Goal: Task Accomplishment & Management: Manage account settings

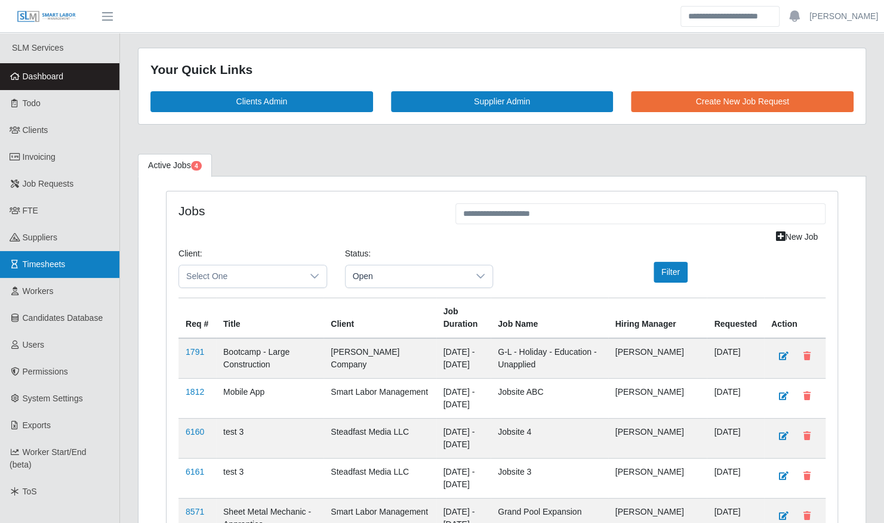
click at [62, 263] on span "Timesheets" at bounding box center [44, 265] width 43 height 10
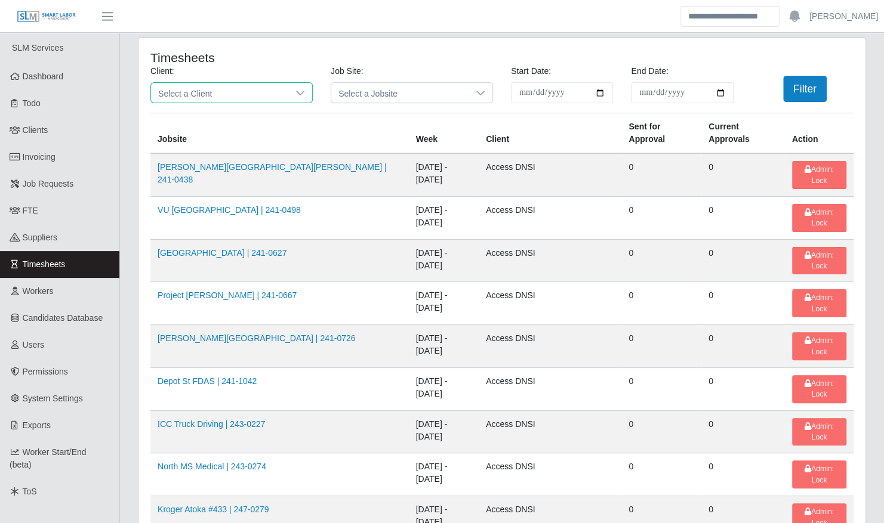
click at [230, 88] on span "Select a Client" at bounding box center [219, 93] width 137 height 20
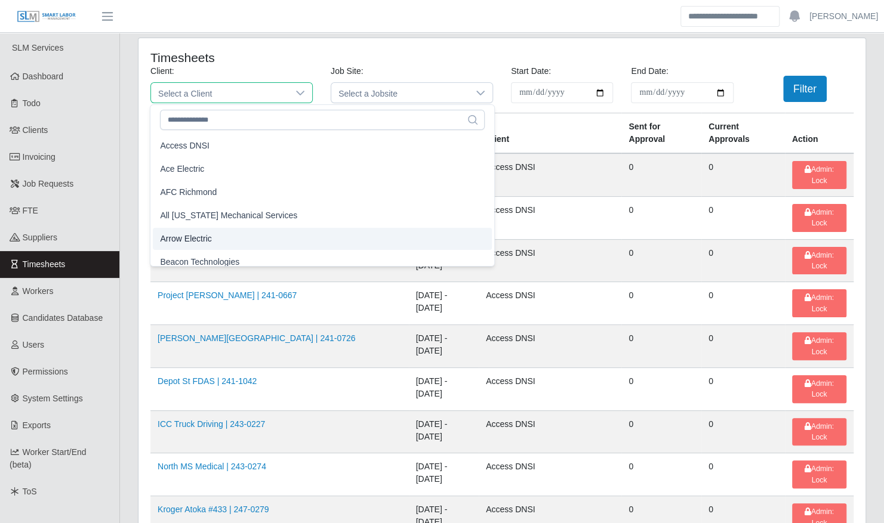
click at [230, 233] on li "Arrow Electric" at bounding box center [322, 239] width 339 height 22
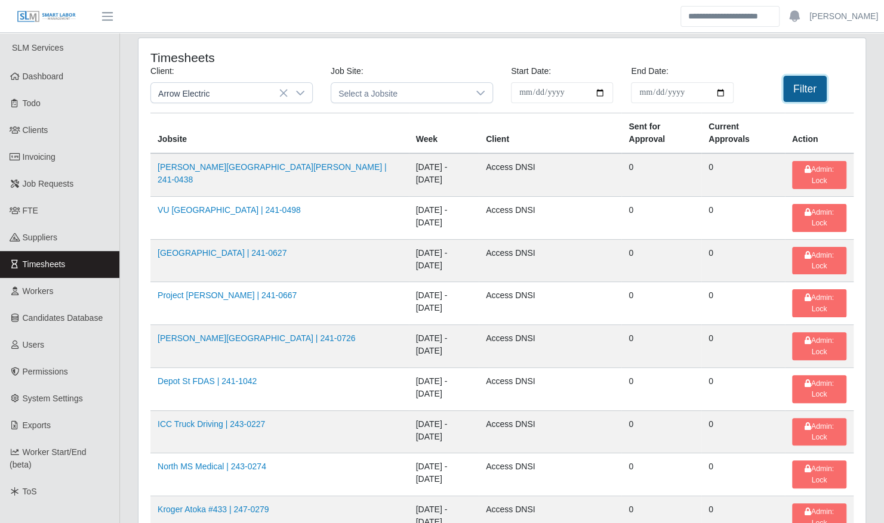
click at [790, 95] on button "Filter" at bounding box center [805, 89] width 44 height 26
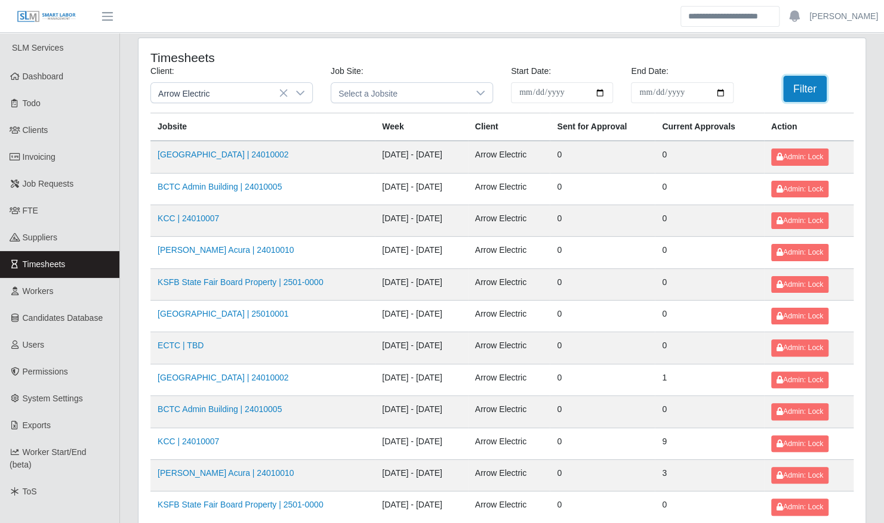
scroll to position [151, 0]
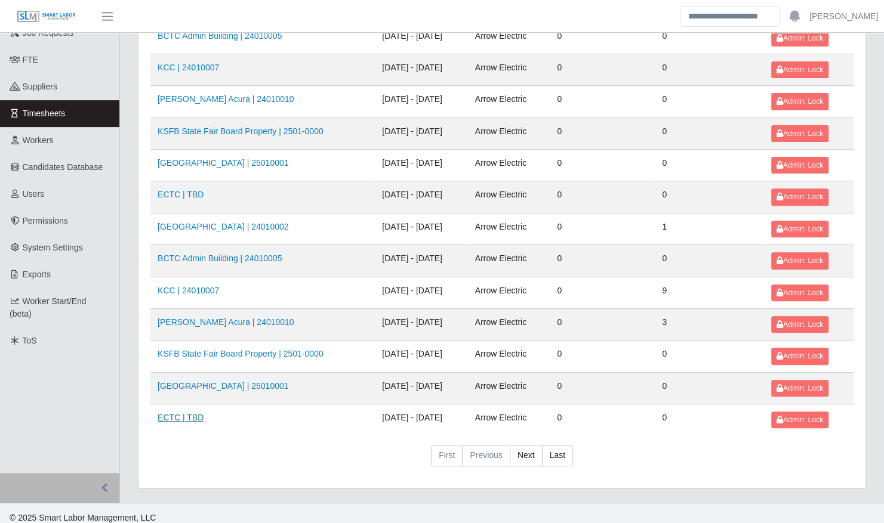
click at [190, 413] on link "ECTC | TBD" at bounding box center [181, 418] width 46 height 10
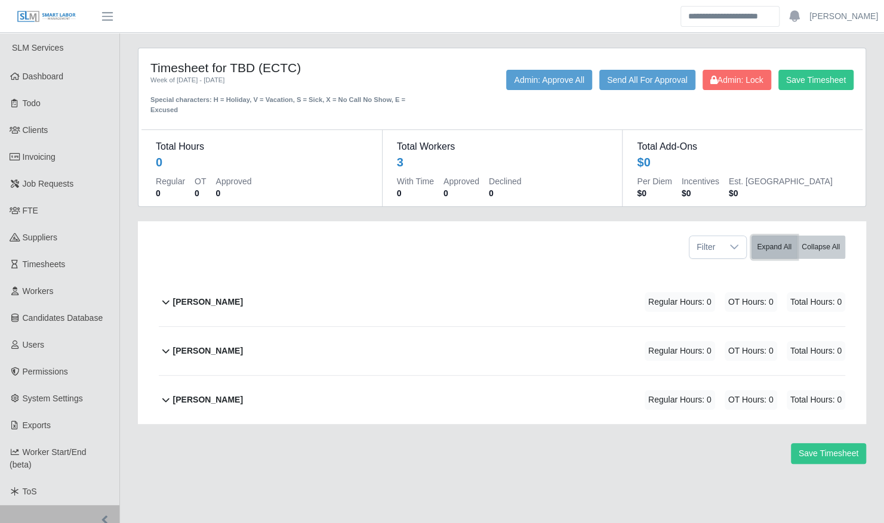
click at [770, 236] on button "Expand All" at bounding box center [773, 247] width 45 height 23
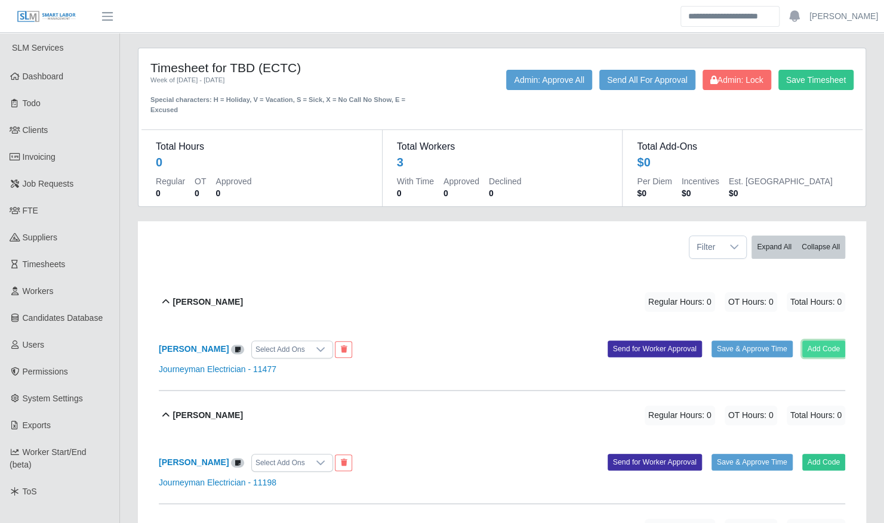
click at [814, 341] on button "Add Code" at bounding box center [824, 349] width 44 height 17
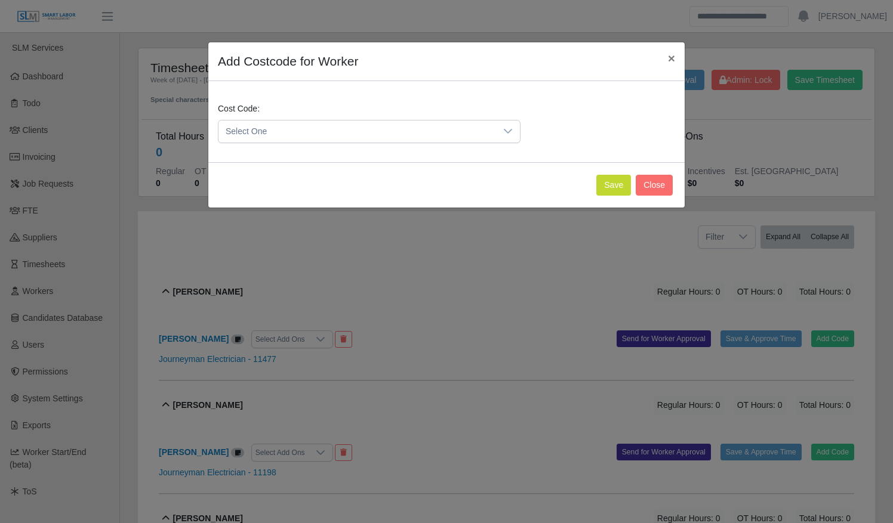
click at [421, 136] on span "Select One" at bounding box center [357, 132] width 278 height 22
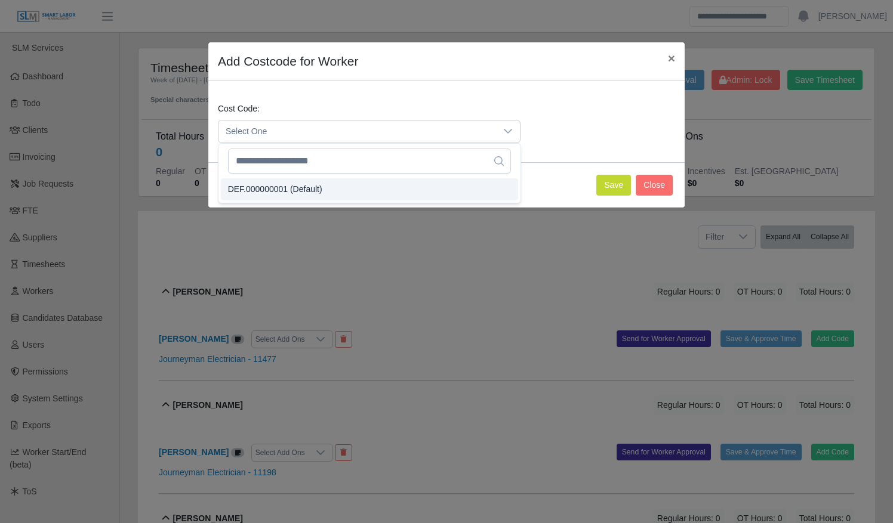
click at [413, 189] on li "DEF.000000001 (Default)" at bounding box center [369, 189] width 297 height 22
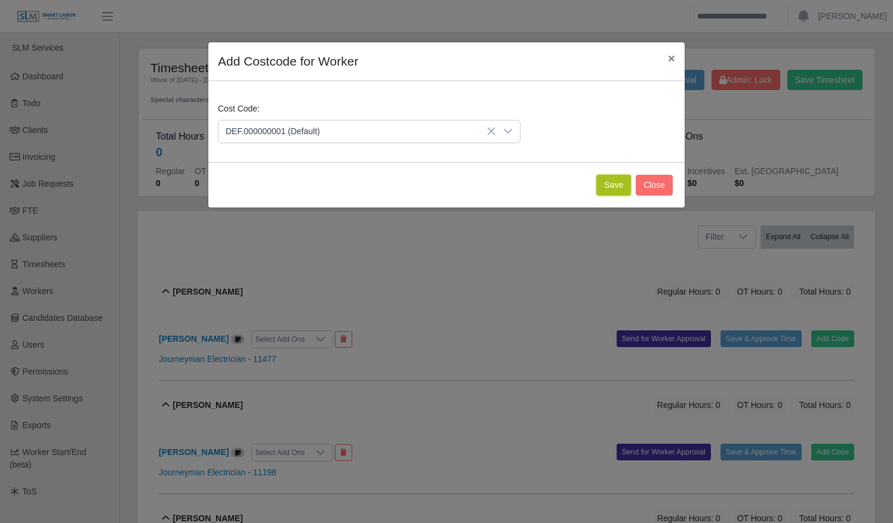
click at [606, 181] on button "Save" at bounding box center [613, 185] width 35 height 21
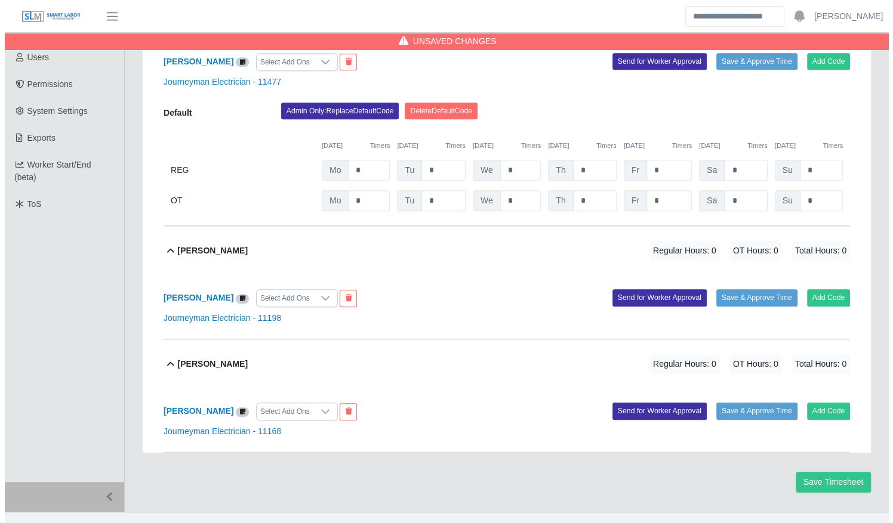
scroll to position [293, 0]
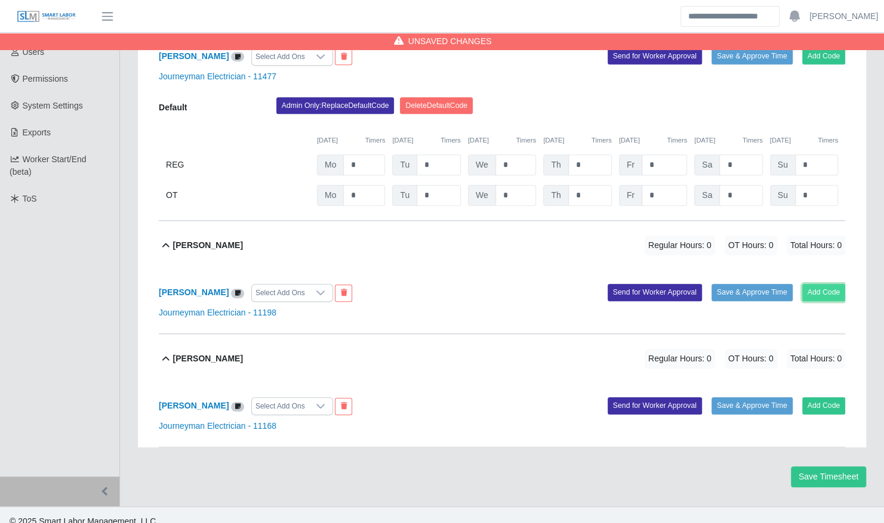
click at [818, 284] on button "Add Code" at bounding box center [824, 292] width 44 height 17
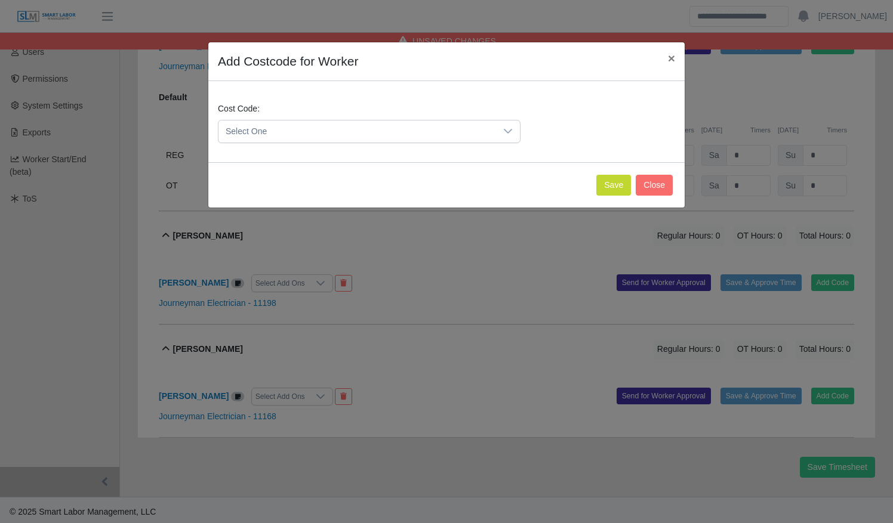
click at [383, 128] on span "Select One" at bounding box center [357, 132] width 278 height 22
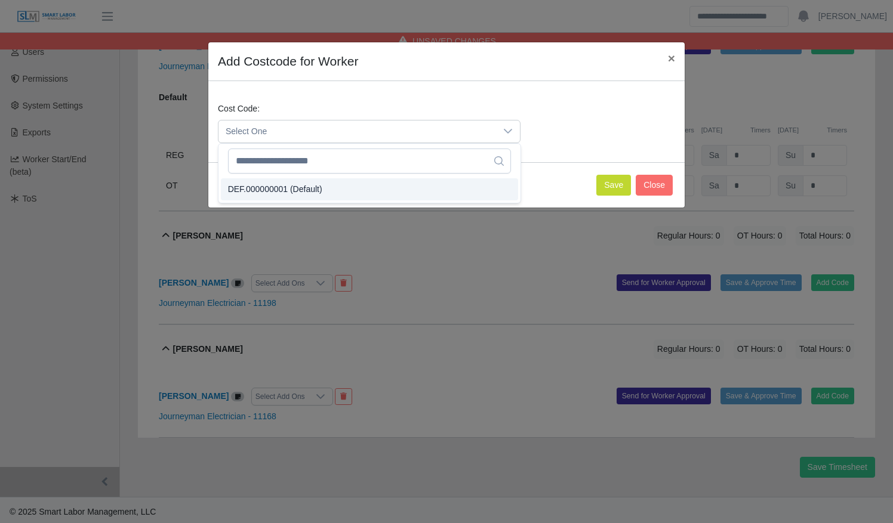
click at [378, 195] on li "DEF.000000001 (Default)" at bounding box center [369, 189] width 297 height 22
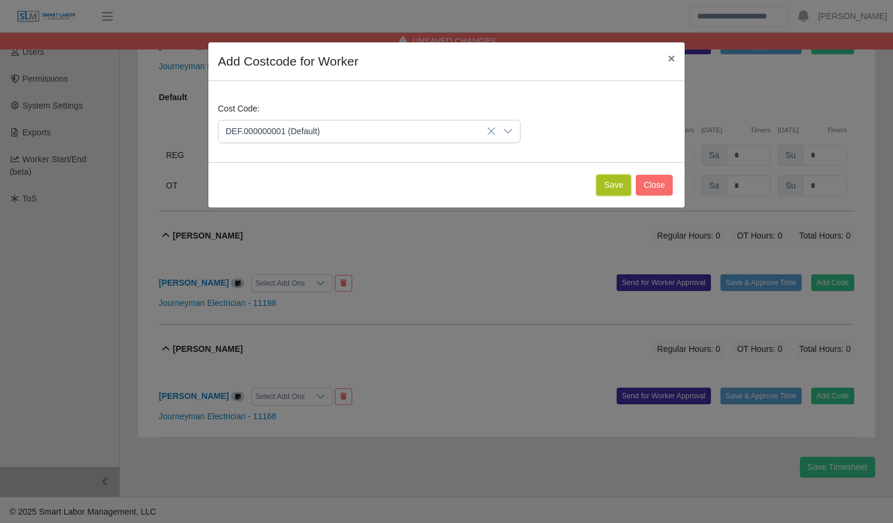
click at [609, 184] on button "Save" at bounding box center [613, 185] width 35 height 21
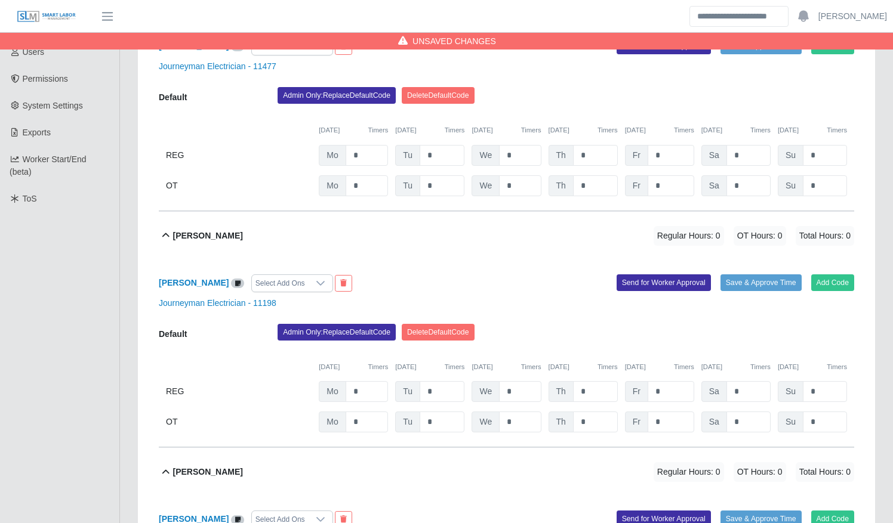
scroll to position [417, 0]
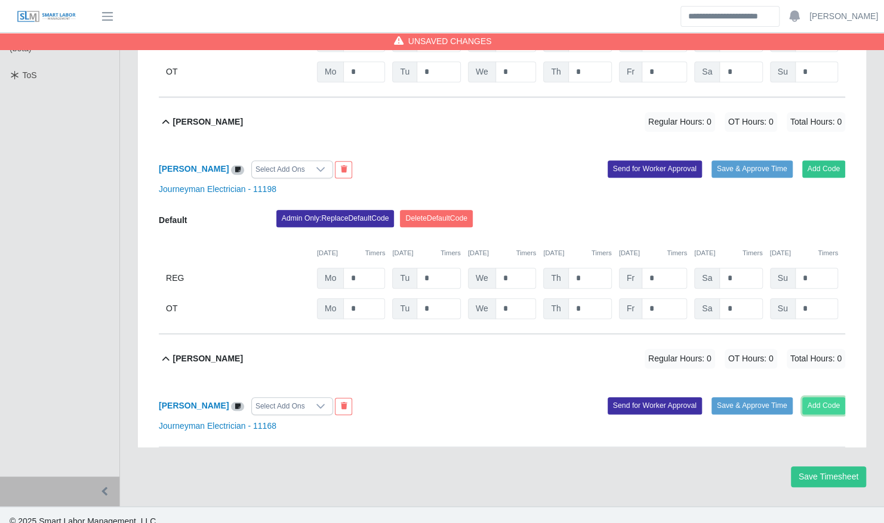
click at [839, 397] on button "Add Code" at bounding box center [824, 405] width 44 height 17
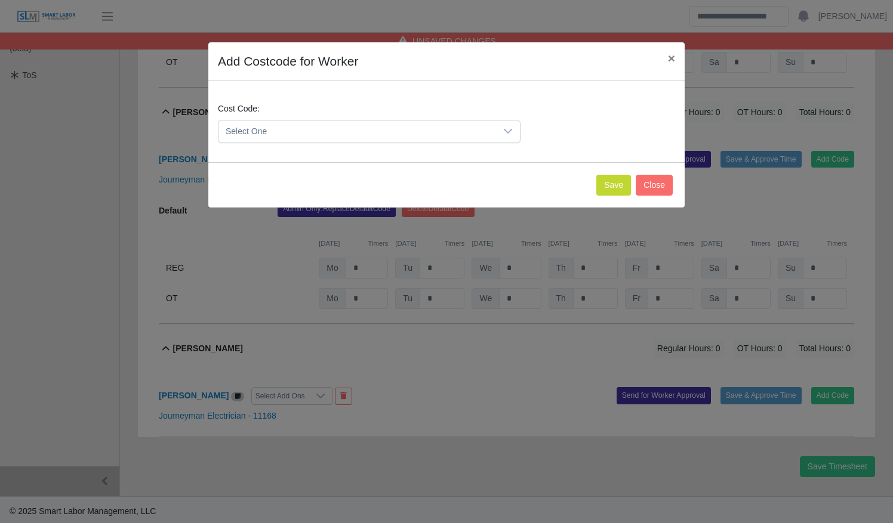
click at [439, 127] on span "Select One" at bounding box center [357, 132] width 278 height 22
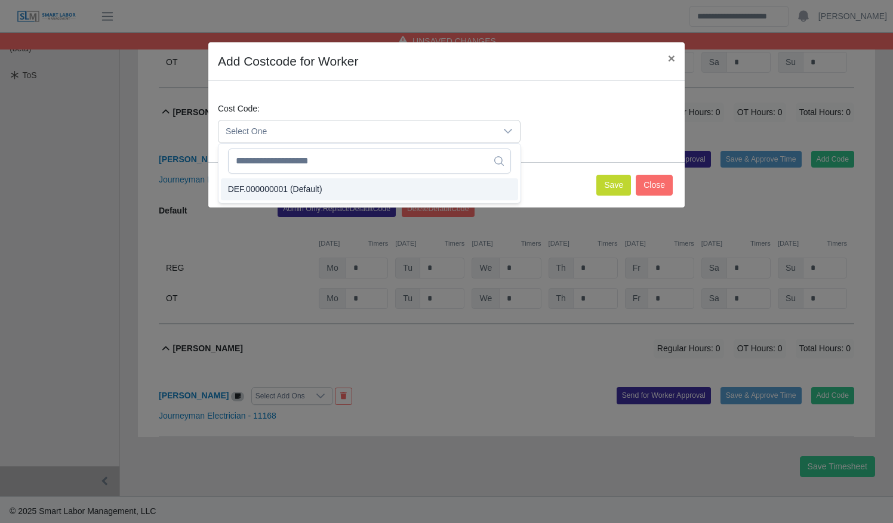
click at [396, 189] on li "DEF.000000001 (Default)" at bounding box center [369, 189] width 297 height 22
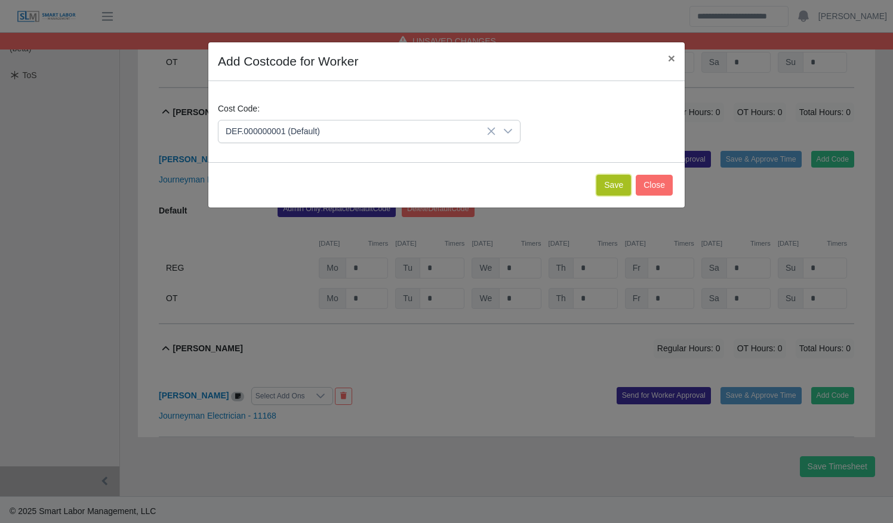
click at [619, 186] on button "Save" at bounding box center [613, 185] width 35 height 21
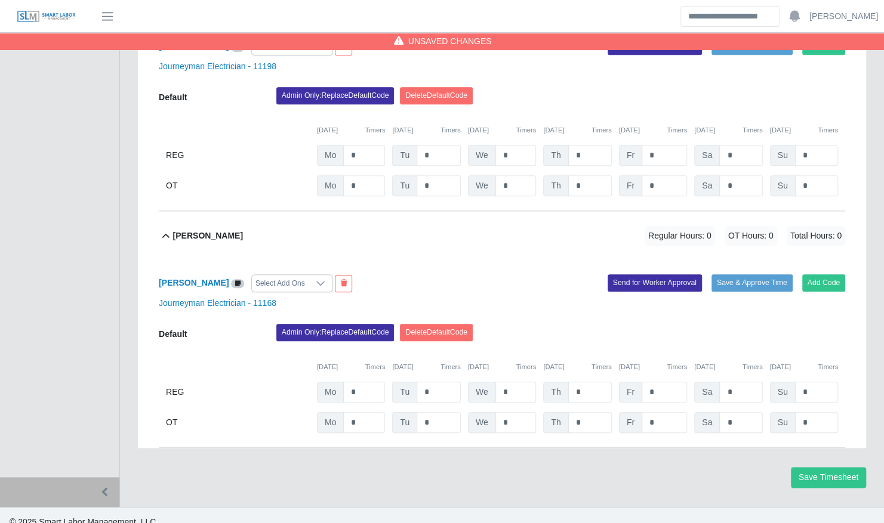
scroll to position [199, 0]
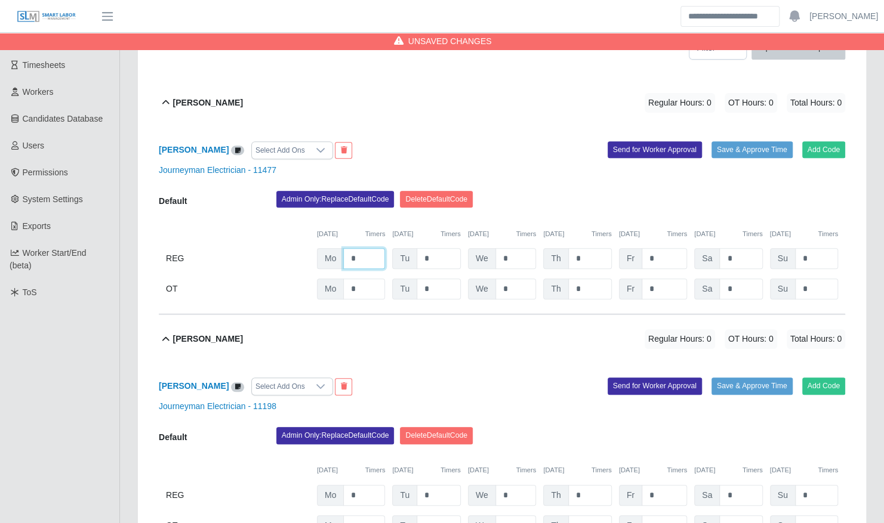
click at [363, 248] on input "*" at bounding box center [364, 258] width 42 height 21
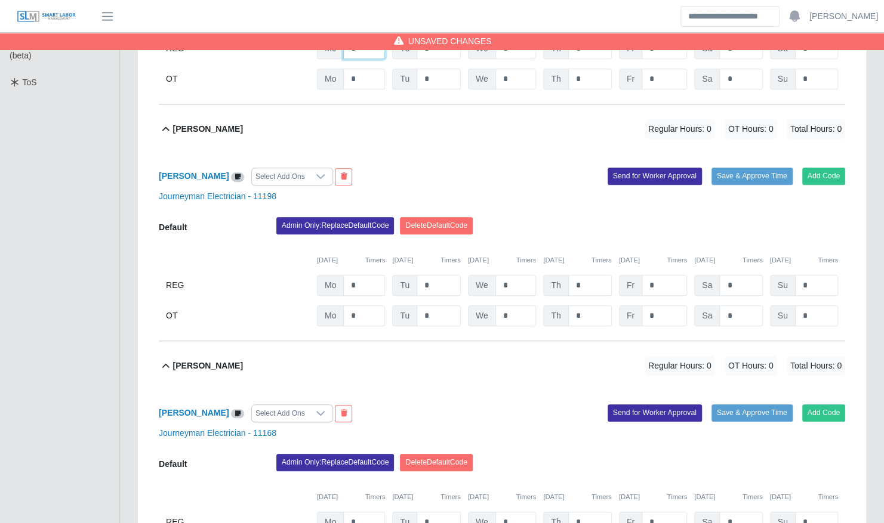
scroll to position [411, 0]
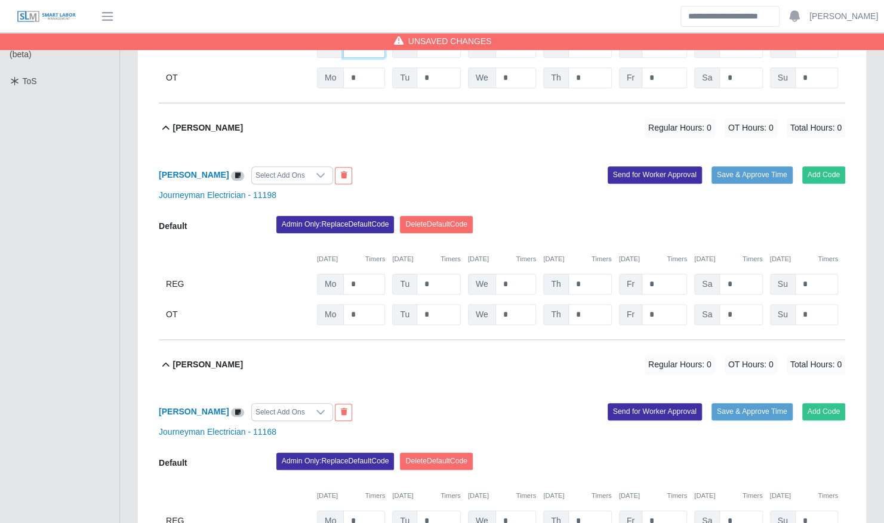
type input "*"
click at [366, 276] on input "*" at bounding box center [364, 284] width 42 height 21
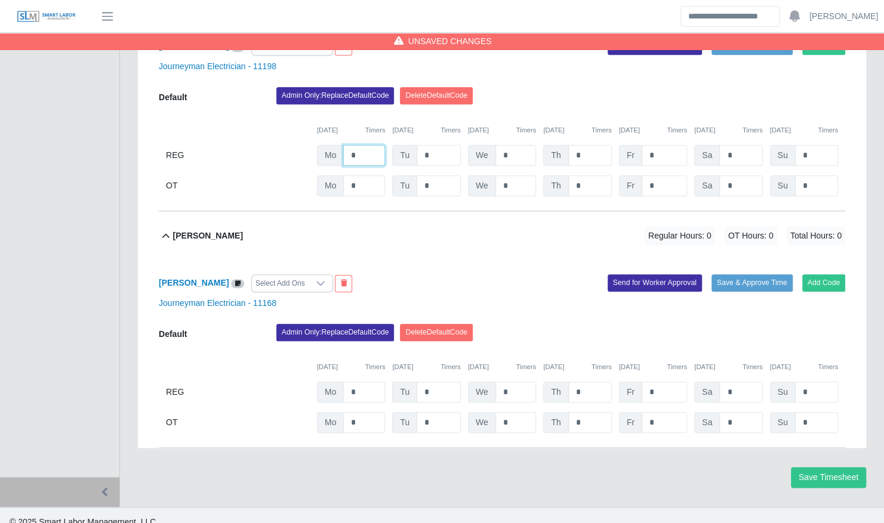
type input "*"
click at [366, 382] on input "*" at bounding box center [364, 392] width 42 height 21
type input "*"
click at [444, 382] on input "*" at bounding box center [439, 392] width 44 height 21
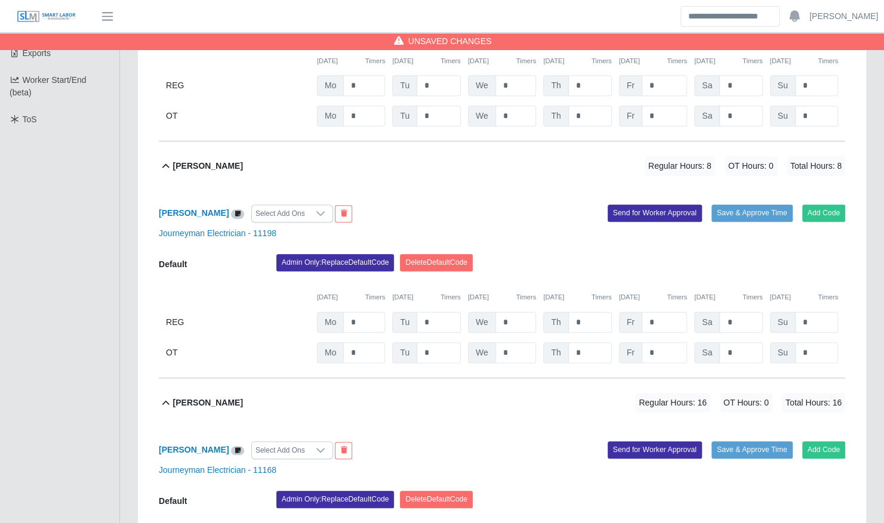
scroll to position [366, 0]
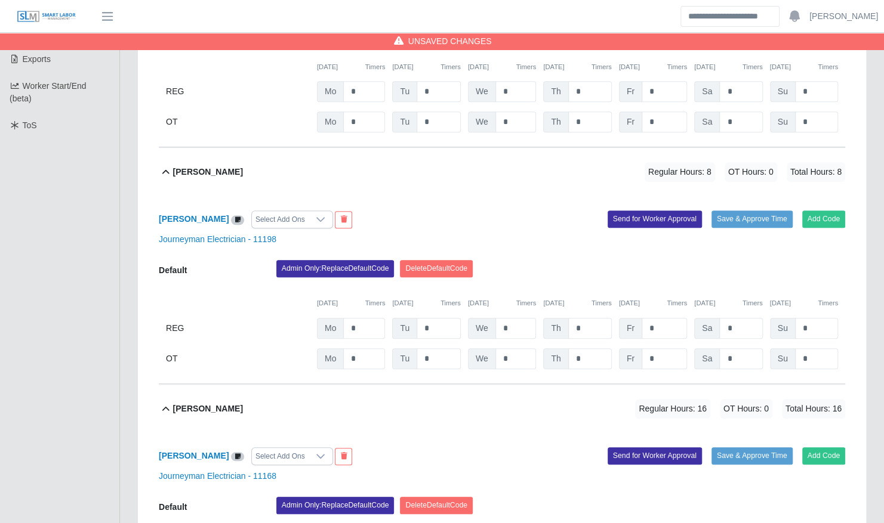
type input "*"
click at [439, 326] on input "*" at bounding box center [439, 328] width 44 height 21
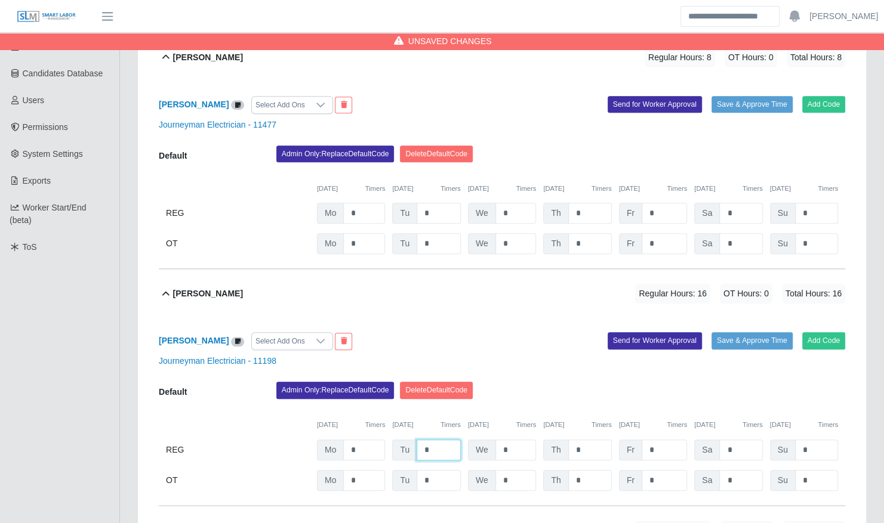
type input "*"
click at [441, 204] on input "*" at bounding box center [439, 213] width 44 height 21
type input "*"
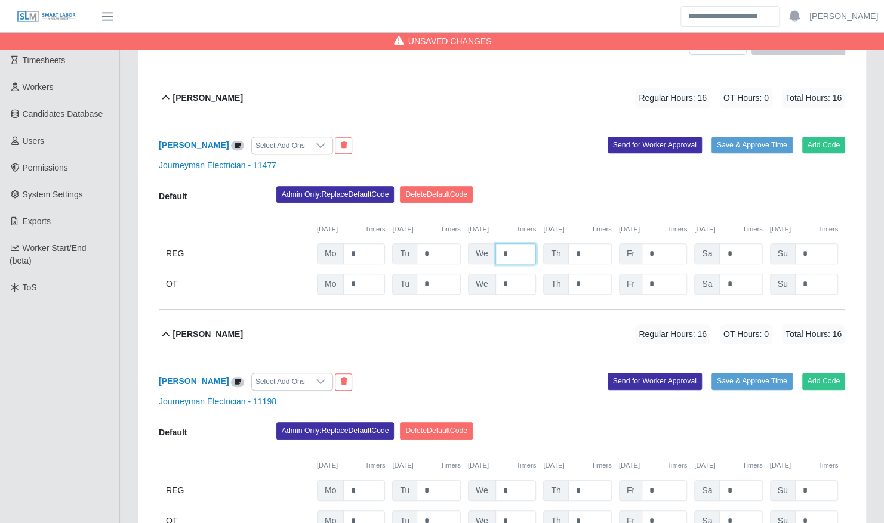
click at [511, 244] on input "*" at bounding box center [515, 254] width 41 height 21
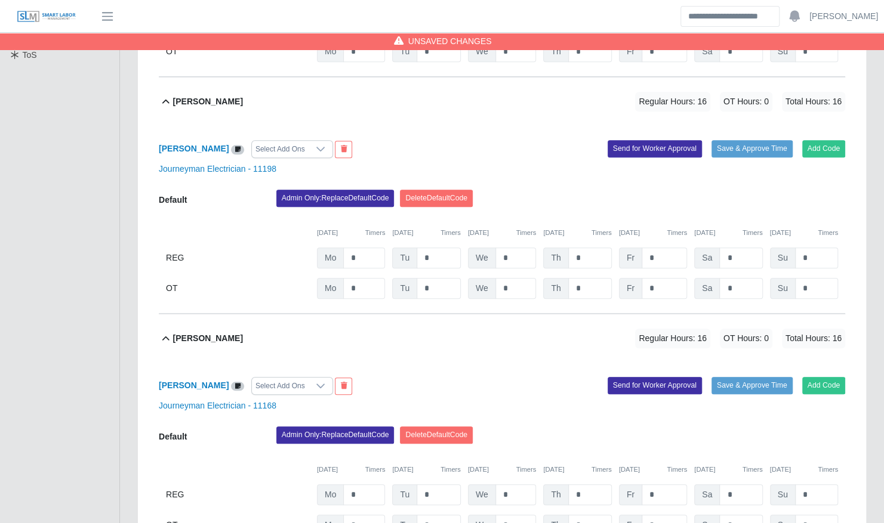
scroll to position [438, 0]
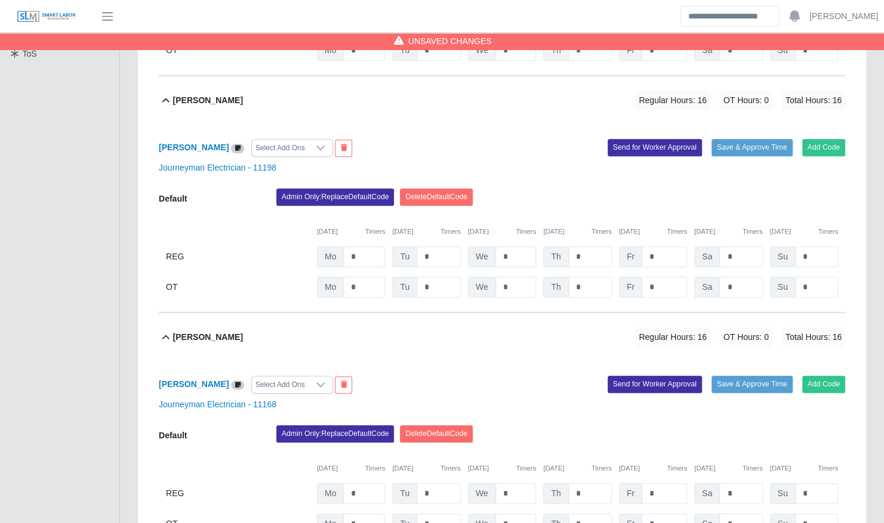
type input "*"
click at [514, 246] on input "*" at bounding box center [515, 256] width 41 height 21
type input "****"
click at [591, 483] on input "*" at bounding box center [590, 493] width 44 height 21
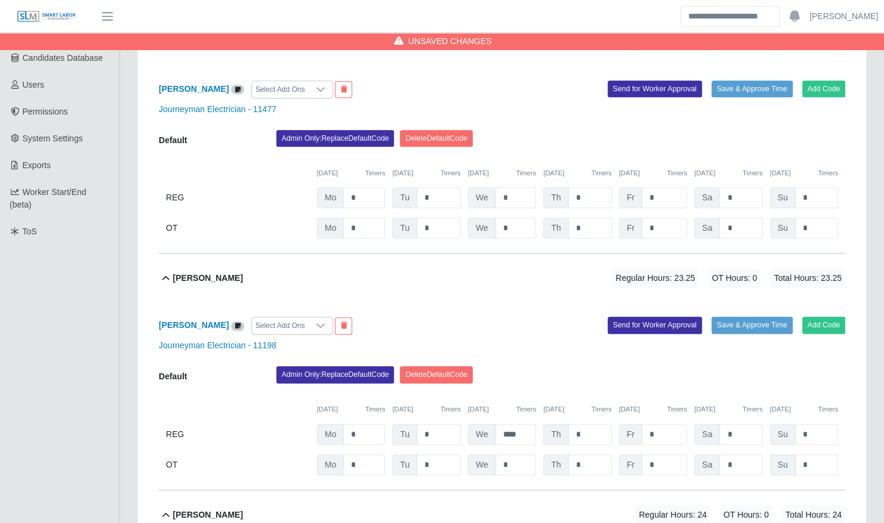
scroll to position [258, 0]
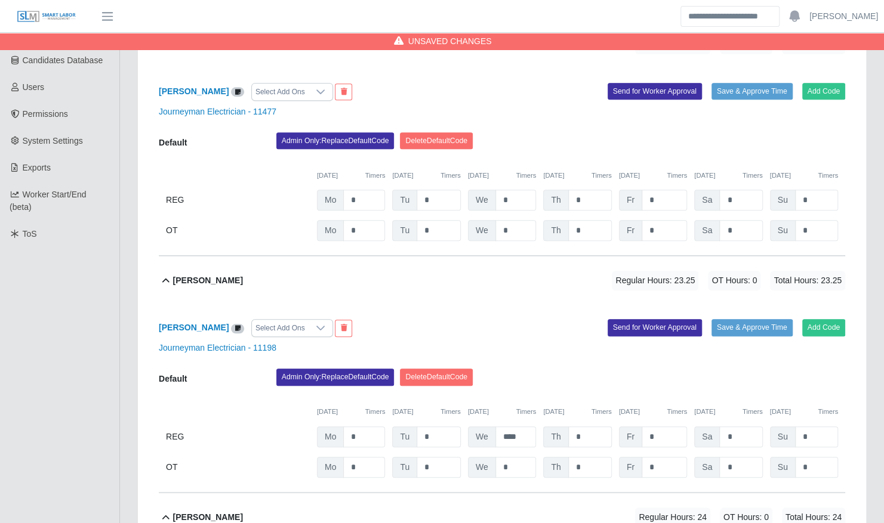
type input "*"
click at [585, 434] on input "*" at bounding box center [590, 437] width 44 height 21
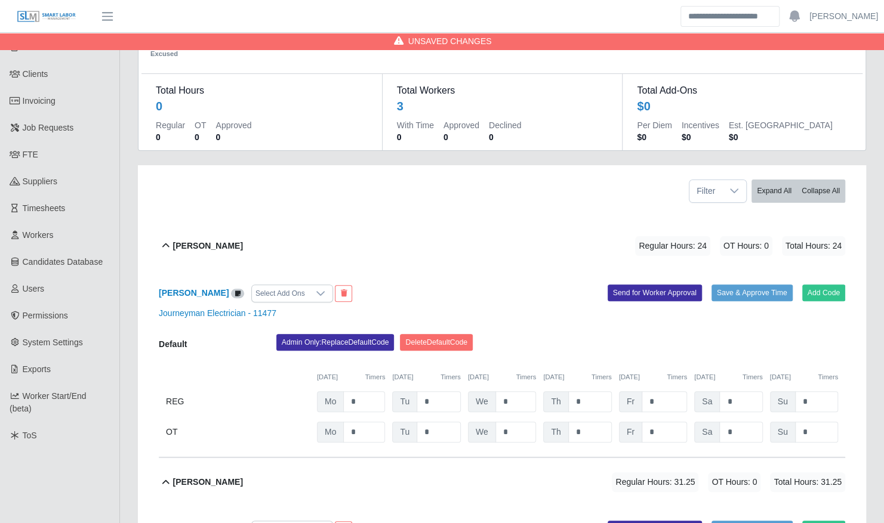
scroll to position [55, 0]
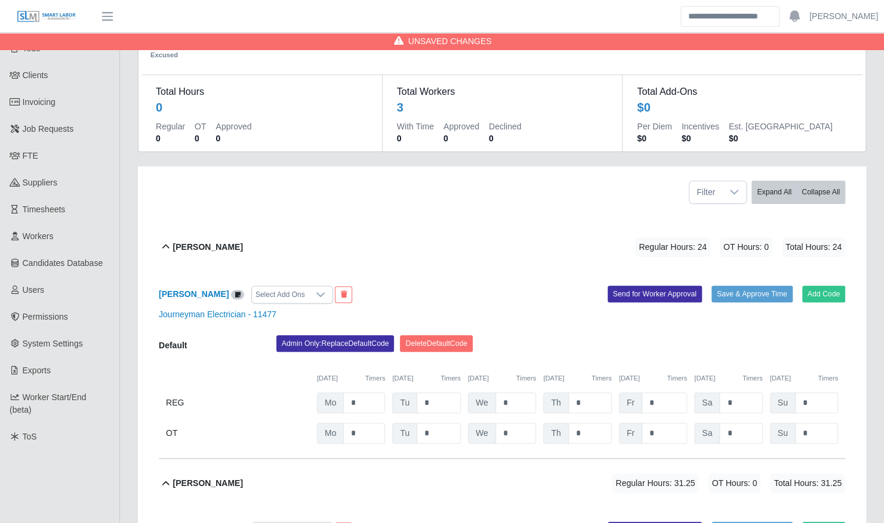
type input "*"
click at [585, 396] on input "*" at bounding box center [590, 403] width 44 height 21
type input "*"
click at [648, 393] on input "*" at bounding box center [664, 403] width 45 height 21
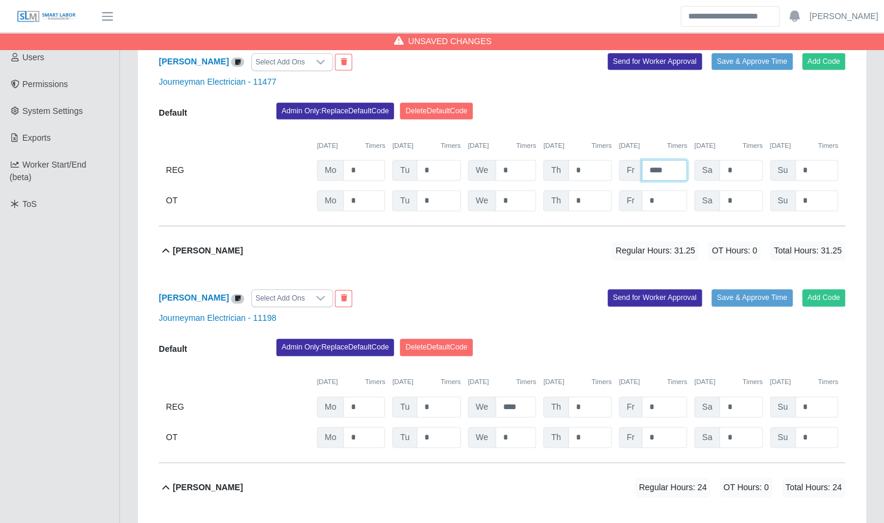
scroll to position [290, 0]
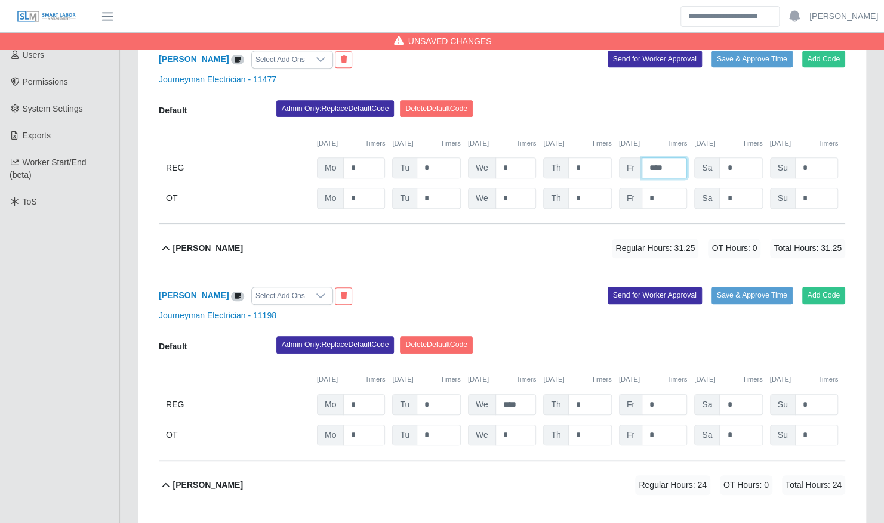
type input "****"
click at [656, 395] on input "*" at bounding box center [664, 405] width 45 height 21
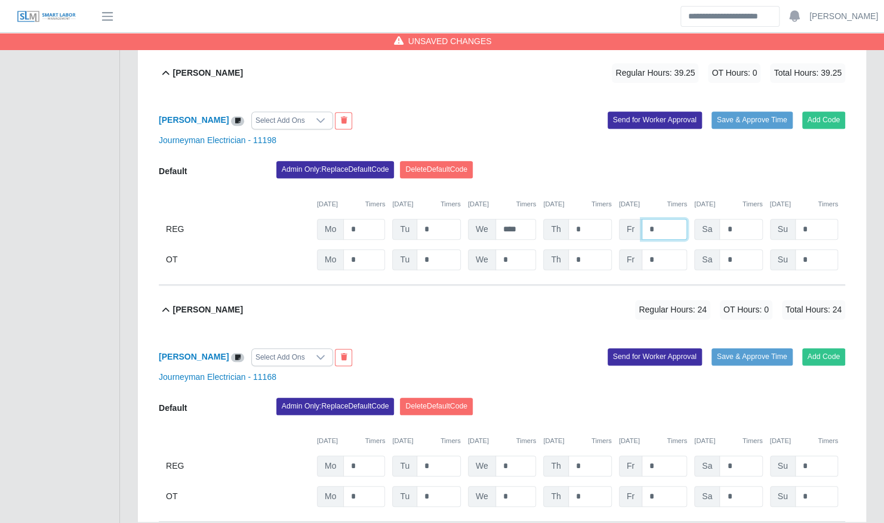
scroll to position [467, 0]
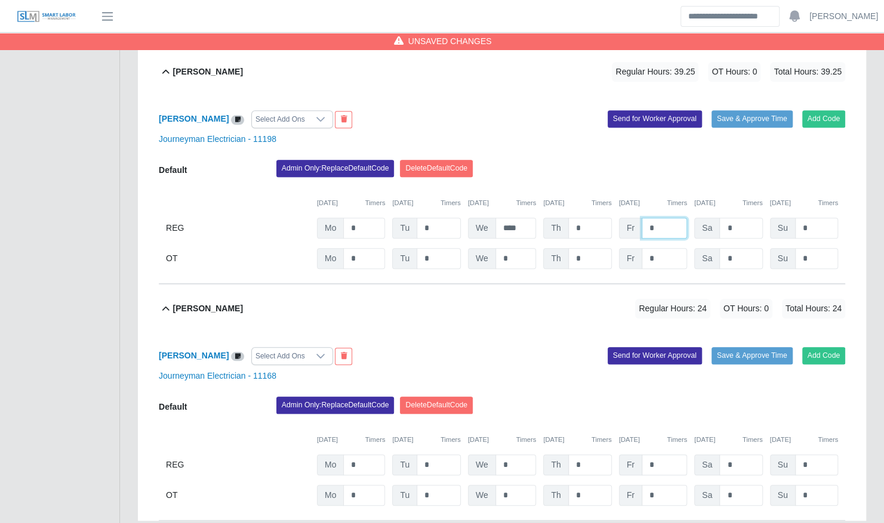
type input "*"
click at [662, 455] on input "*" at bounding box center [664, 465] width 45 height 21
type input "*"
click at [584, 397] on div "Admin Only: Replace Default Code Delete Default Code" at bounding box center [560, 409] width 587 height 24
click at [743, 347] on button "Save & Approve Time" at bounding box center [751, 355] width 81 height 17
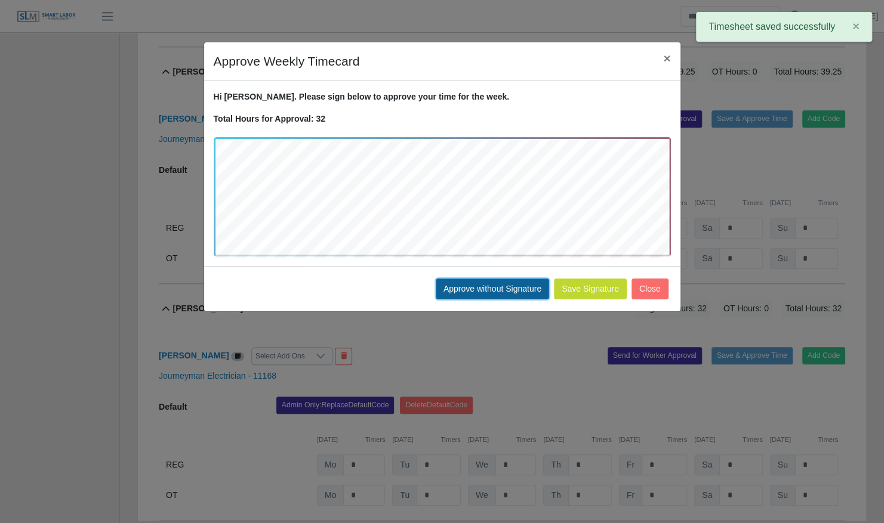
click at [522, 286] on button "Approve without Signature" at bounding box center [492, 289] width 113 height 21
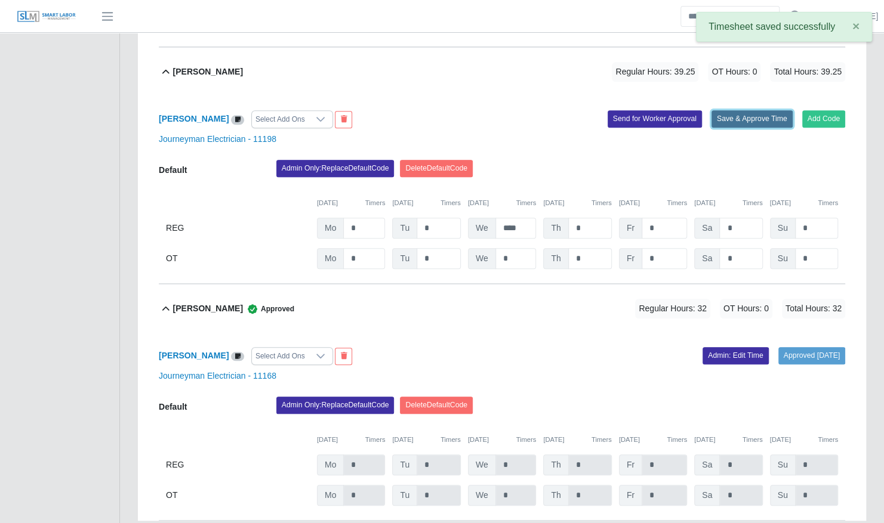
click at [738, 113] on button "Save & Approve Time" at bounding box center [751, 118] width 81 height 17
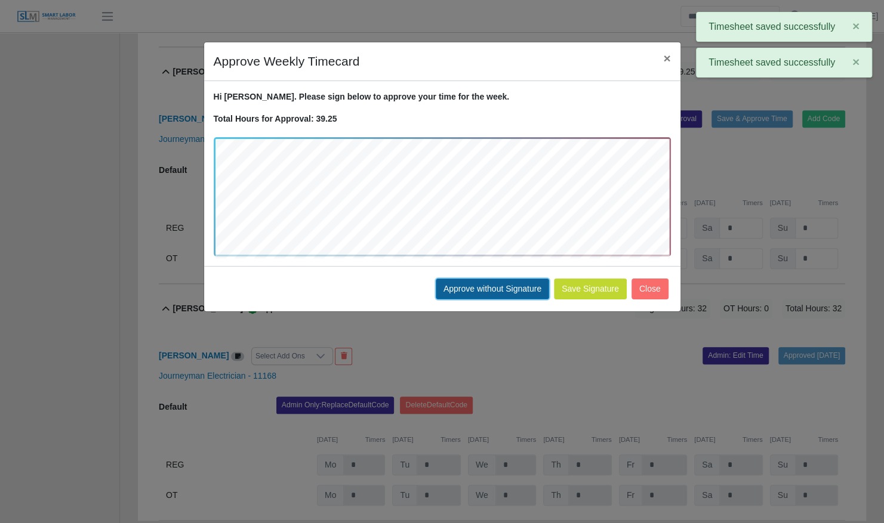
click at [488, 292] on button "Approve without Signature" at bounding box center [492, 289] width 113 height 21
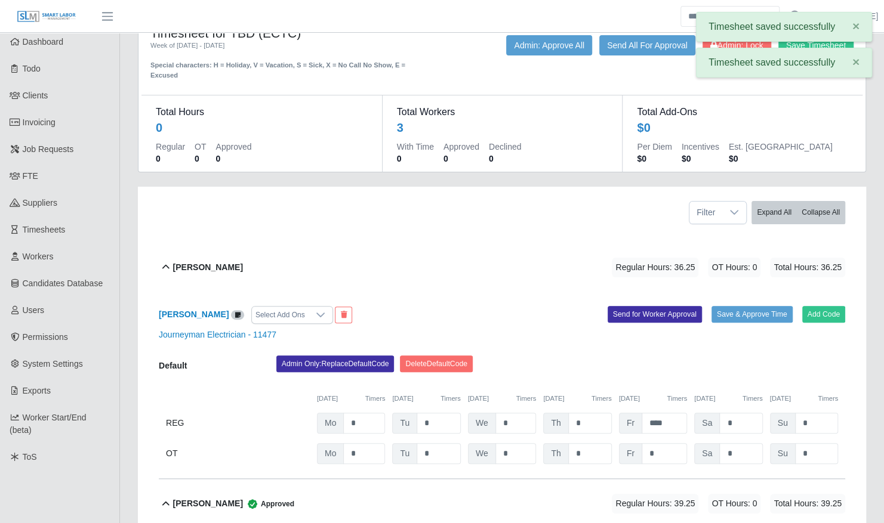
scroll to position [0, 0]
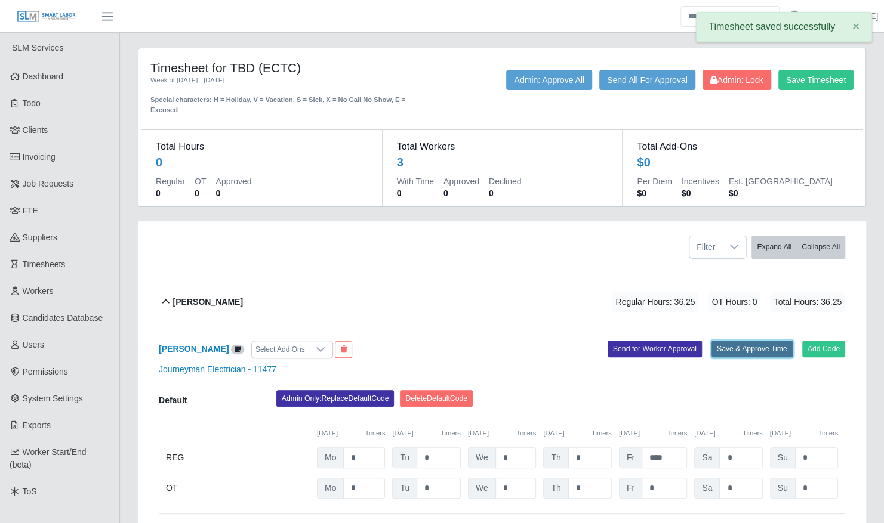
click at [750, 341] on button "Save & Approve Time" at bounding box center [751, 349] width 81 height 17
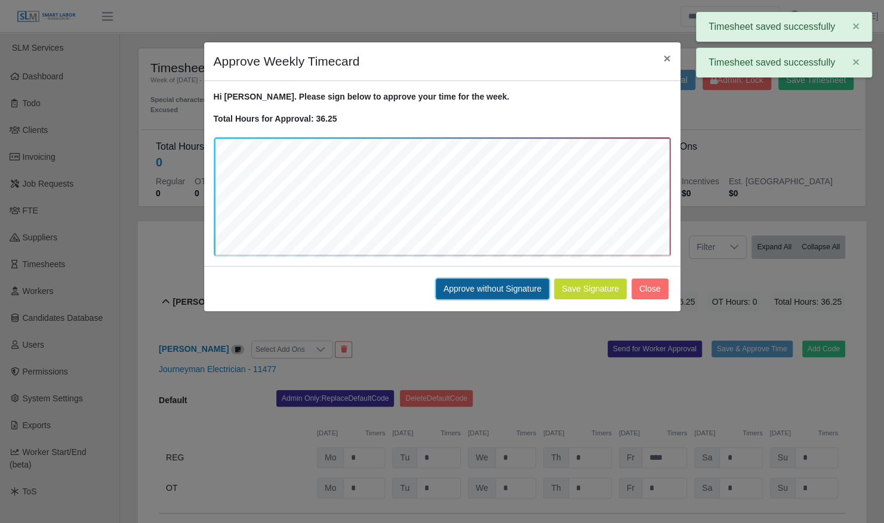
click at [472, 285] on button "Approve without Signature" at bounding box center [492, 289] width 113 height 21
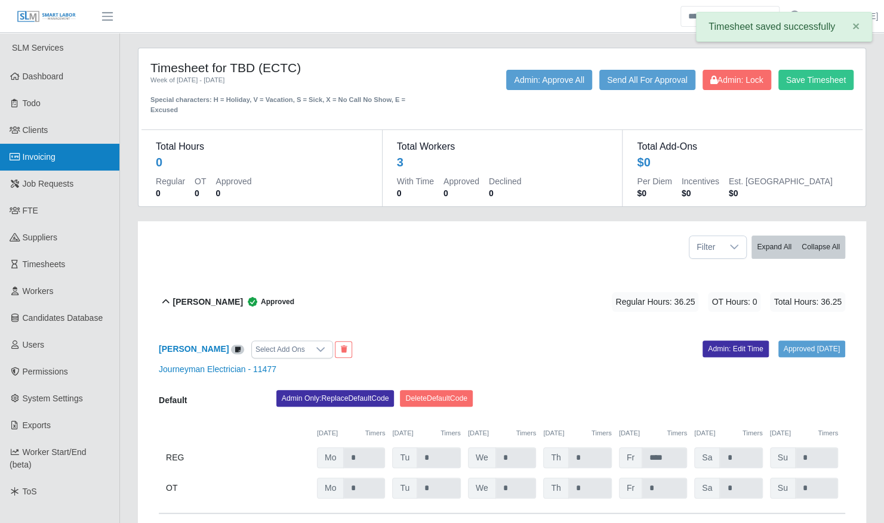
click at [64, 156] on link "Invoicing" at bounding box center [59, 157] width 119 height 27
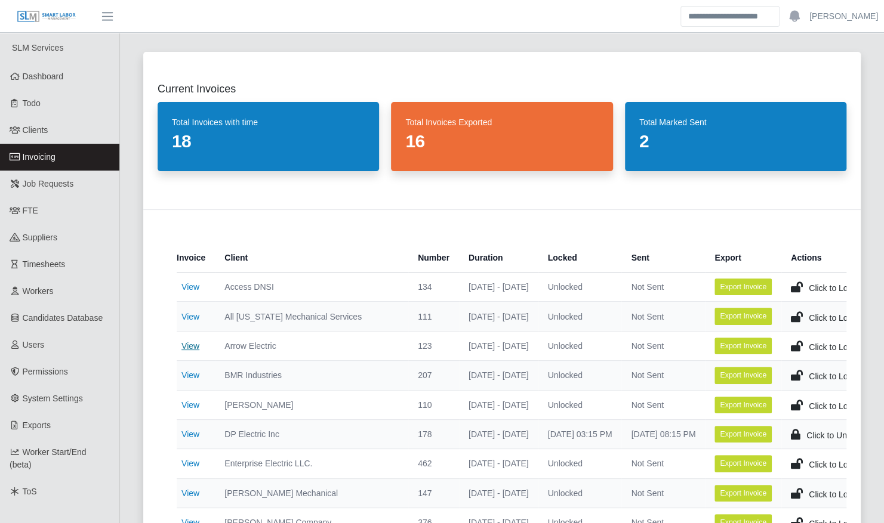
click at [186, 344] on link "View" at bounding box center [190, 346] width 18 height 10
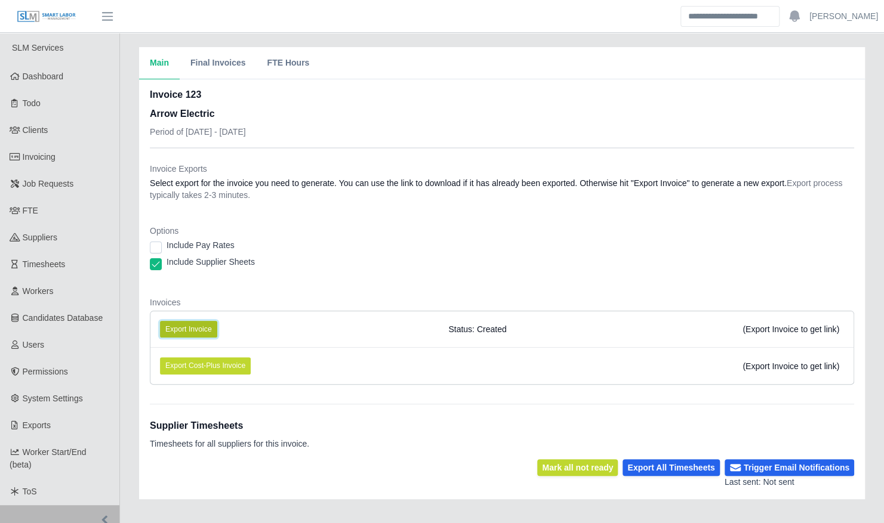
click at [201, 328] on button "Export Invoice" at bounding box center [188, 329] width 57 height 17
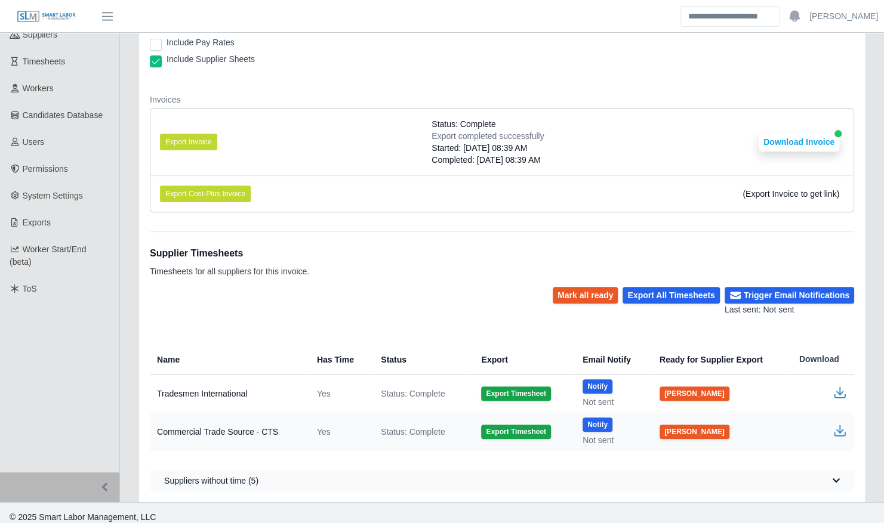
scroll to position [204, 0]
click at [606, 421] on button "Notify" at bounding box center [598, 424] width 30 height 14
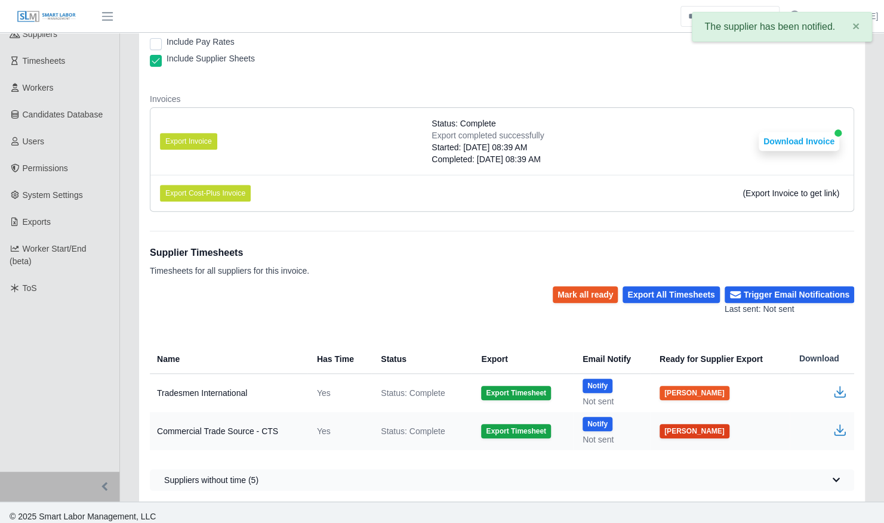
click at [688, 433] on button "[PERSON_NAME]" at bounding box center [695, 431] width 70 height 14
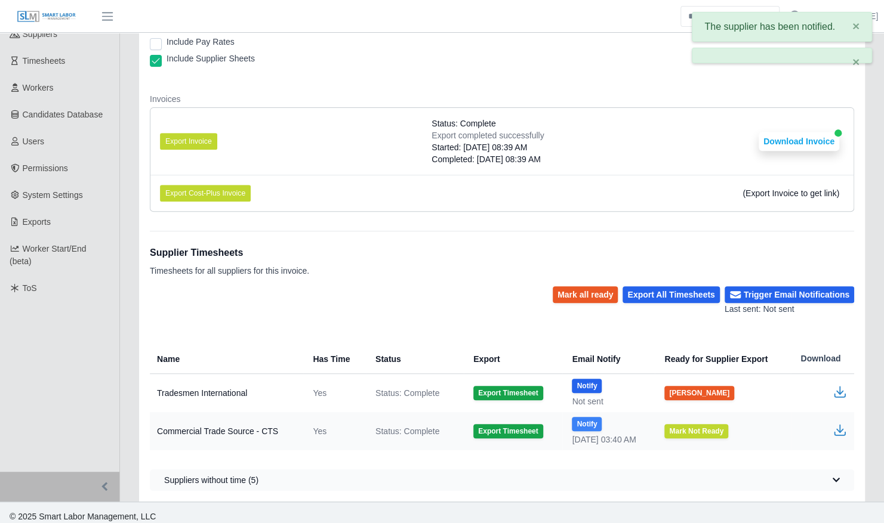
click at [572, 421] on button "Notify" at bounding box center [587, 424] width 30 height 14
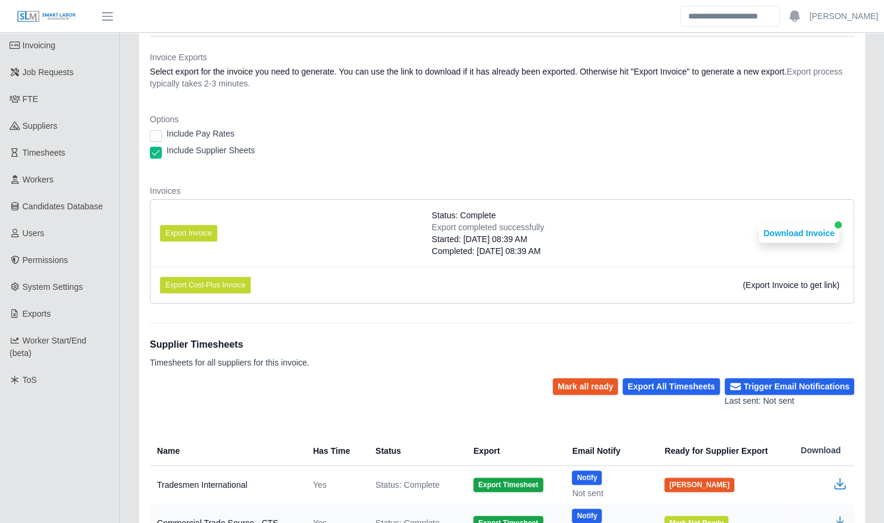
scroll to position [0, 0]
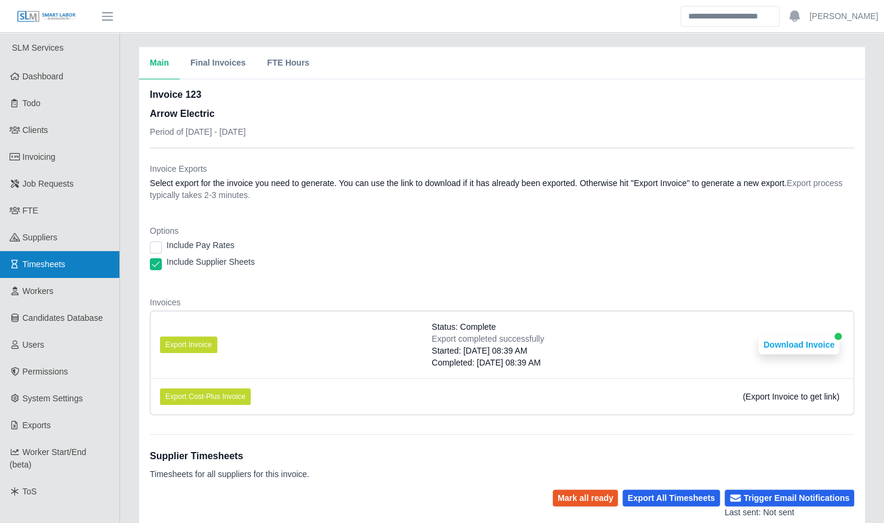
click at [78, 259] on link "Timesheets" at bounding box center [59, 264] width 119 height 27
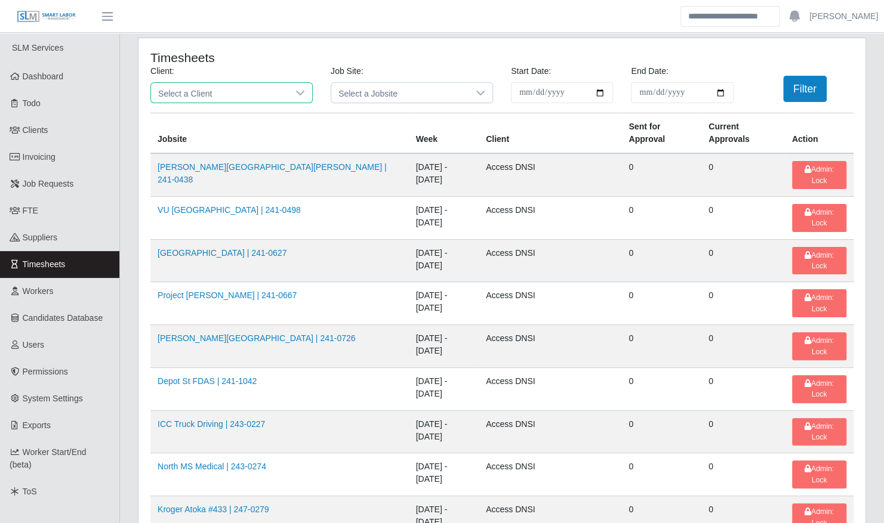
click at [211, 90] on span "Select a Client" at bounding box center [219, 93] width 137 height 20
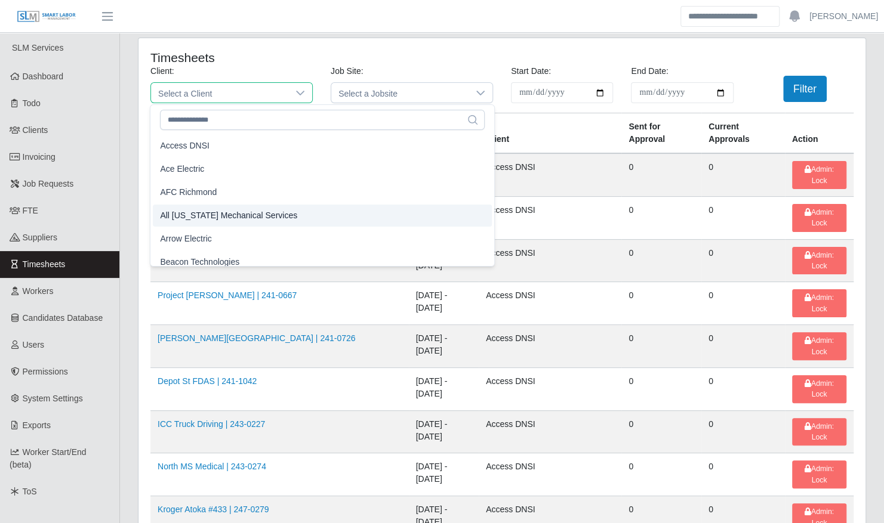
click at [208, 235] on span "Arrow Electric" at bounding box center [185, 239] width 51 height 13
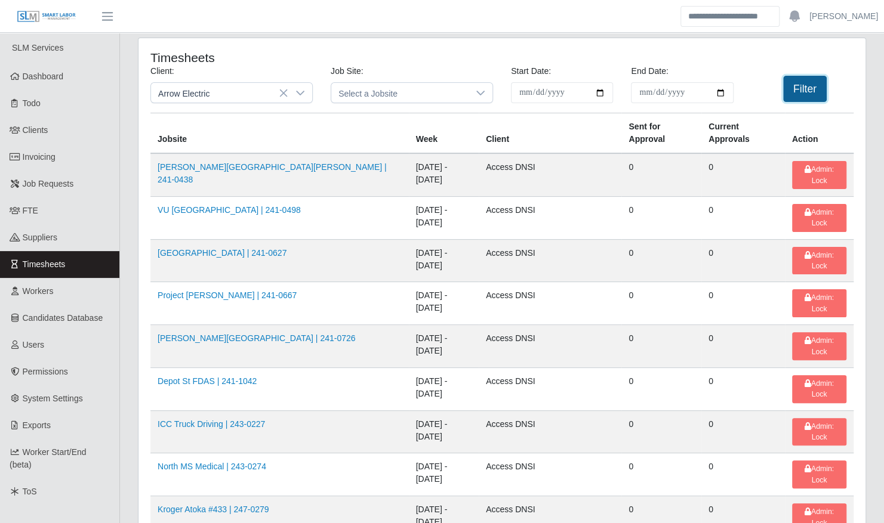
click at [793, 79] on button "Filter" at bounding box center [805, 89] width 44 height 26
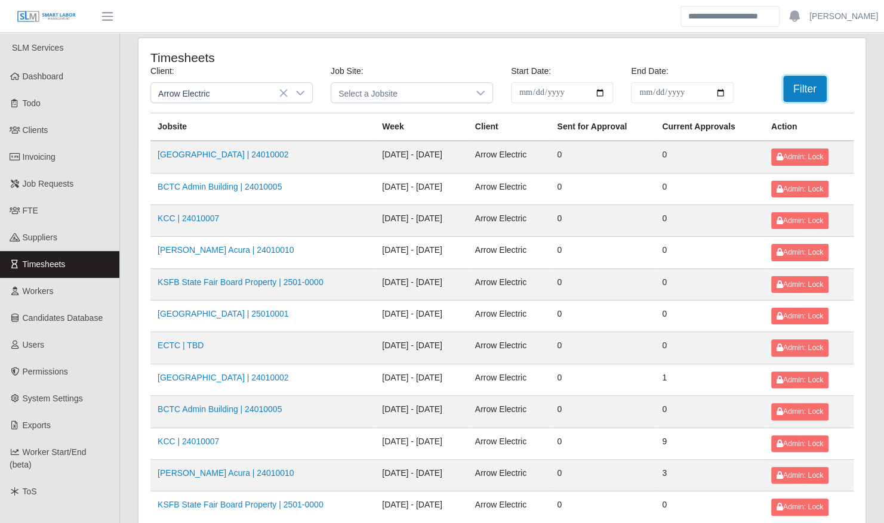
scroll to position [151, 0]
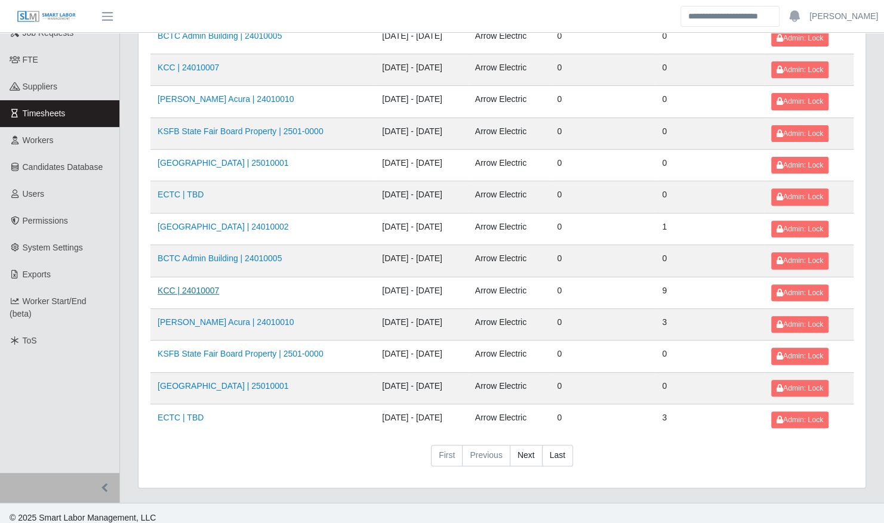
click at [183, 286] on link "KCC | 24010007" at bounding box center [188, 291] width 61 height 10
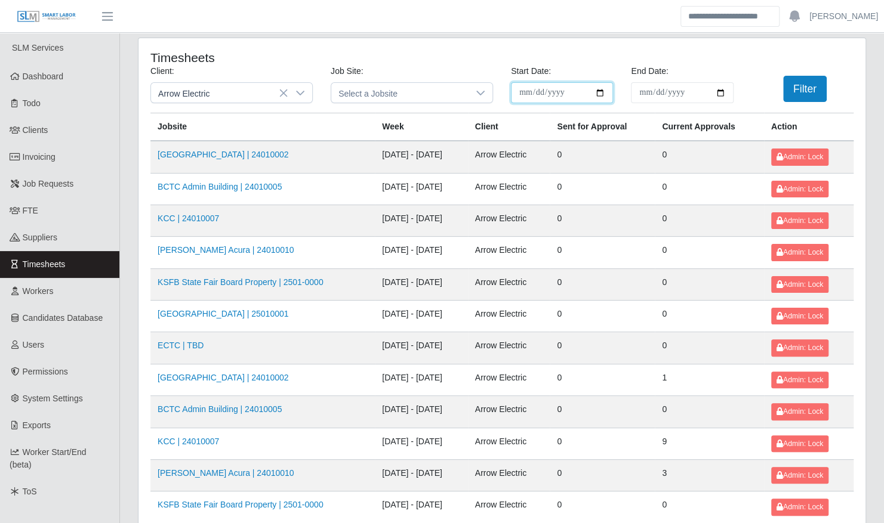
click at [600, 97] on input "**********" at bounding box center [562, 92] width 102 height 21
type input "**********"
click at [833, 82] on div "Filter" at bounding box center [802, 89] width 120 height 26
click at [809, 85] on button "Filter" at bounding box center [805, 89] width 44 height 26
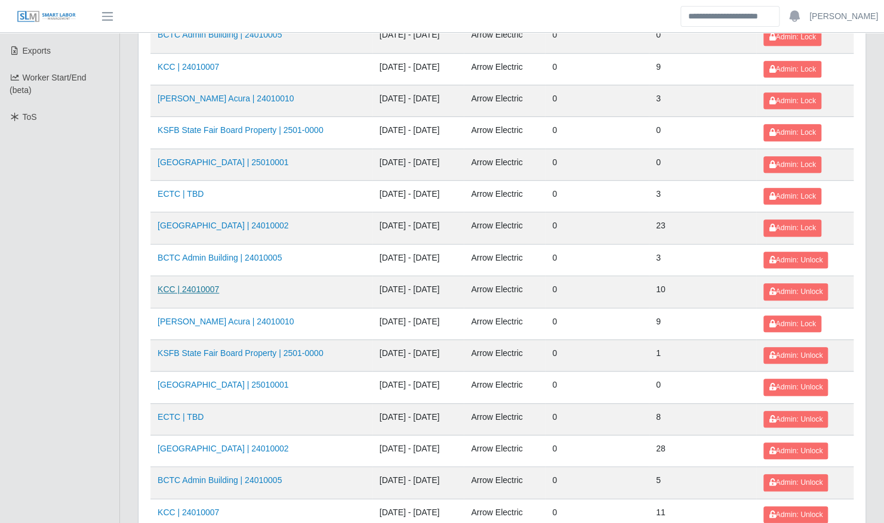
scroll to position [375, 0]
click at [198, 285] on link "KCC | 24010007" at bounding box center [188, 290] width 61 height 10
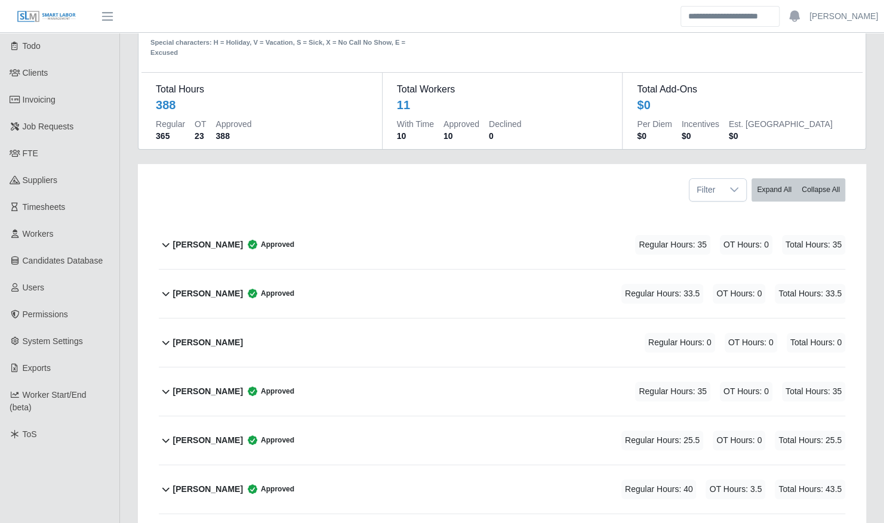
scroll to position [58, 0]
click at [339, 276] on div "[PERSON_NAME] Approved Regular Hours: 33.5 OT Hours: 0 Total Hours: 33.5" at bounding box center [509, 293] width 672 height 48
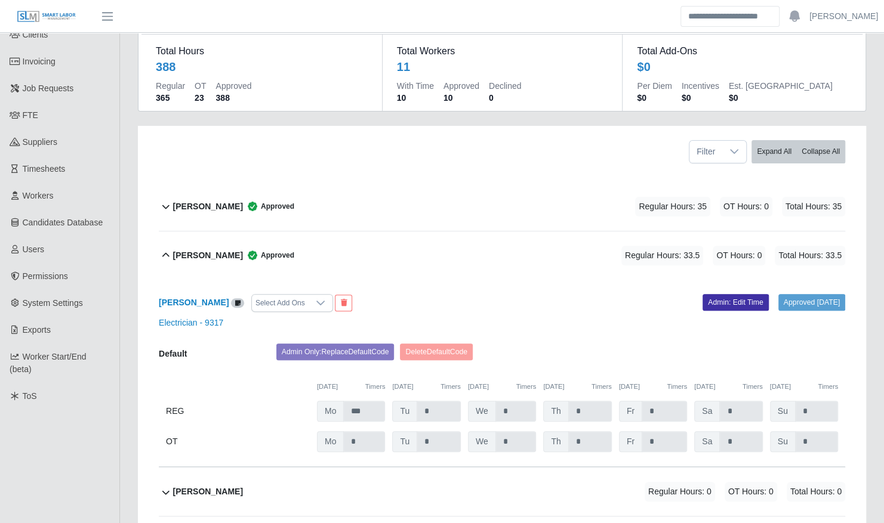
scroll to position [0, 0]
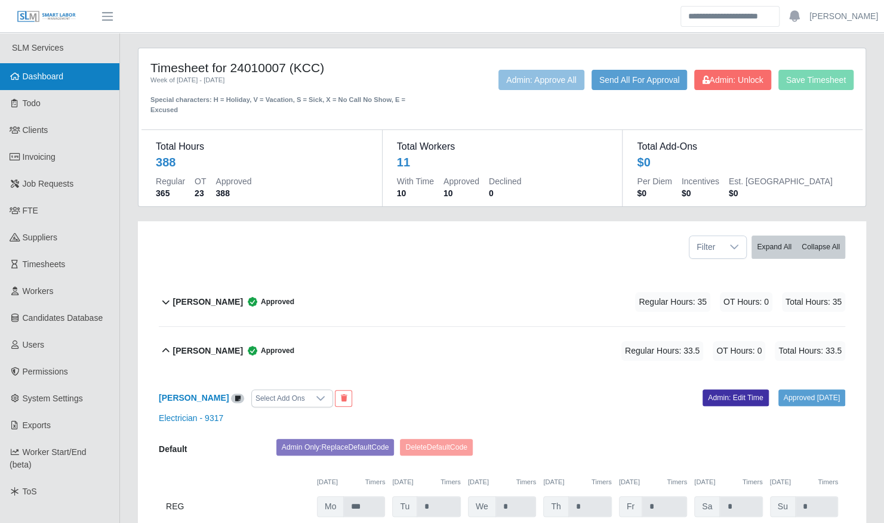
click at [57, 80] on span "Dashboard" at bounding box center [43, 77] width 41 height 10
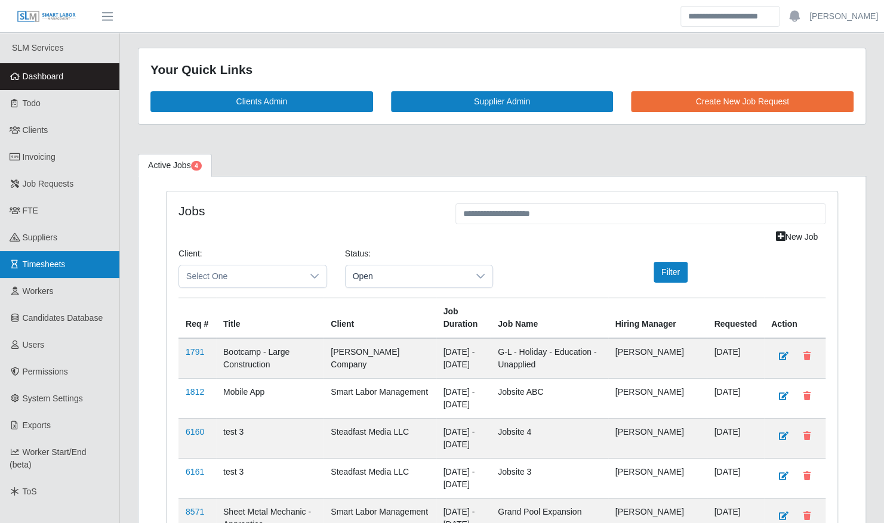
click at [87, 269] on link "Timesheets" at bounding box center [59, 264] width 119 height 27
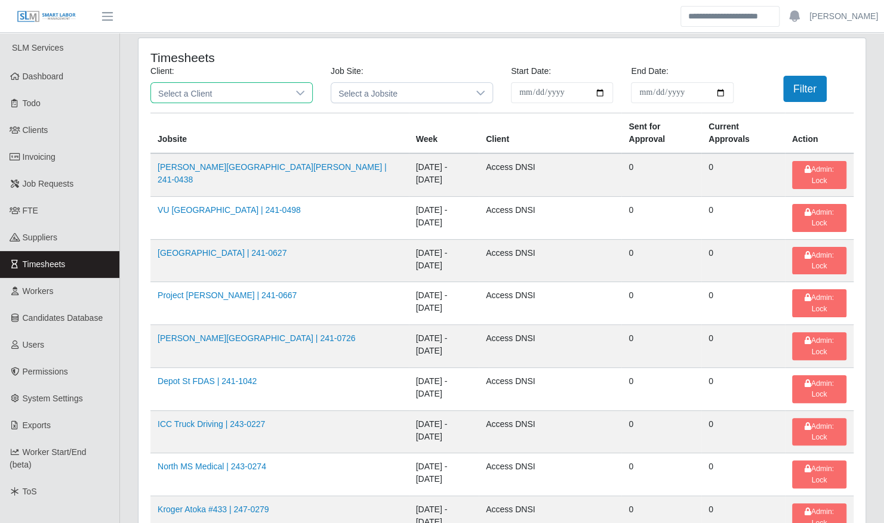
click at [229, 94] on span "Select a Client" at bounding box center [219, 93] width 137 height 20
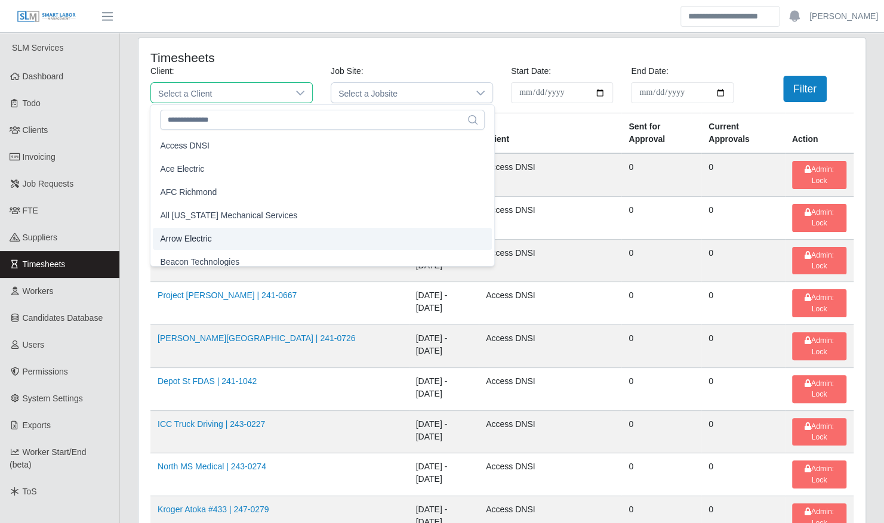
click at [213, 236] on li "Arrow Electric" at bounding box center [322, 239] width 339 height 22
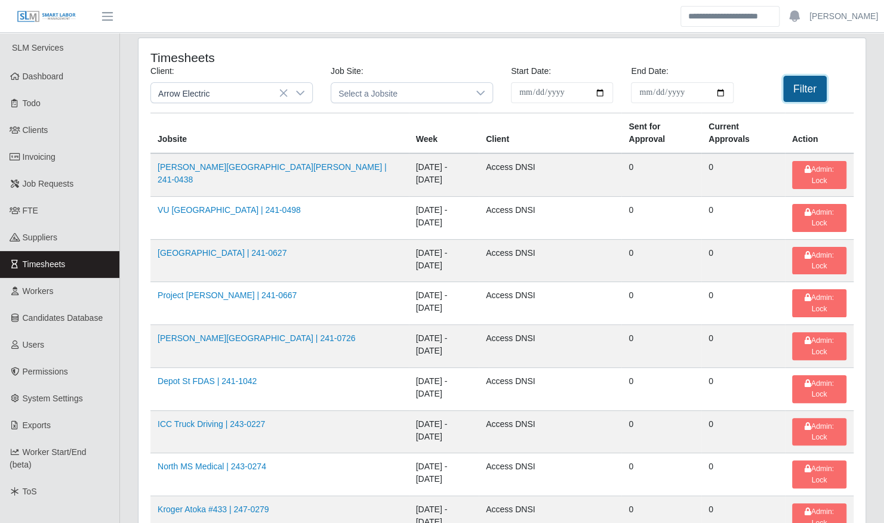
click at [802, 84] on button "Filter" at bounding box center [805, 89] width 44 height 26
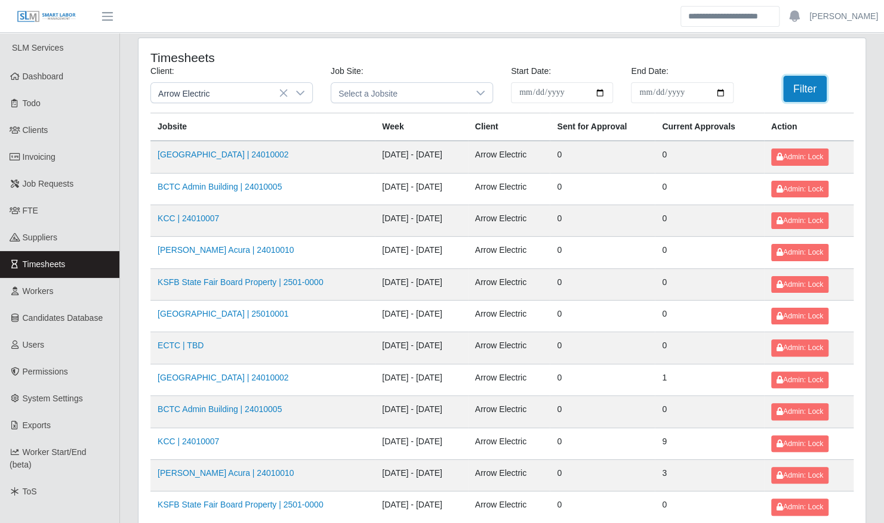
scroll to position [151, 0]
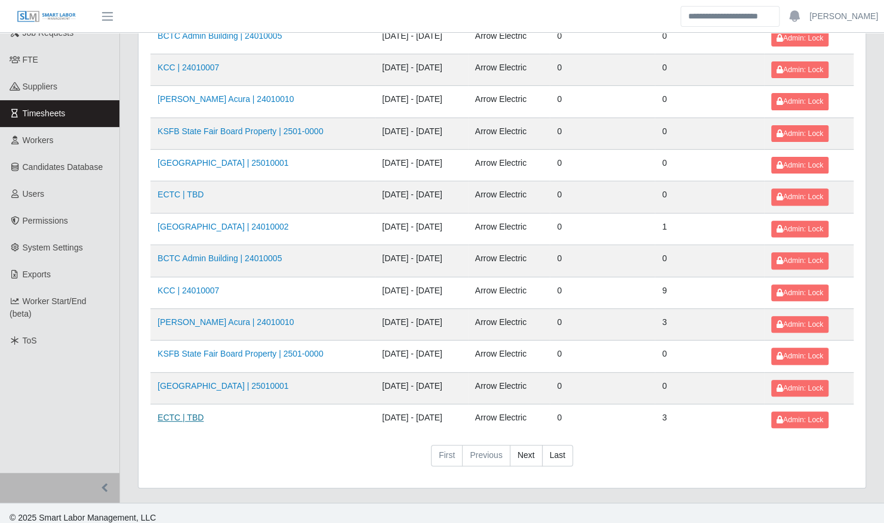
click at [195, 413] on link "ECTC | TBD" at bounding box center [181, 418] width 46 height 10
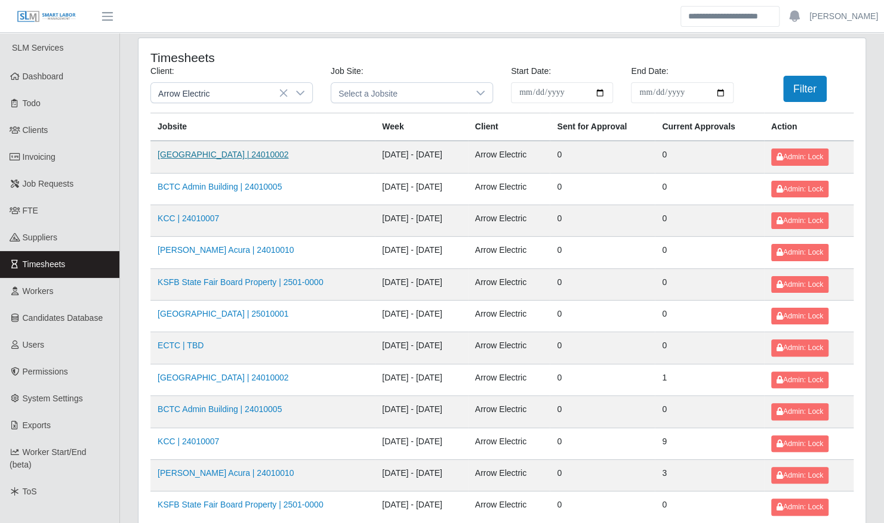
scroll to position [151, 0]
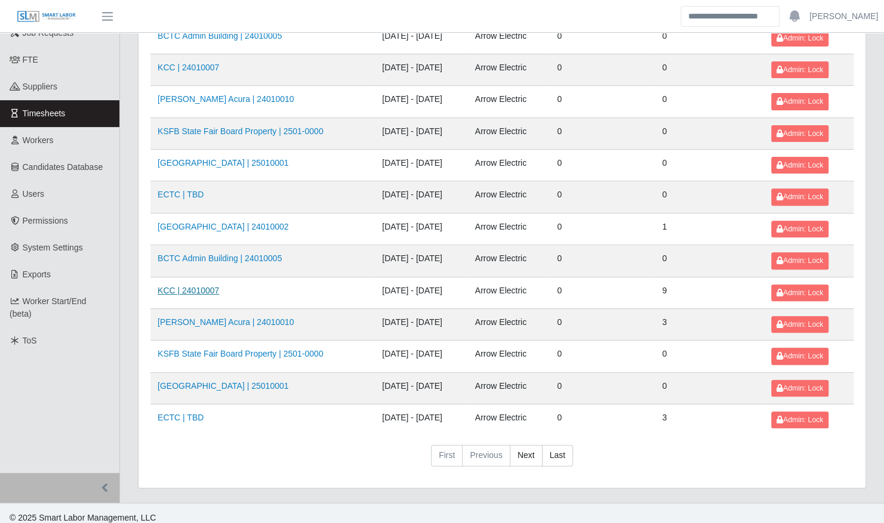
click at [205, 287] on link "KCC | 24010007" at bounding box center [188, 291] width 61 height 10
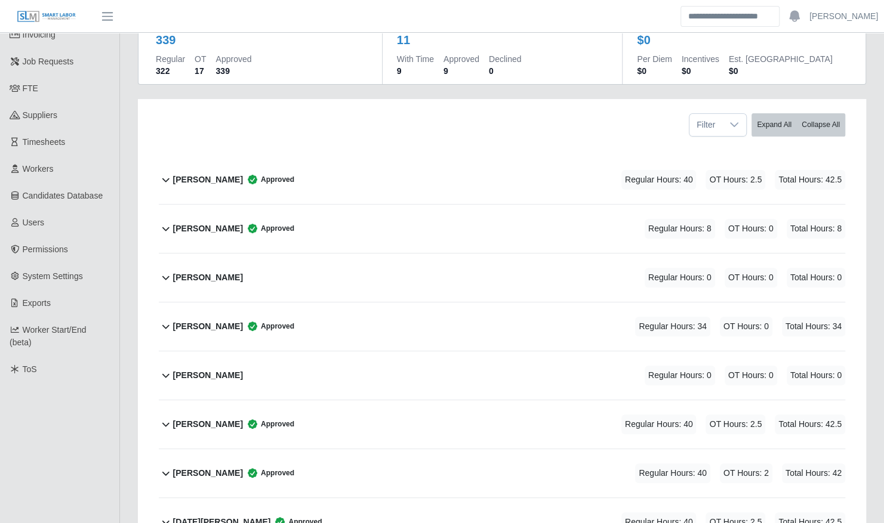
scroll to position [124, 0]
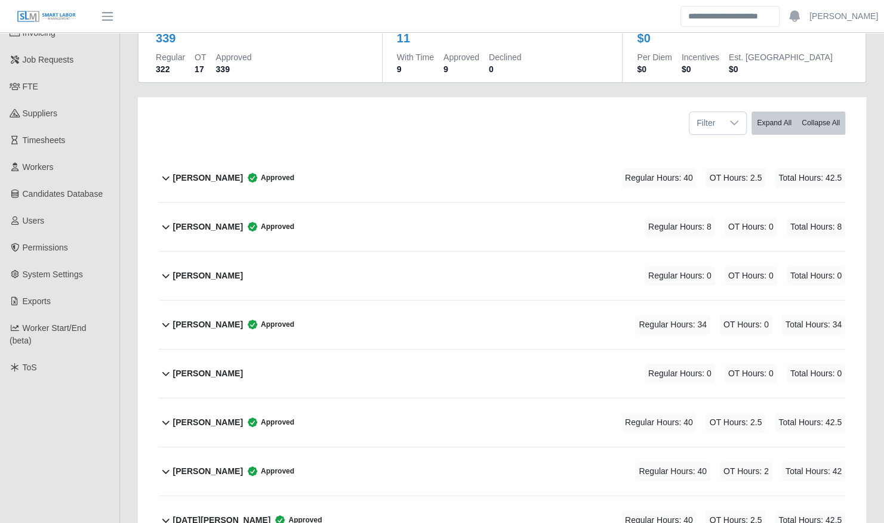
click at [221, 221] on b "[PERSON_NAME]" at bounding box center [208, 227] width 70 height 13
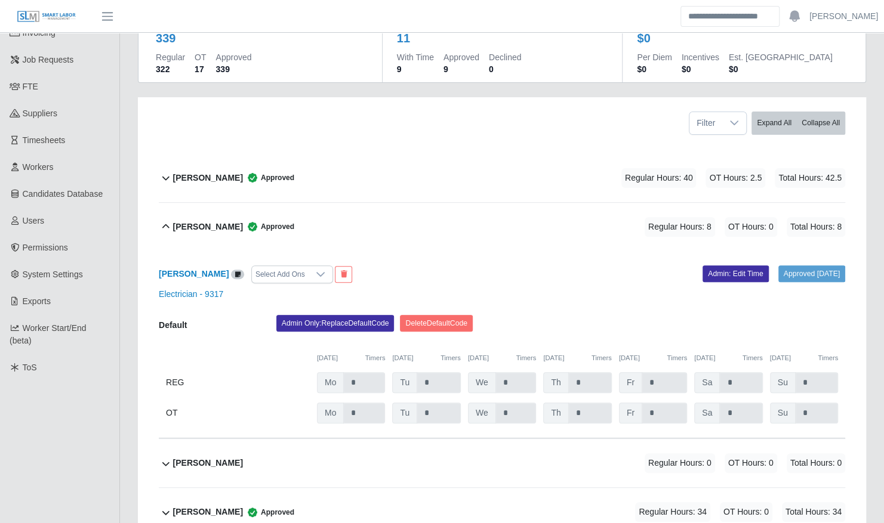
drag, startPoint x: 221, startPoint y: 218, endPoint x: 199, endPoint y: 211, distance: 22.6
click at [199, 221] on b "[PERSON_NAME]" at bounding box center [208, 227] width 70 height 13
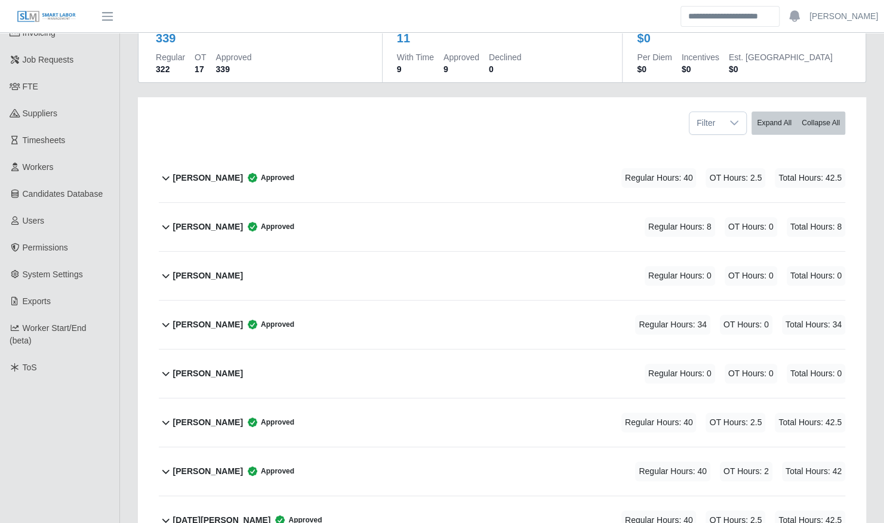
click at [209, 221] on b "[PERSON_NAME]" at bounding box center [208, 227] width 70 height 13
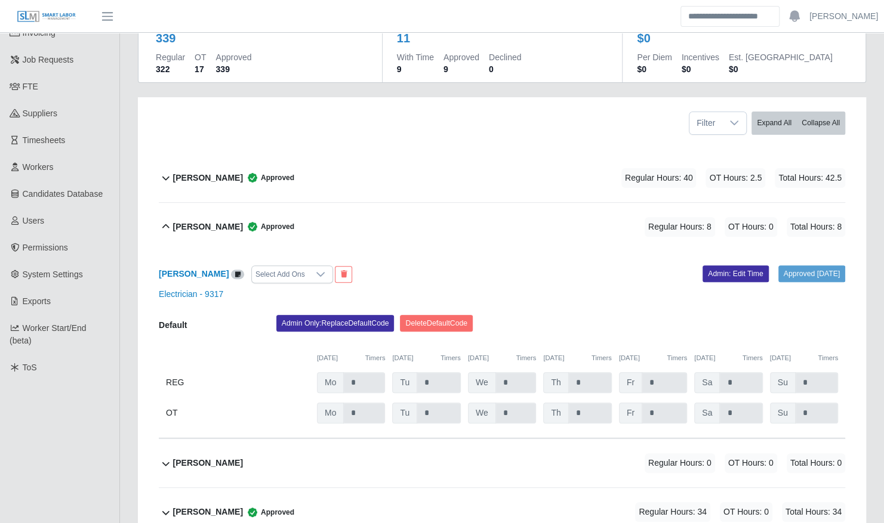
click at [209, 221] on b "[PERSON_NAME]" at bounding box center [208, 227] width 70 height 13
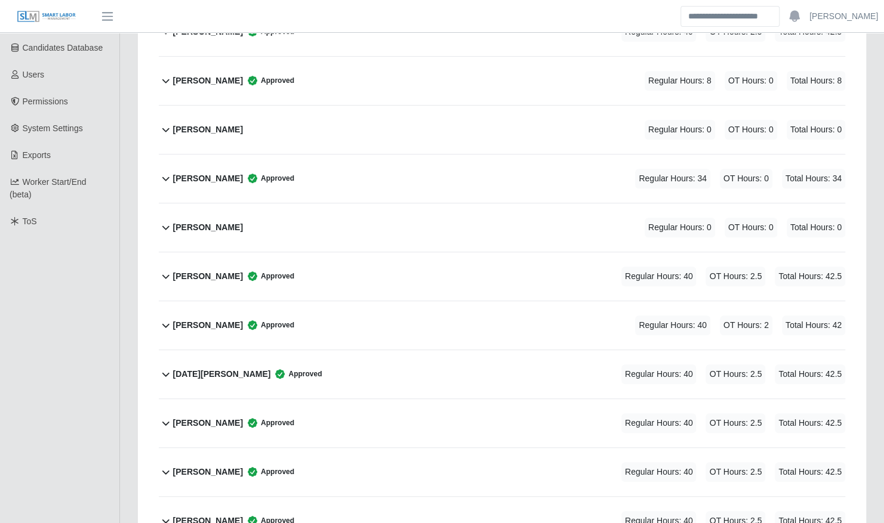
scroll to position [271, 0]
click at [209, 322] on div "Nicholas Reynolds Approved Regular Hours: 40 OT Hours: 2 Total Hours: 42" at bounding box center [509, 325] width 672 height 48
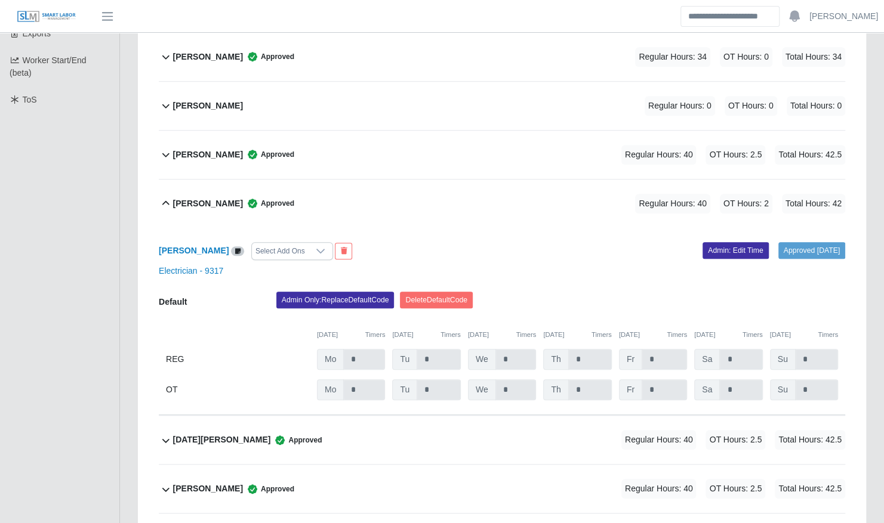
scroll to position [395, 0]
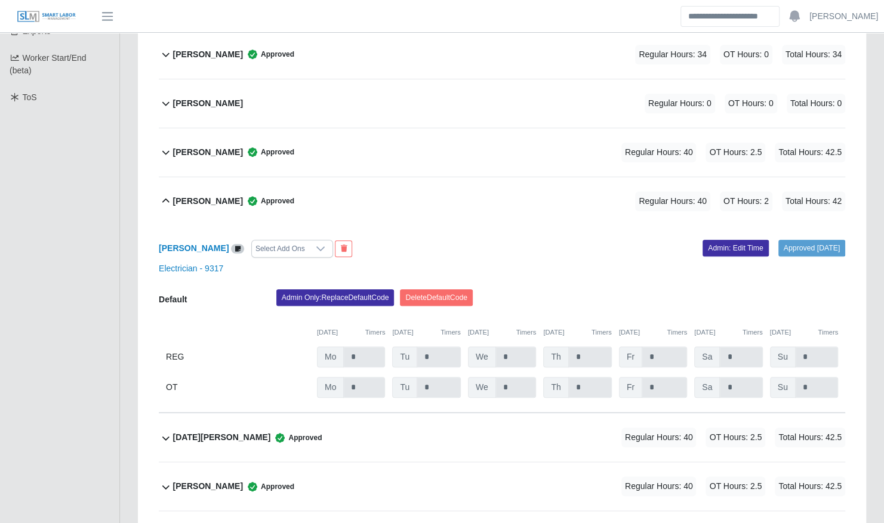
click at [427, 430] on div "Noel Lastres Approved Regular Hours: 40 OT Hours: 2.5 Total Hours: 42.5" at bounding box center [509, 438] width 672 height 48
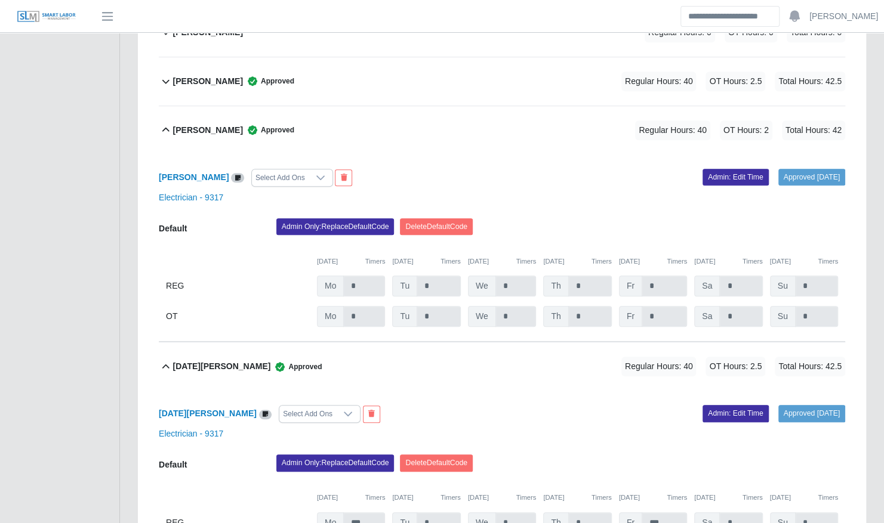
scroll to position [465, 0]
click at [711, 170] on link "Admin: Edit Time" at bounding box center [735, 178] width 66 height 17
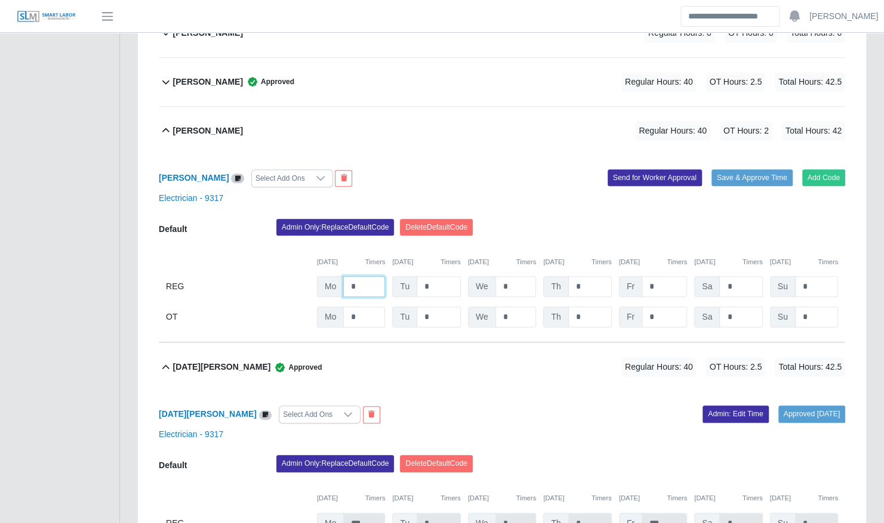
click at [360, 276] on input "*" at bounding box center [364, 286] width 42 height 21
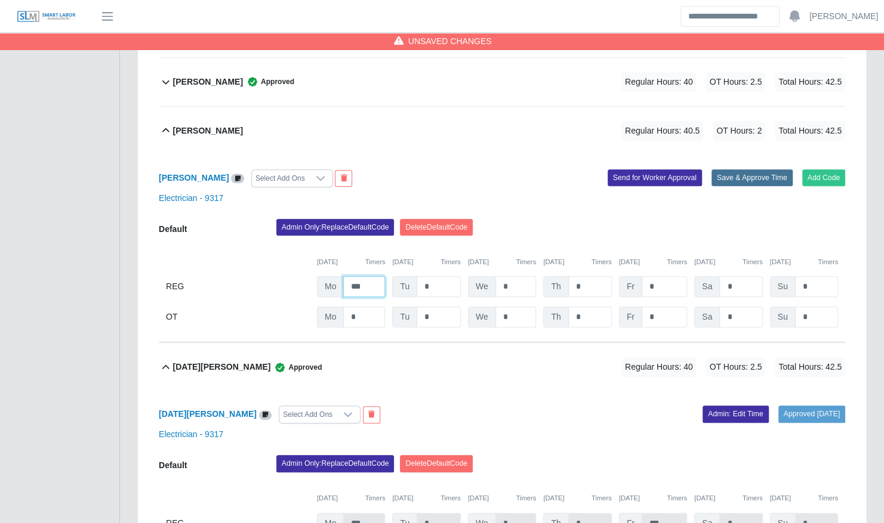
type input "***"
click at [721, 170] on button "Save & Approve Time" at bounding box center [751, 178] width 81 height 17
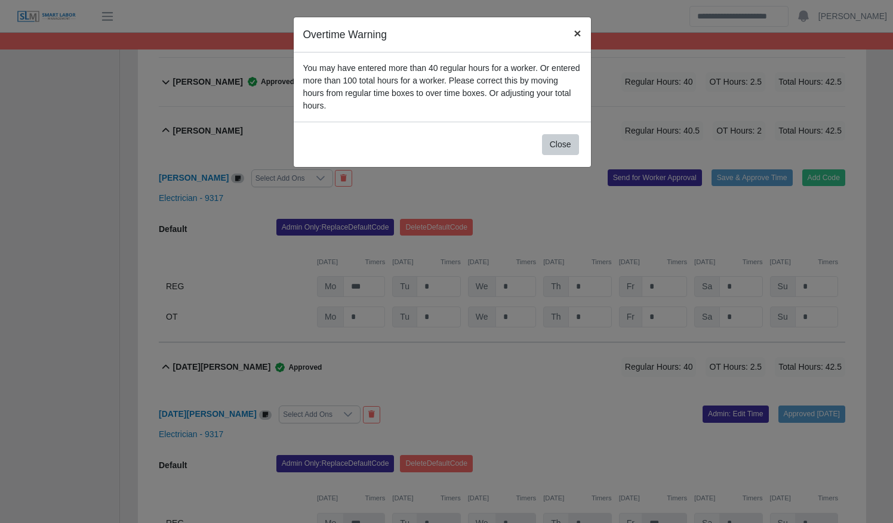
click at [577, 33] on span "×" at bounding box center [577, 33] width 7 height 14
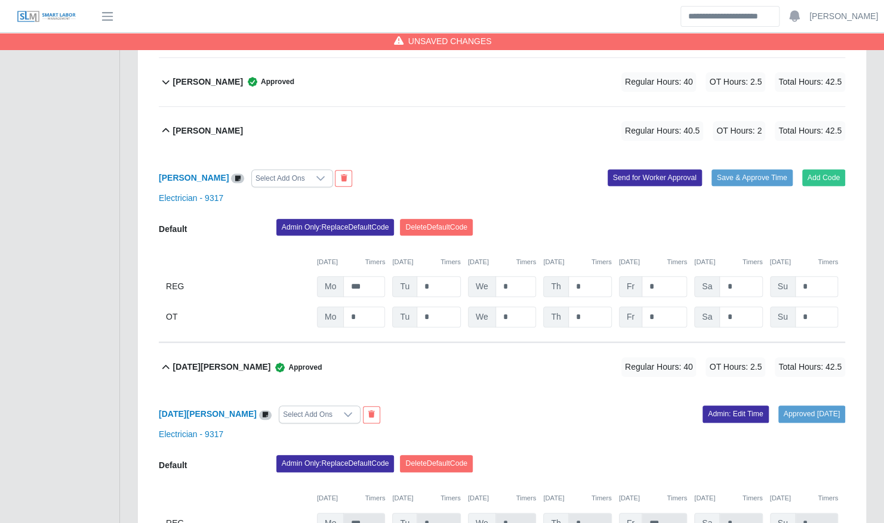
click at [571, 230] on div "Admin Only: Replace Default Code Delete Default Code" at bounding box center [560, 231] width 587 height 24
click at [675, 276] on input "*" at bounding box center [664, 286] width 45 height 21
type input "***"
click at [667, 307] on input "*" at bounding box center [664, 317] width 45 height 21
type input "***"
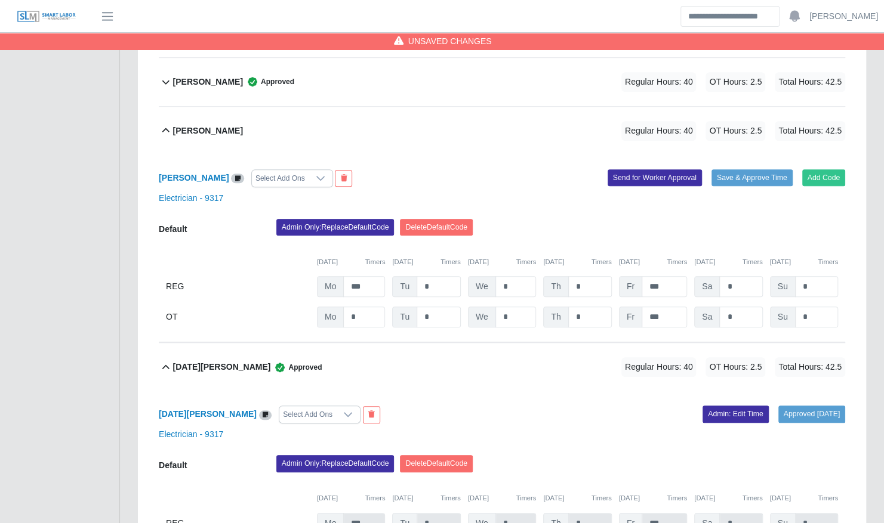
click at [750, 155] on div "Nicholas Reynolds Select Add Ons Add Code Save & Approve Time Send for Worker A…" at bounding box center [502, 249] width 686 height 188
click at [751, 170] on button "Save & Approve Time" at bounding box center [751, 178] width 81 height 17
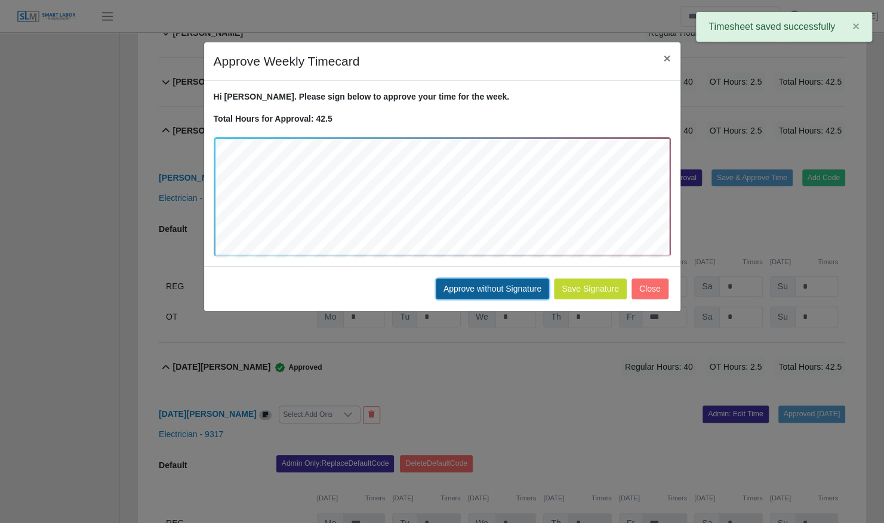
click at [497, 295] on button "Approve without Signature" at bounding box center [492, 289] width 113 height 21
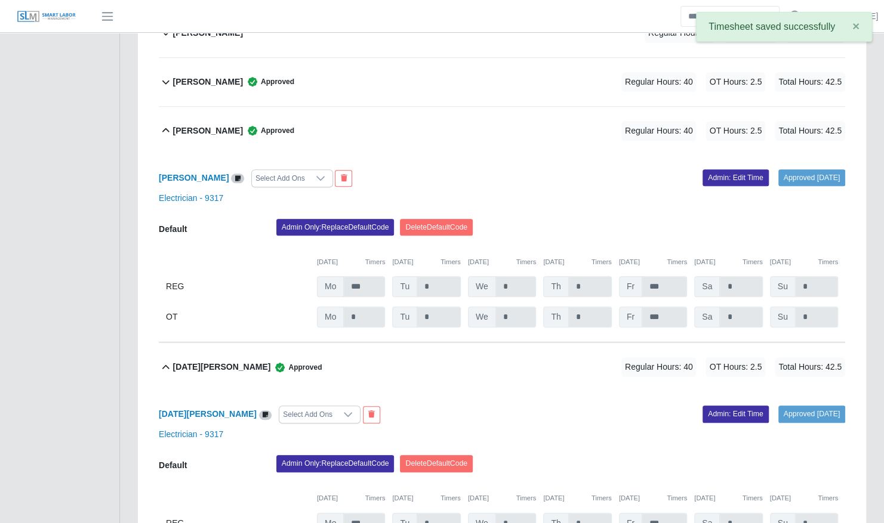
click at [335, 110] on div "Nicholas Reynolds Approved Regular Hours: 40 OT Hours: 2.5 Total Hours: 42.5" at bounding box center [509, 131] width 672 height 48
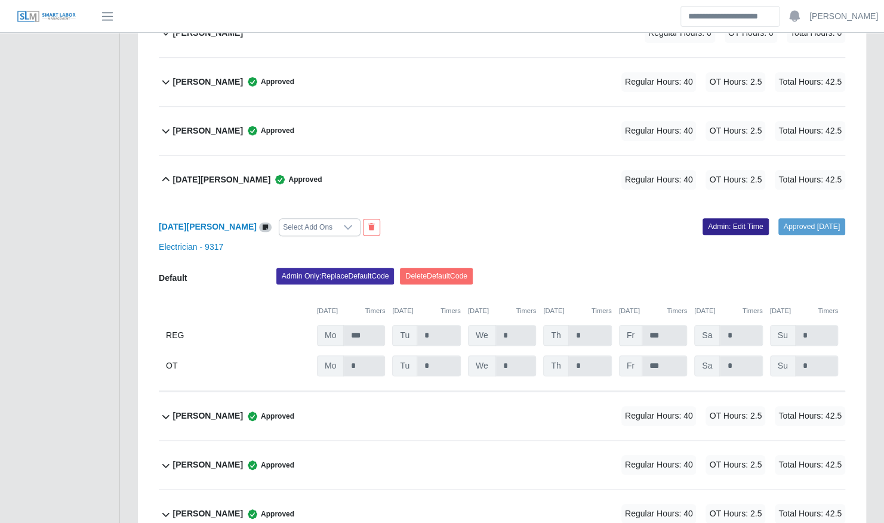
click at [712, 218] on link "Admin: Edit Time" at bounding box center [735, 226] width 66 height 17
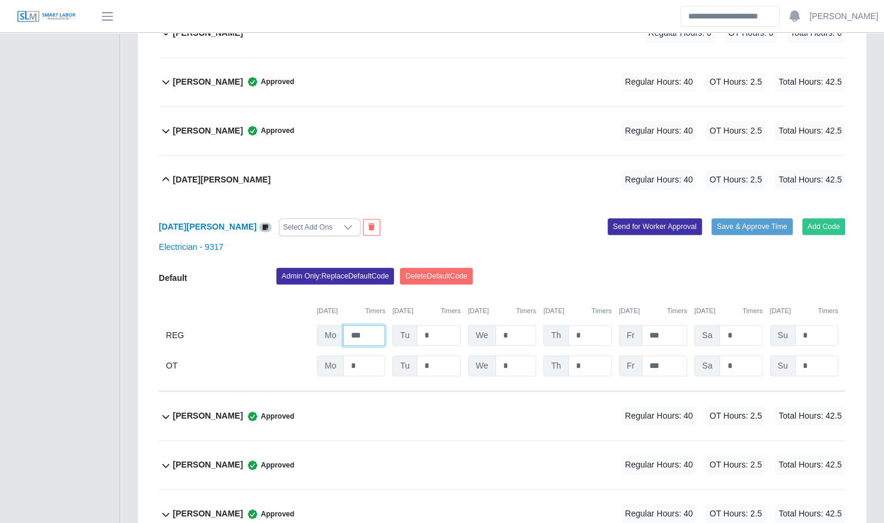
click at [362, 325] on input "***" at bounding box center [364, 335] width 42 height 21
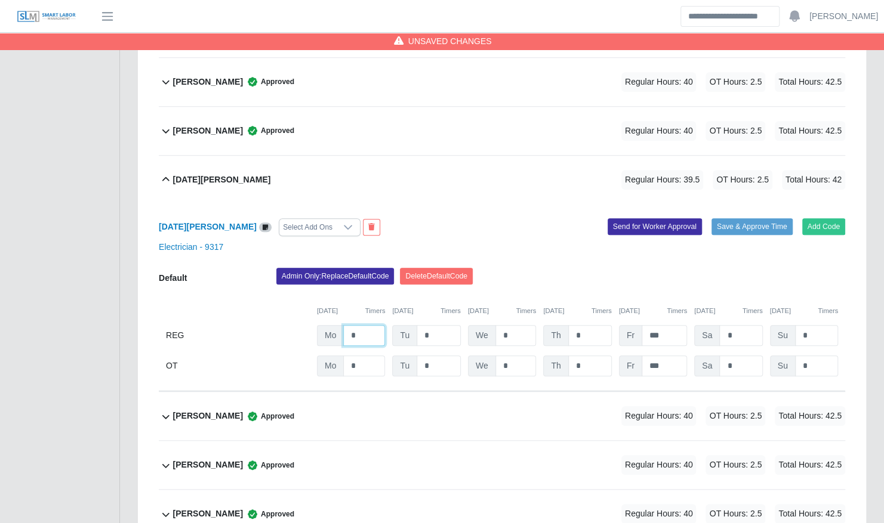
type input "*"
click at [741, 218] on button "Save & Approve Time" at bounding box center [751, 226] width 81 height 17
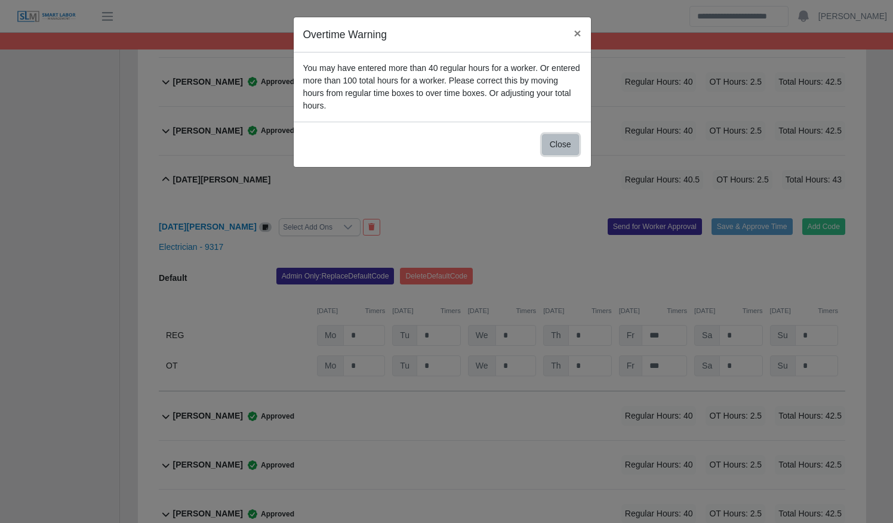
click at [554, 137] on button "Close" at bounding box center [560, 144] width 37 height 21
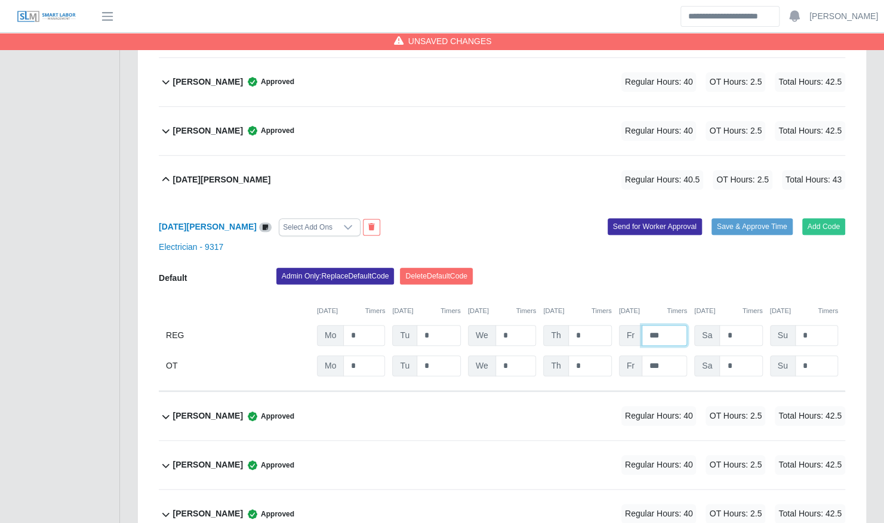
click at [662, 325] on input "***" at bounding box center [664, 335] width 45 height 21
type input "*"
click at [661, 362] on input "***" at bounding box center [664, 366] width 45 height 21
type input "***"
type input "*"
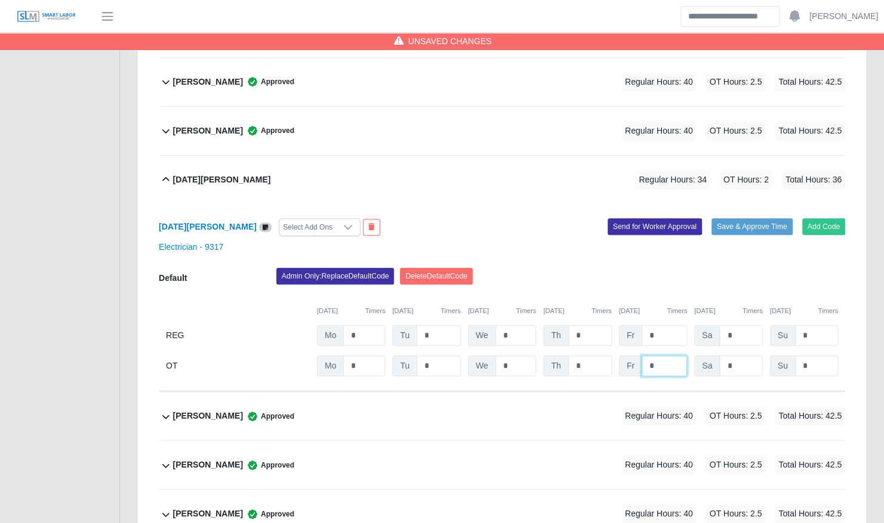
type input "*"
click at [655, 325] on input "*" at bounding box center [664, 335] width 45 height 21
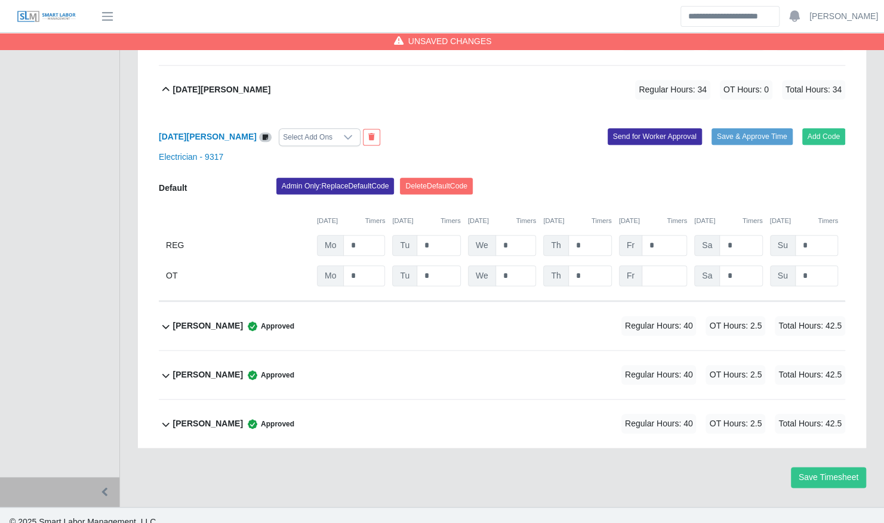
click at [639, 414] on span "Regular Hours: 40" at bounding box center [658, 424] width 75 height 20
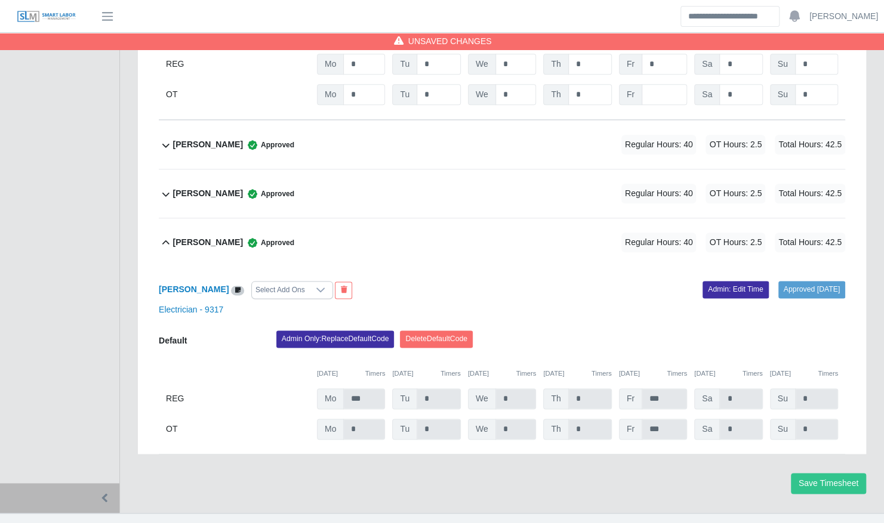
scroll to position [742, 0]
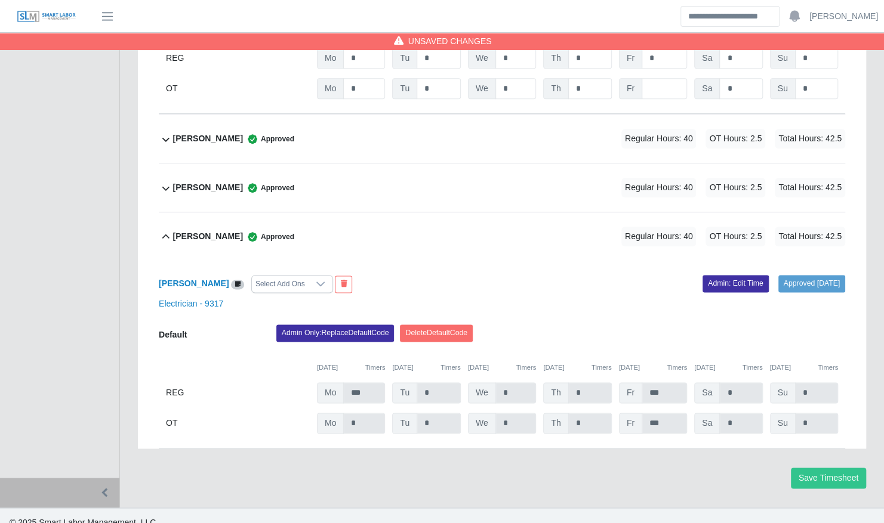
click at [739, 261] on div "Yuleimy Gonzalez Concepcion Select Add Ons Approved 10/14/2025 Admin: Edit Time…" at bounding box center [502, 355] width 686 height 188
click at [734, 275] on link "Admin: Edit Time" at bounding box center [735, 283] width 66 height 17
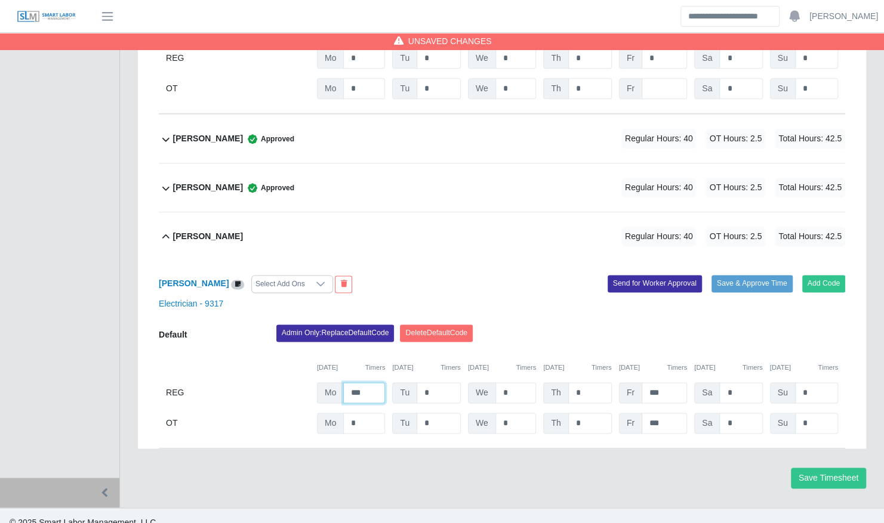
click at [374, 383] on input "***" at bounding box center [364, 393] width 42 height 21
type input "*"
click at [525, 188] on div "Rodolfo Boixfinseca Approved Regular Hours: 40 OT Hours: 2.5 Total Hours: 42.5" at bounding box center [509, 188] width 672 height 48
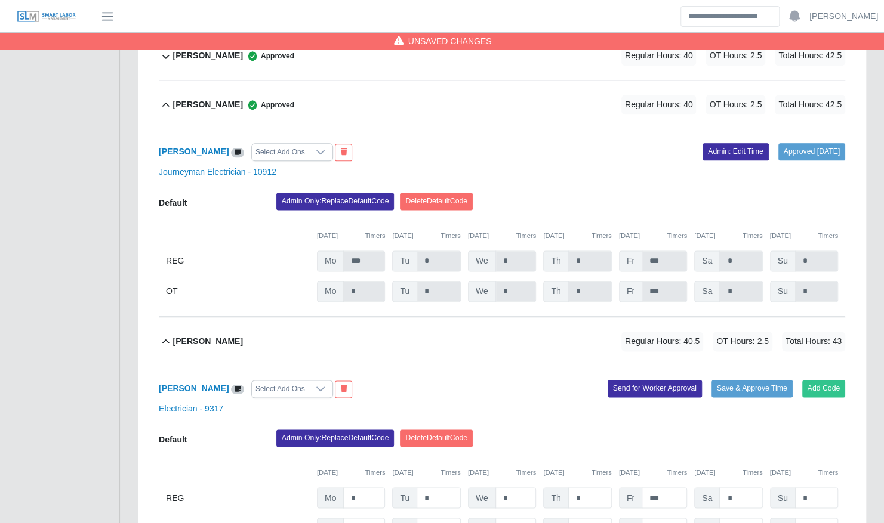
scroll to position [819, 0]
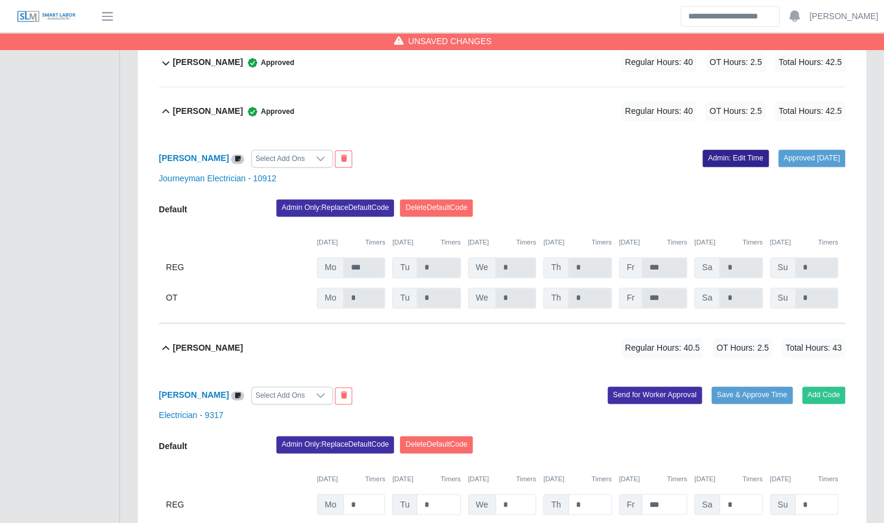
click at [732, 150] on link "Admin: Edit Time" at bounding box center [735, 158] width 66 height 17
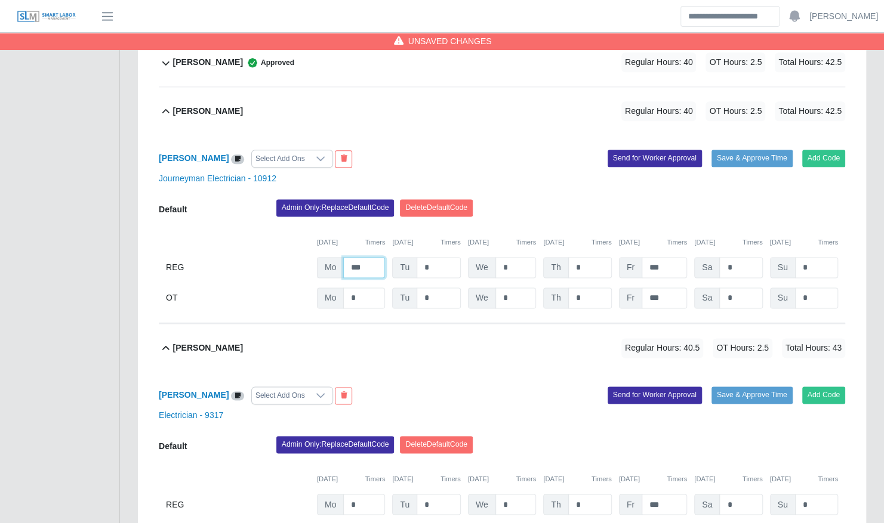
click at [368, 257] on input "***" at bounding box center [364, 267] width 42 height 21
type input "*"
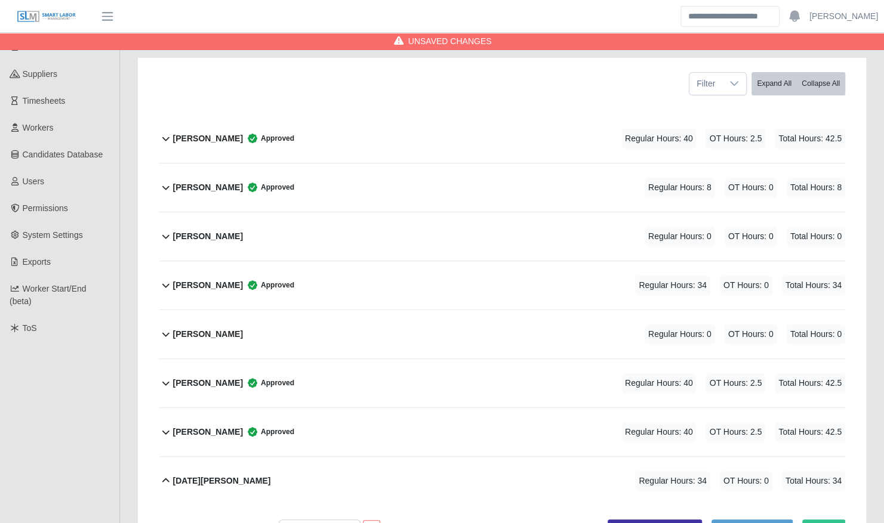
scroll to position [0, 0]
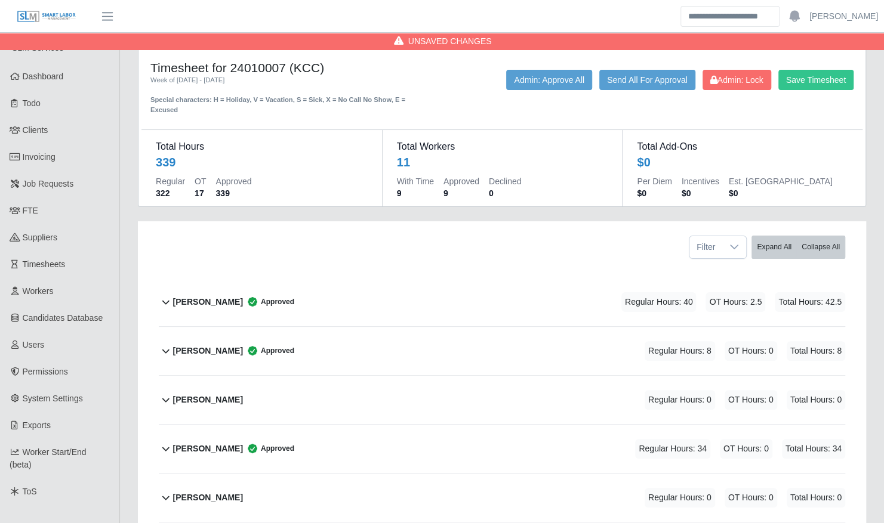
type input "*"
click at [535, 289] on div "Alex Zapp Approved Regular Hours: 40 OT Hours: 2.5 Total Hours: 42.5" at bounding box center [509, 302] width 672 height 48
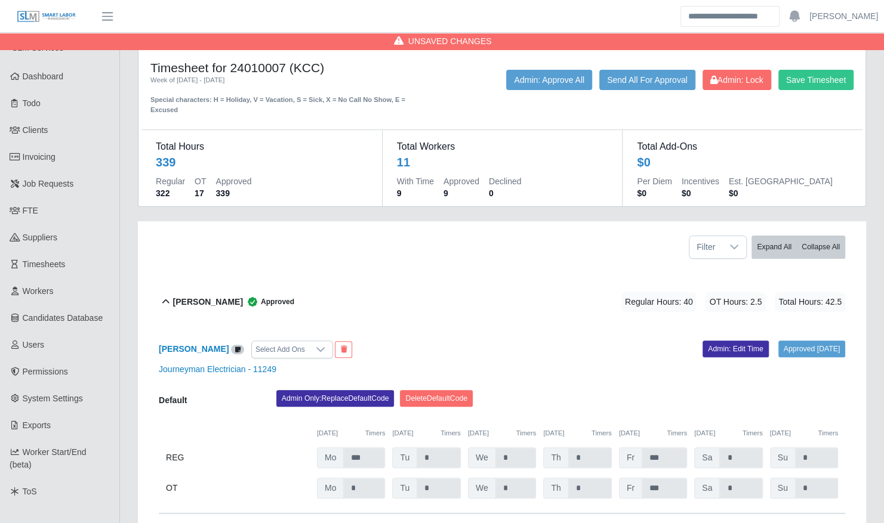
click at [722, 326] on div "Alex Zapp Select Add Ons Approved 10/14/2025 Admin: Edit Time Journeyman Electr…" at bounding box center [502, 420] width 686 height 188
click at [714, 341] on link "Admin: Edit Time" at bounding box center [735, 349] width 66 height 17
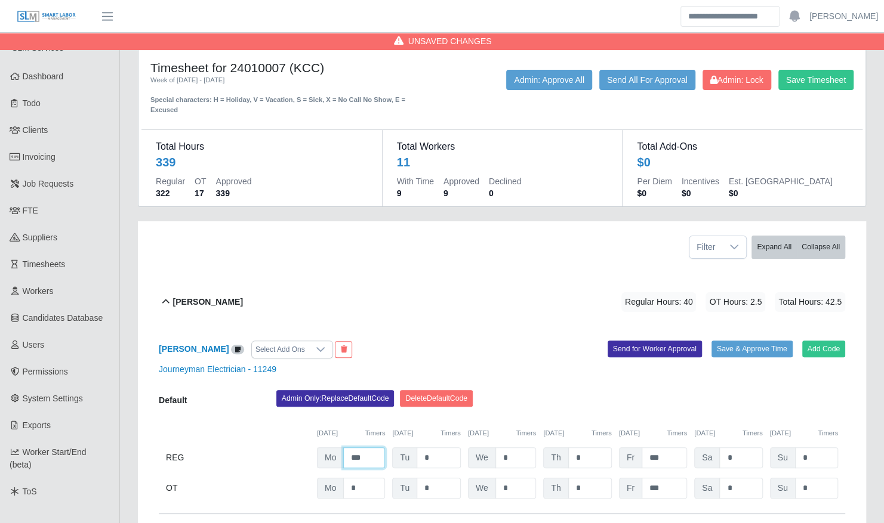
click at [369, 448] on input "***" at bounding box center [364, 458] width 42 height 21
type input "*"
click at [672, 448] on input "***" at bounding box center [664, 458] width 45 height 21
type input "*"
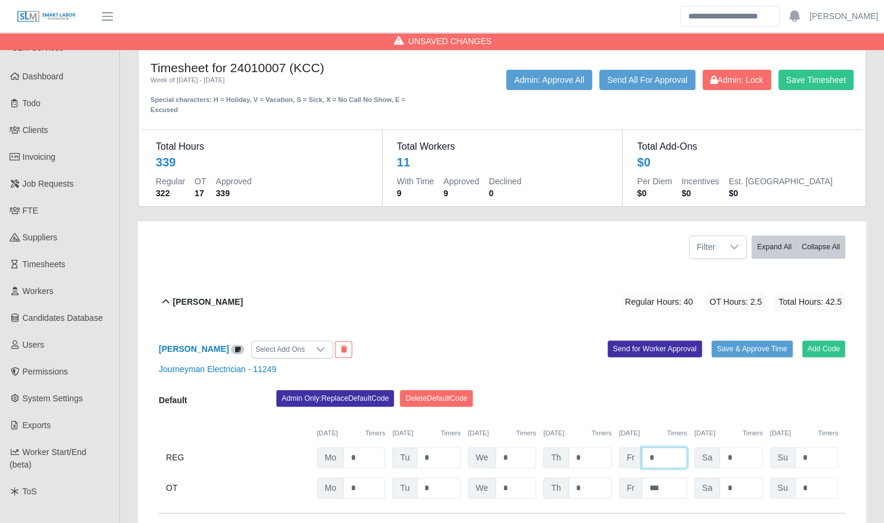
type input "*"
click at [667, 478] on input "***" at bounding box center [664, 488] width 45 height 21
type input "*"
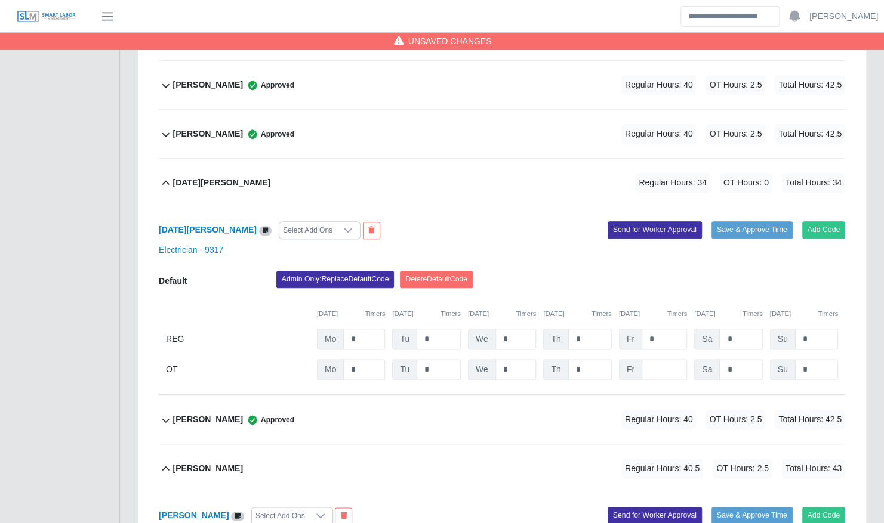
scroll to position [651, 0]
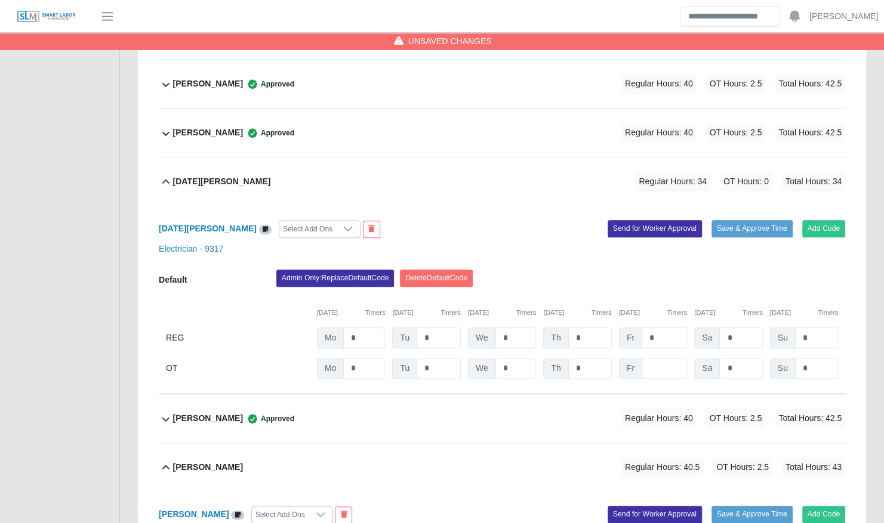
type input "*"
click at [670, 333] on input "*" at bounding box center [664, 338] width 45 height 21
type input "*"
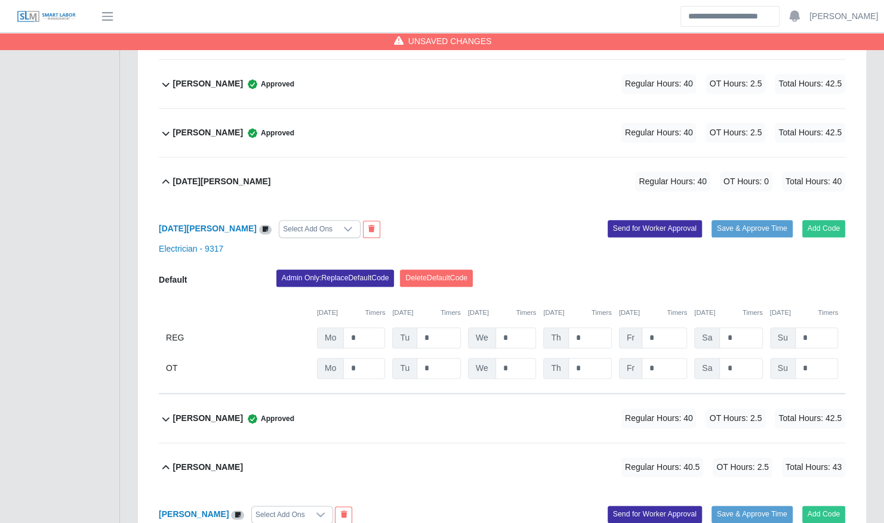
click at [624, 294] on div "10/06/2025 Timers 10/07/2025 Timers 10/08/2025 Timers 10/09/2025 Timers 10/10/2…" at bounding box center [502, 306] width 686 height 24
click at [656, 359] on input "*" at bounding box center [664, 368] width 45 height 21
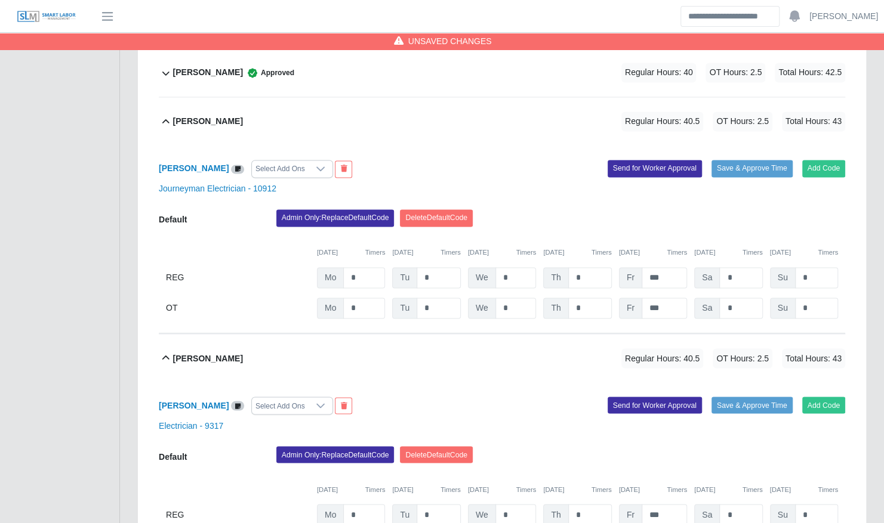
scroll to position [1000, 0]
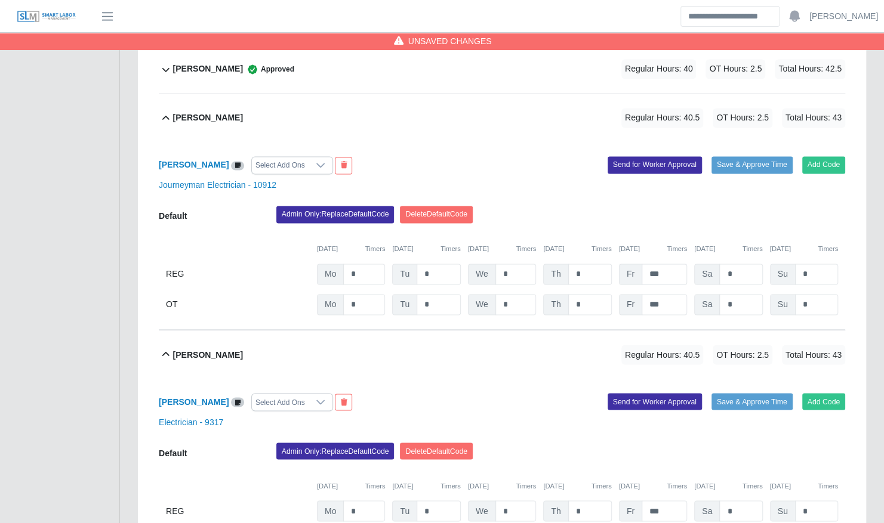
type input "*"
click at [661, 264] on input "***" at bounding box center [664, 274] width 45 height 21
type input "*"
click at [628, 230] on div "10/06/2025 Timers 10/07/2025 Timers 10/08/2025 Timers 10/09/2025 Timers 10/10/2…" at bounding box center [502, 242] width 686 height 24
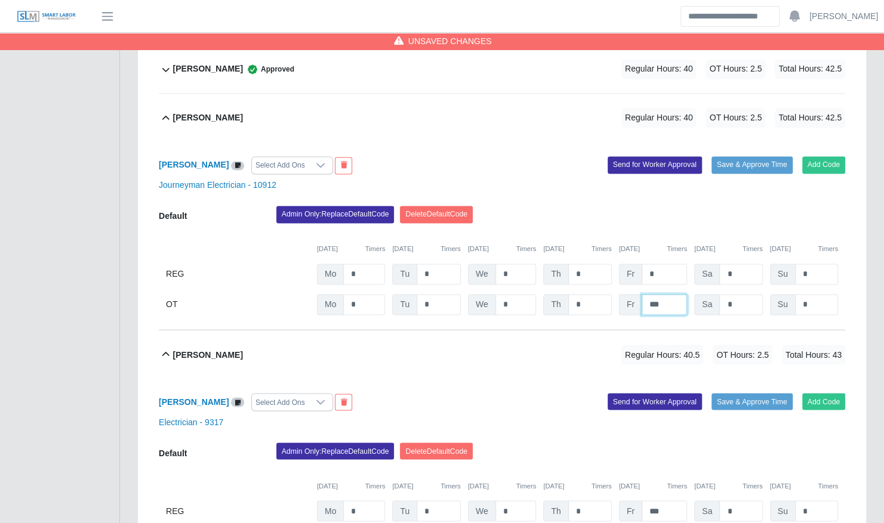
click at [662, 294] on input "***" at bounding box center [664, 304] width 45 height 21
type input "*"
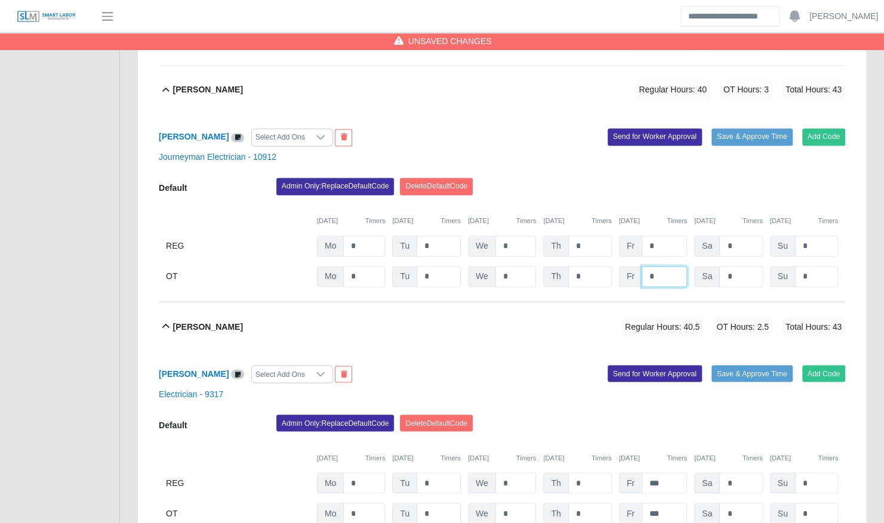
scroll to position [1117, 0]
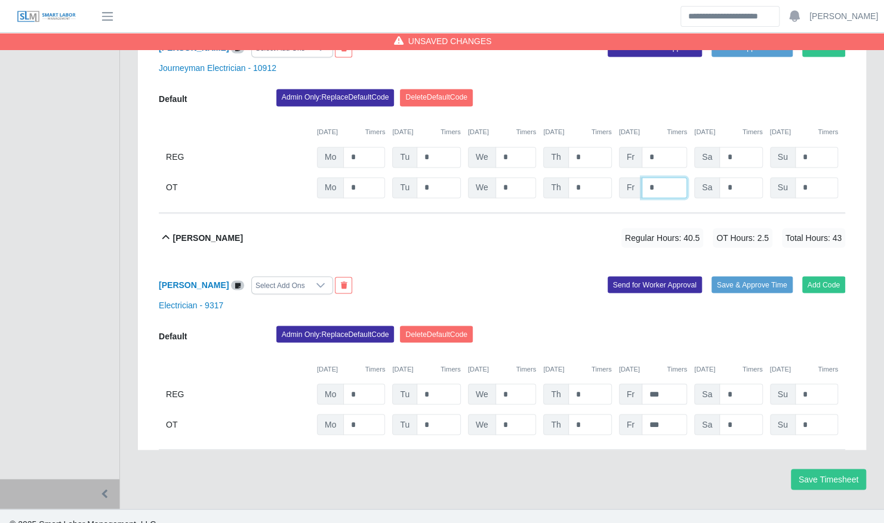
type input "*"
click at [667, 384] on input "***" at bounding box center [664, 394] width 45 height 21
type input "*"
click at [667, 414] on input "***" at bounding box center [664, 424] width 45 height 21
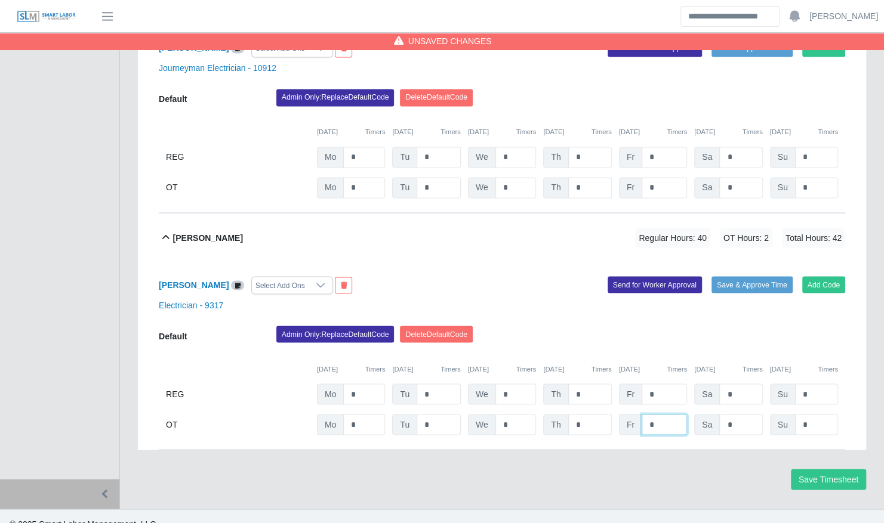
type input "*"
click at [737, 276] on button "Save & Approve Time" at bounding box center [751, 284] width 81 height 17
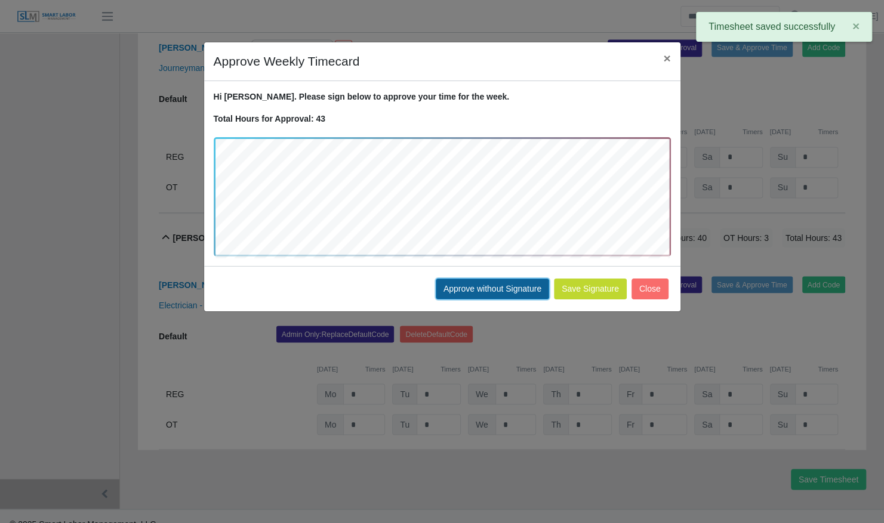
click at [513, 286] on button "Approve without Signature" at bounding box center [492, 289] width 113 height 21
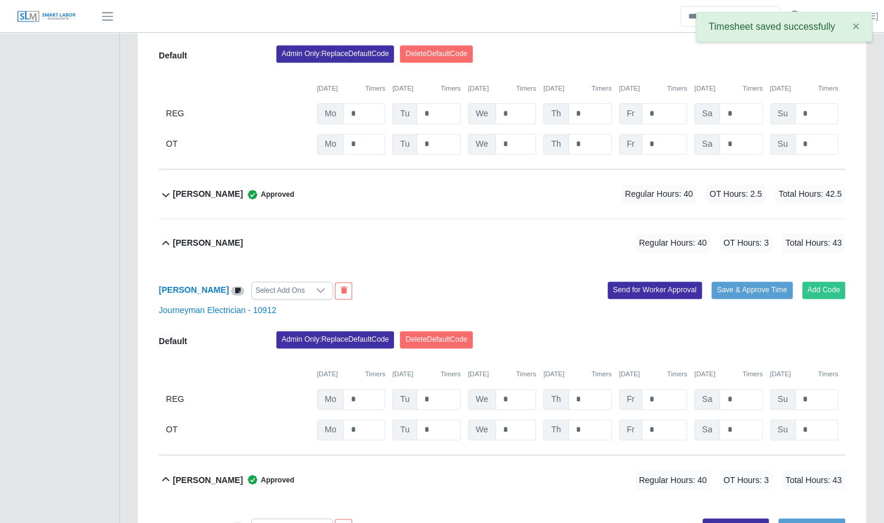
scroll to position [871, 0]
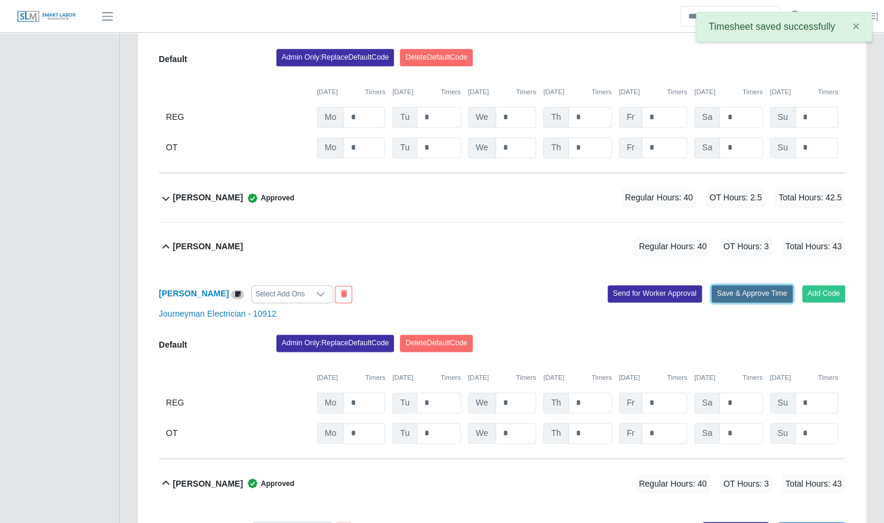
click at [716, 285] on button "Save & Approve Time" at bounding box center [751, 293] width 81 height 17
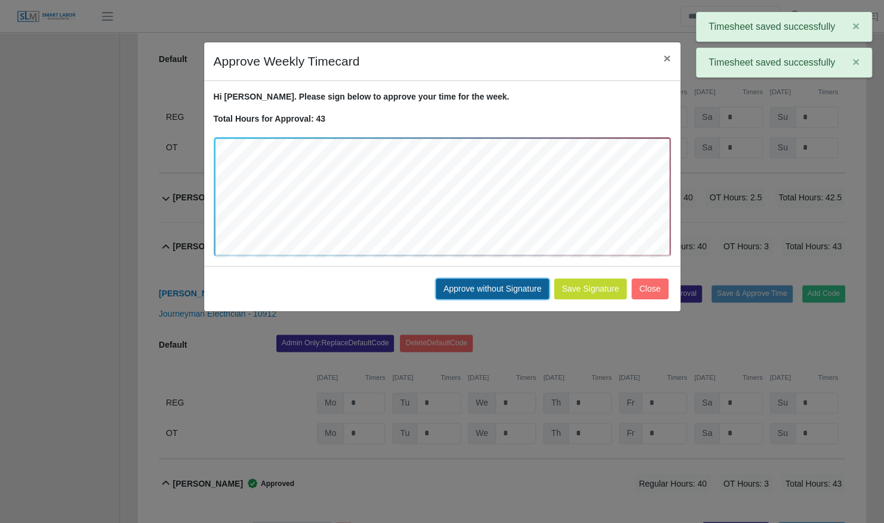
click at [527, 284] on button "Approve without Signature" at bounding box center [492, 289] width 113 height 21
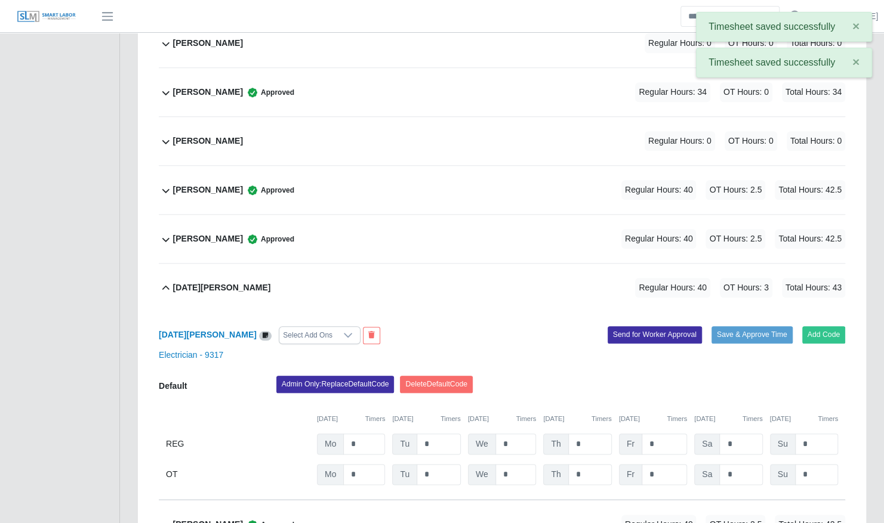
scroll to position [538, 0]
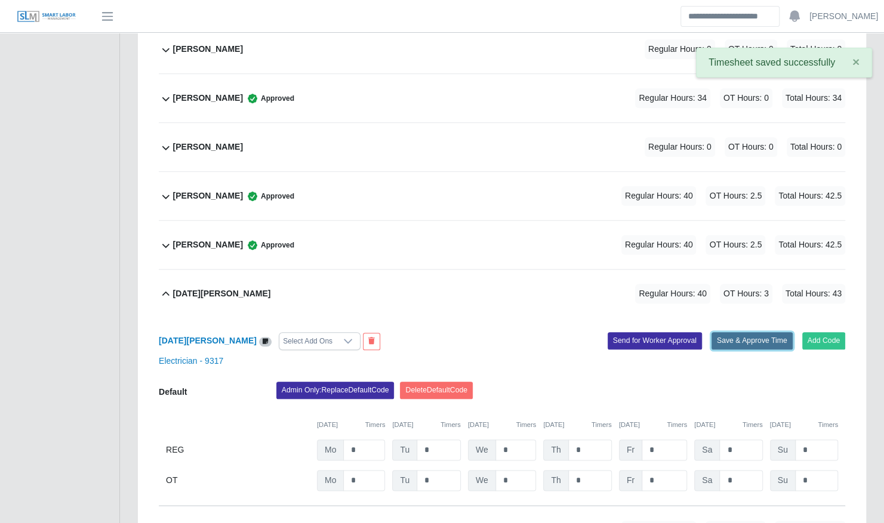
click at [753, 332] on button "Save & Approve Time" at bounding box center [751, 340] width 81 height 17
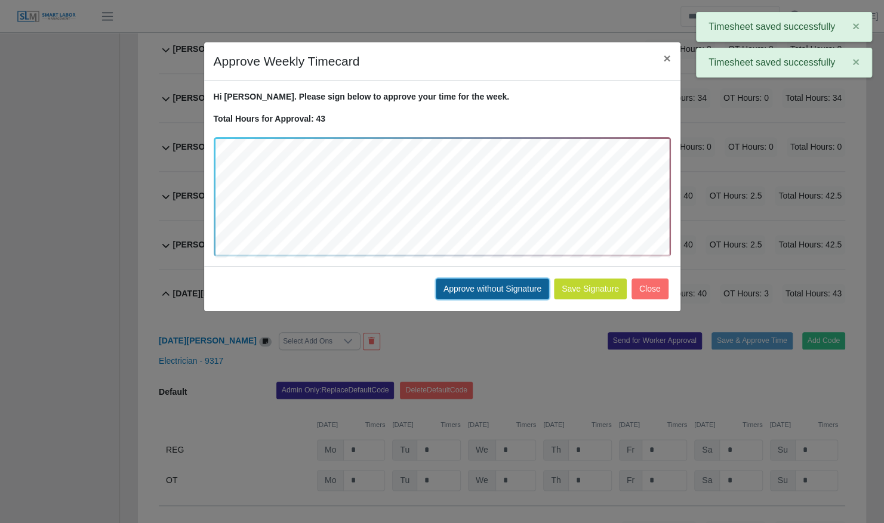
click at [529, 290] on button "Approve without Signature" at bounding box center [492, 289] width 113 height 21
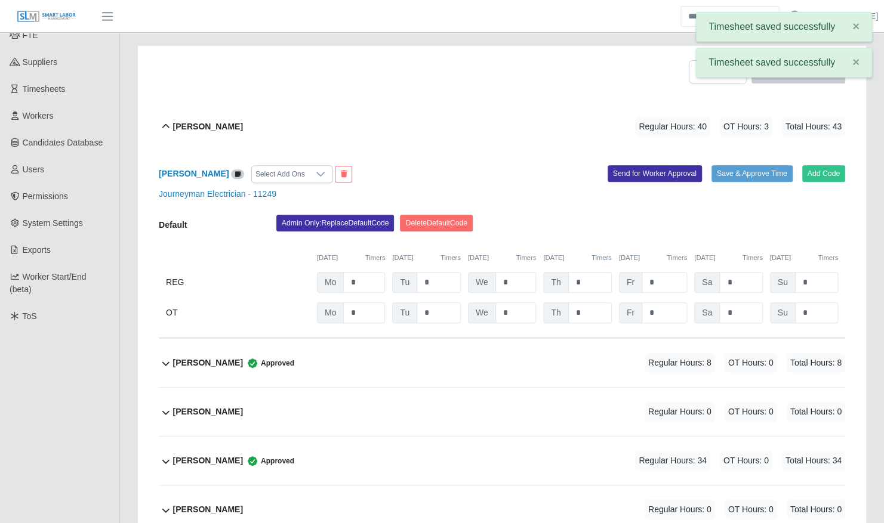
scroll to position [174, 0]
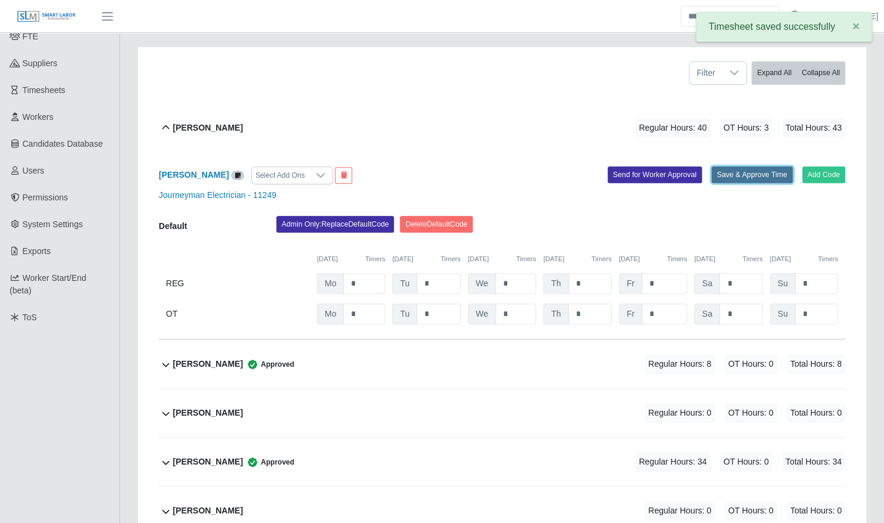
click at [742, 167] on button "Save & Approve Time" at bounding box center [751, 175] width 81 height 17
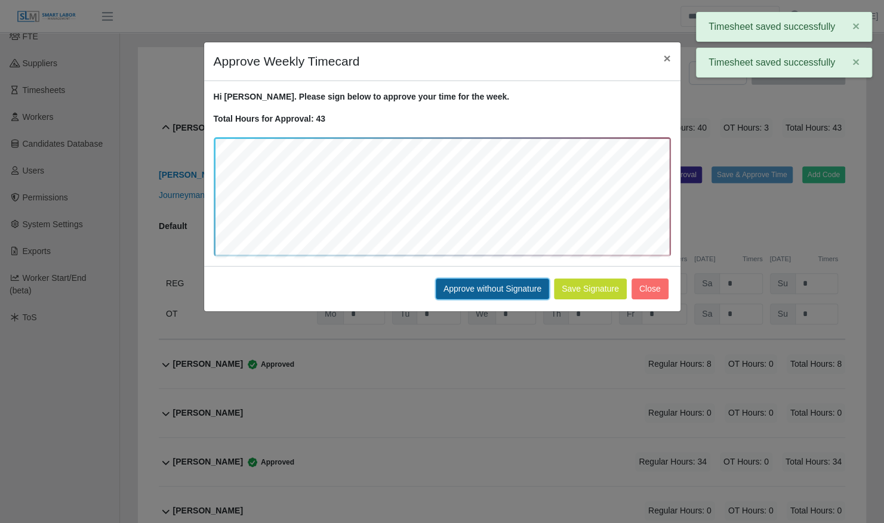
click at [500, 294] on button "Approve without Signature" at bounding box center [492, 289] width 113 height 21
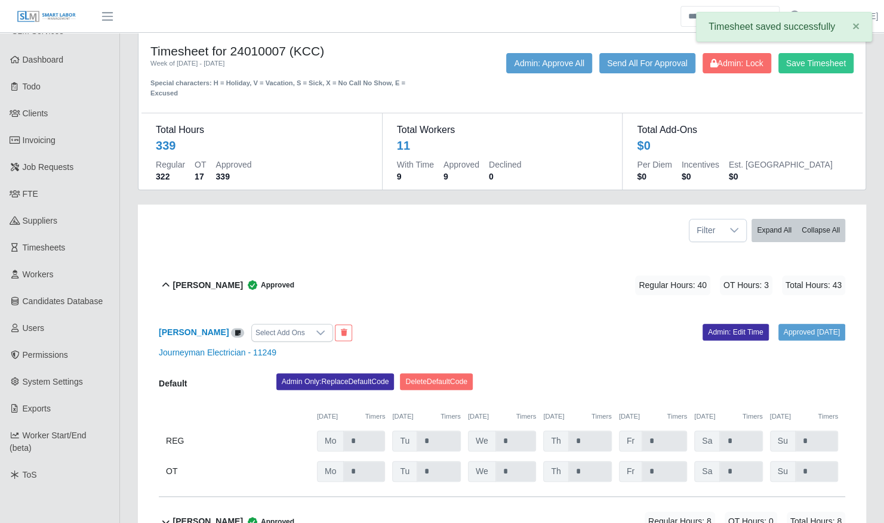
scroll to position [0, 0]
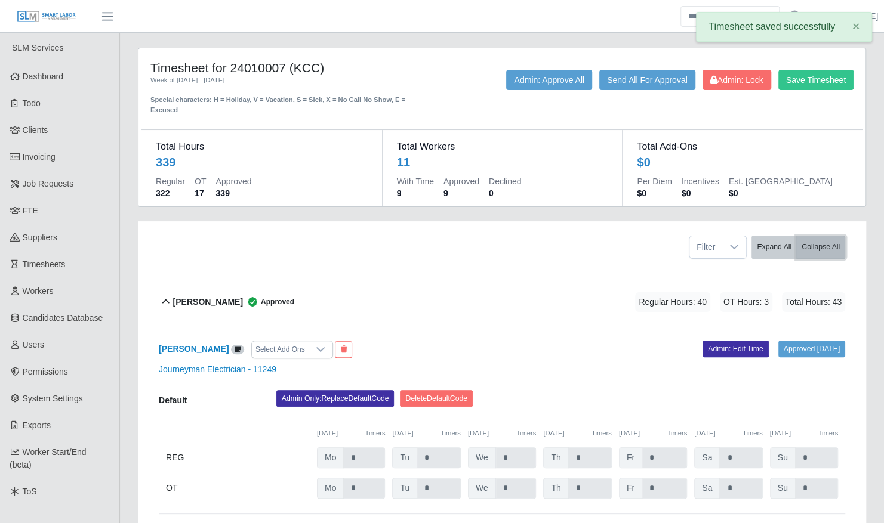
click at [809, 238] on button "Collapse All" at bounding box center [820, 247] width 49 height 23
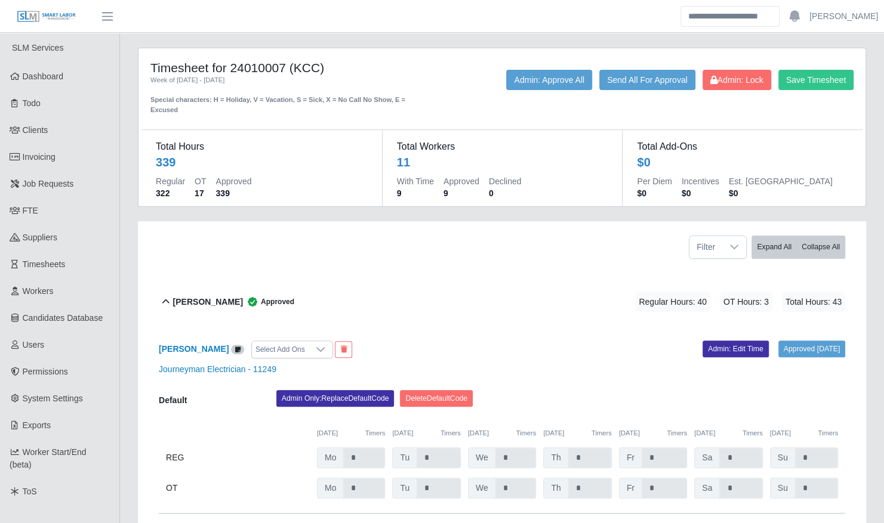
click at [549, 288] on div "Alex Zapp Approved Regular Hours: 40 OT Hours: 3 Total Hours: 43" at bounding box center [509, 302] width 672 height 48
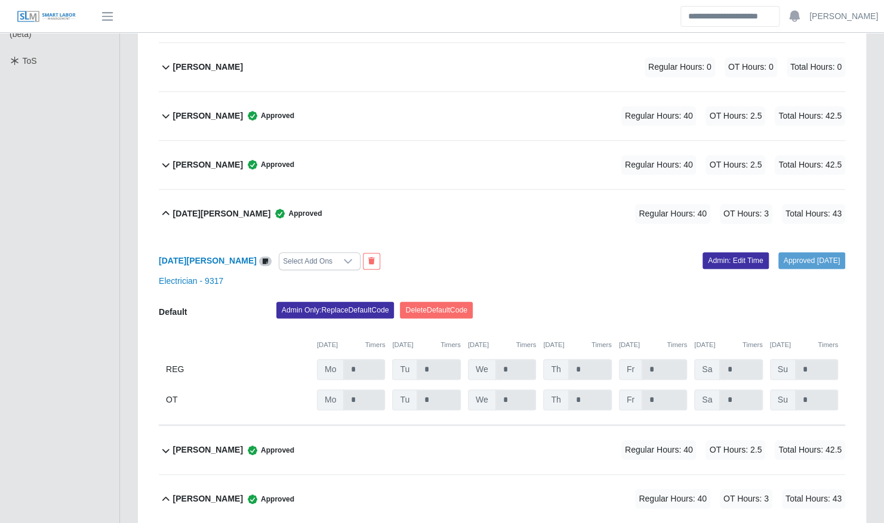
scroll to position [433, 0]
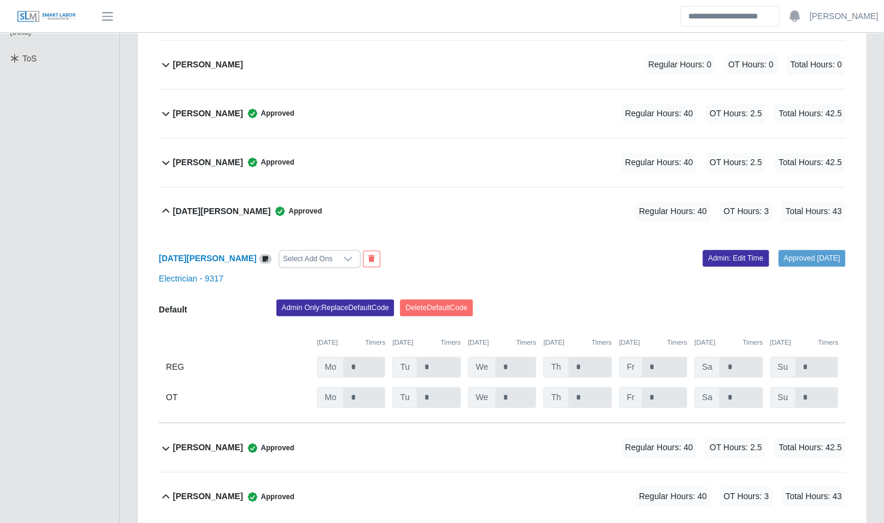
click at [547, 197] on div "Noel Lastres Approved Regular Hours: 40 OT Hours: 3 Total Hours: 43" at bounding box center [509, 211] width 672 height 48
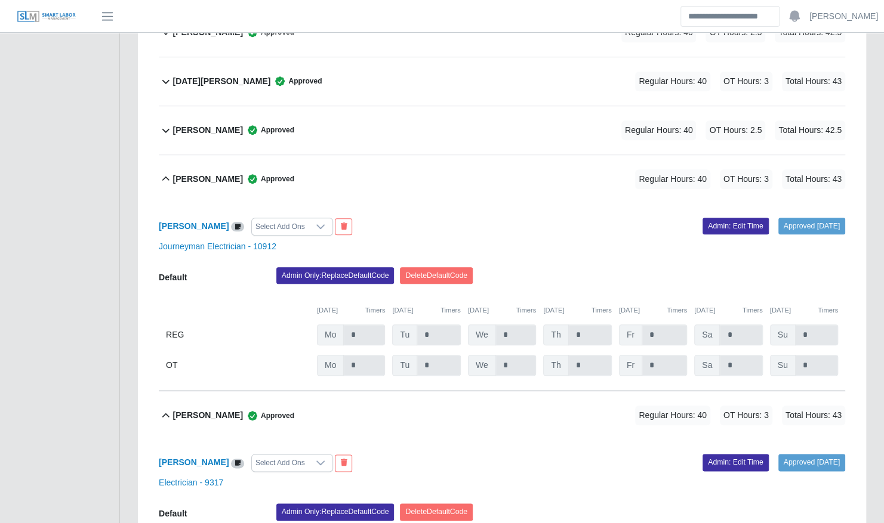
click at [540, 179] on div "Rodolfo Boixfinseca Approved Regular Hours: 40 OT Hours: 3 Total Hours: 43" at bounding box center [509, 179] width 672 height 48
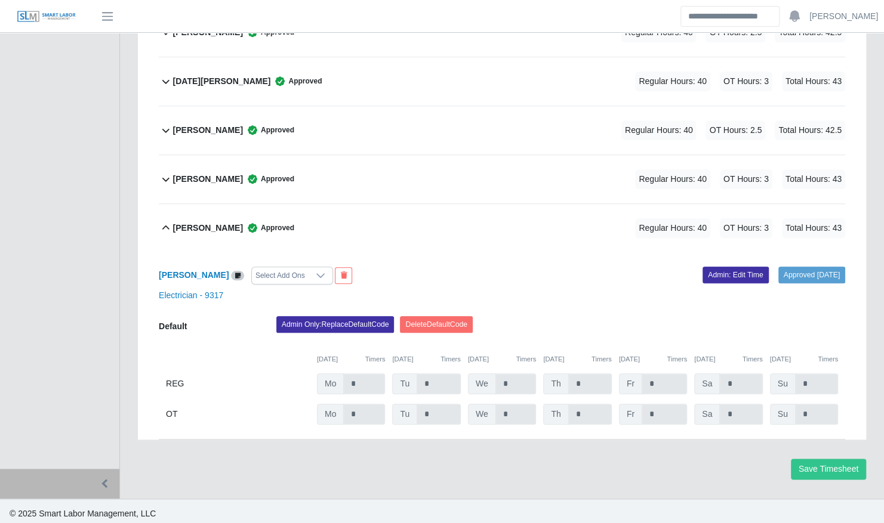
scroll to position [555, 0]
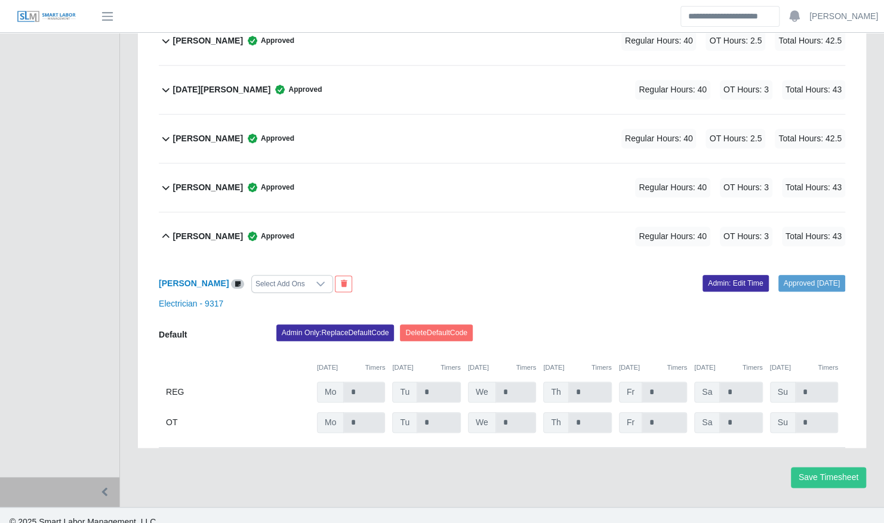
click at [488, 233] on div "Yuleimy Gonzalez Concepcion Approved Regular Hours: 40 OT Hours: 3 Total Hours:…" at bounding box center [509, 236] width 672 height 48
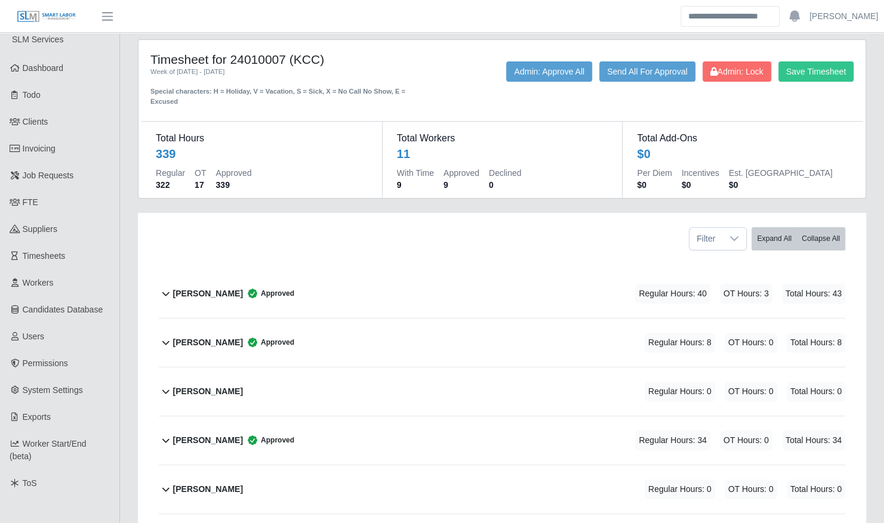
scroll to position [0, 0]
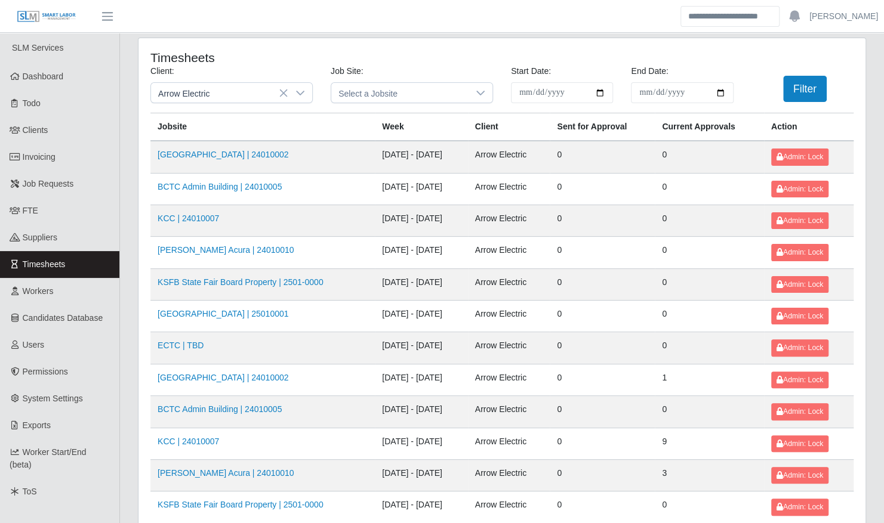
scroll to position [151, 0]
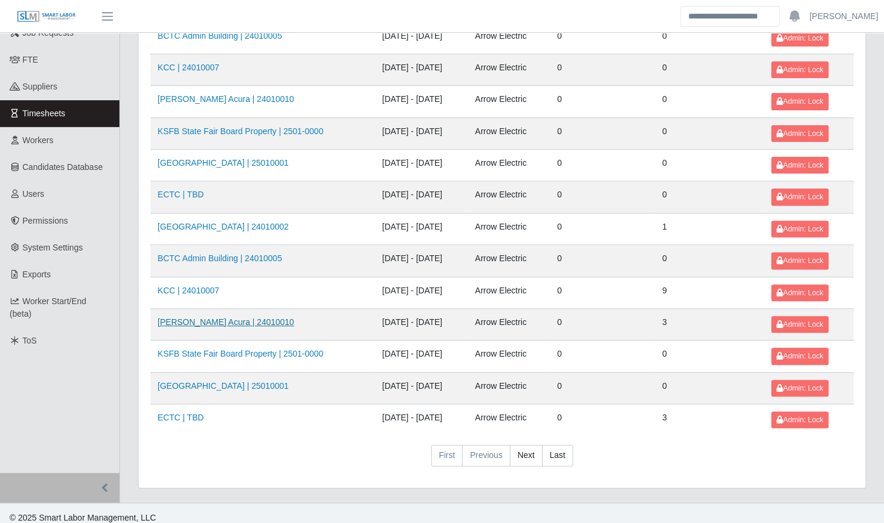
click at [232, 318] on link "Neill Huffman Acura | 24010010" at bounding box center [226, 323] width 137 height 10
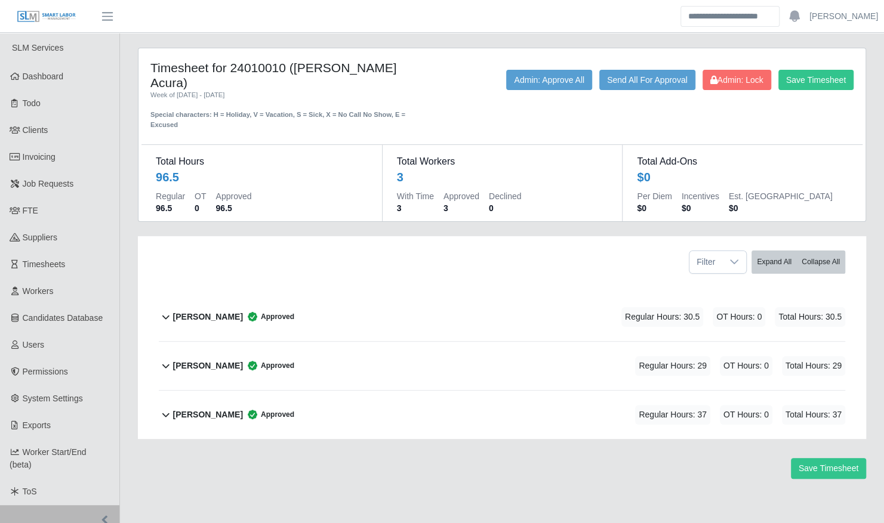
scroll to position [42, 0]
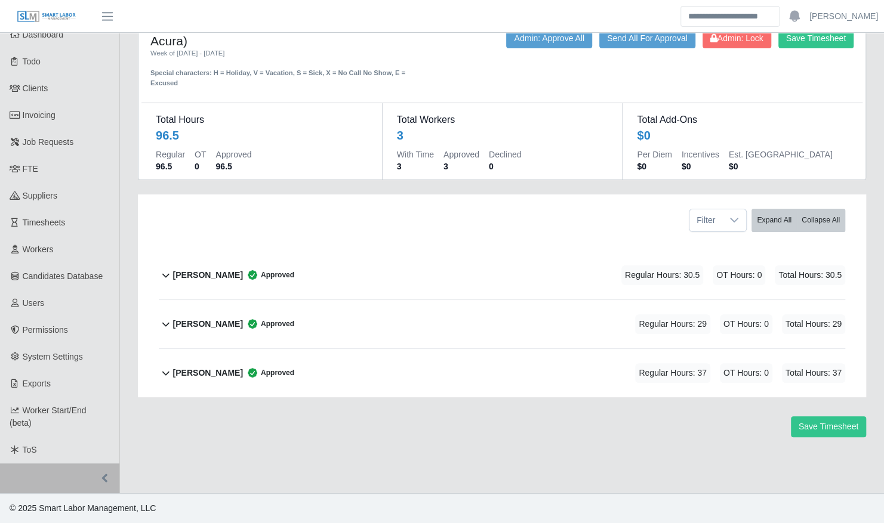
click at [302, 300] on div "Terrence Macklin Approved Regular Hours: 29 OT Hours: 0 Total Hours: 29" at bounding box center [509, 324] width 672 height 48
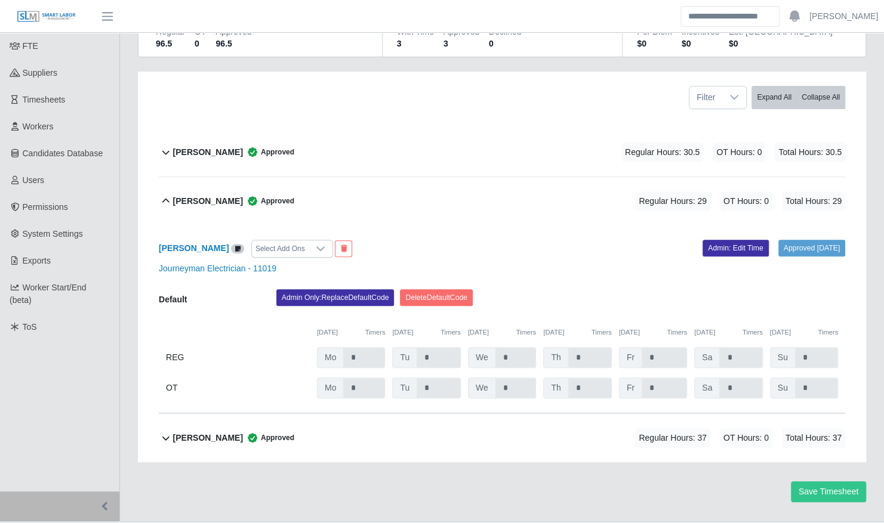
click at [278, 429] on div "William Delgado Approved" at bounding box center [233, 439] width 121 height 20
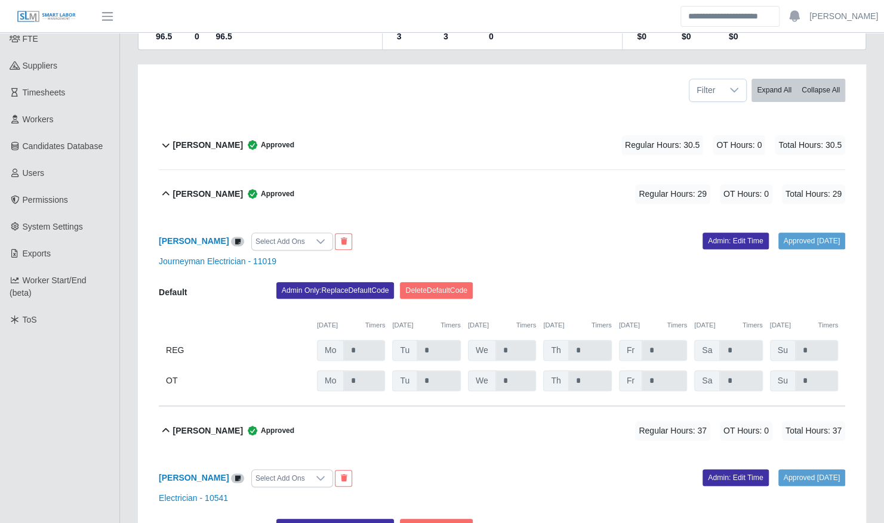
scroll to position [171, 0]
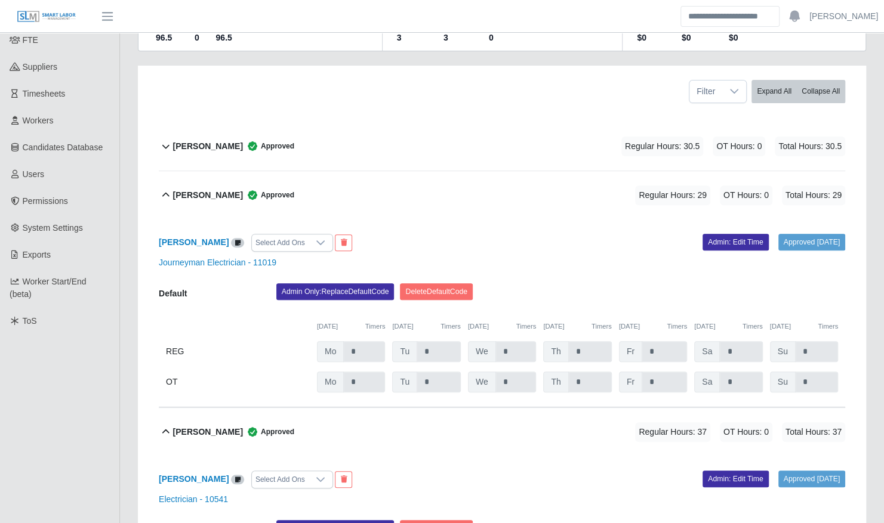
click at [349, 126] on div "Chris Mayo Approved Regular Hours: 30.5 OT Hours: 0 Total Hours: 30.5" at bounding box center [509, 146] width 672 height 48
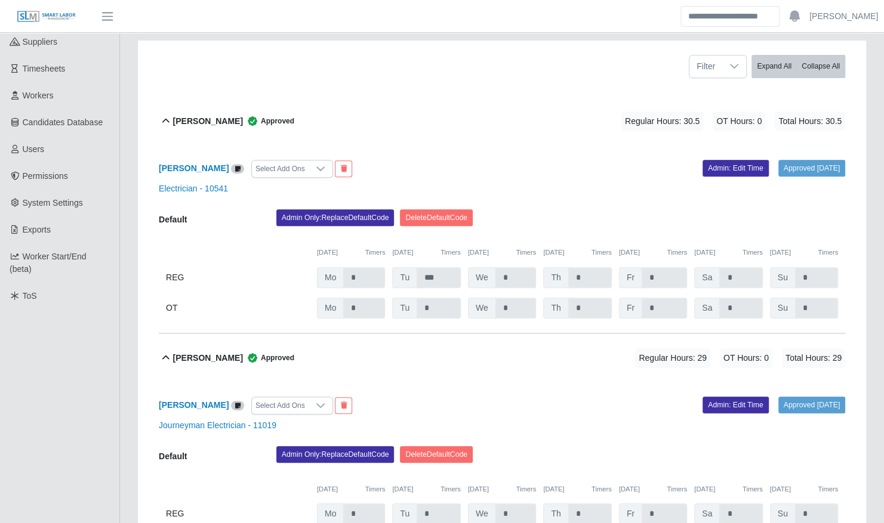
scroll to position [197, 0]
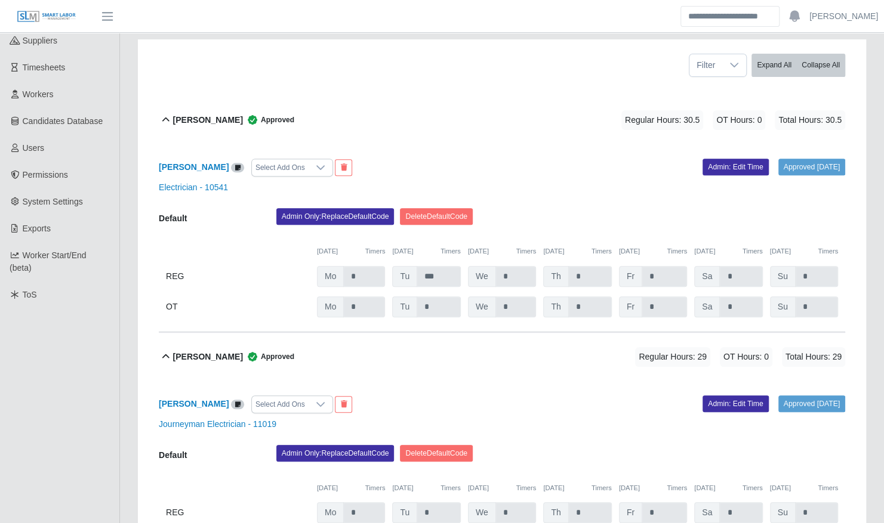
click at [507, 113] on div "Chris Mayo Approved Regular Hours: 30.5 OT Hours: 0 Total Hours: 30.5" at bounding box center [509, 120] width 672 height 48
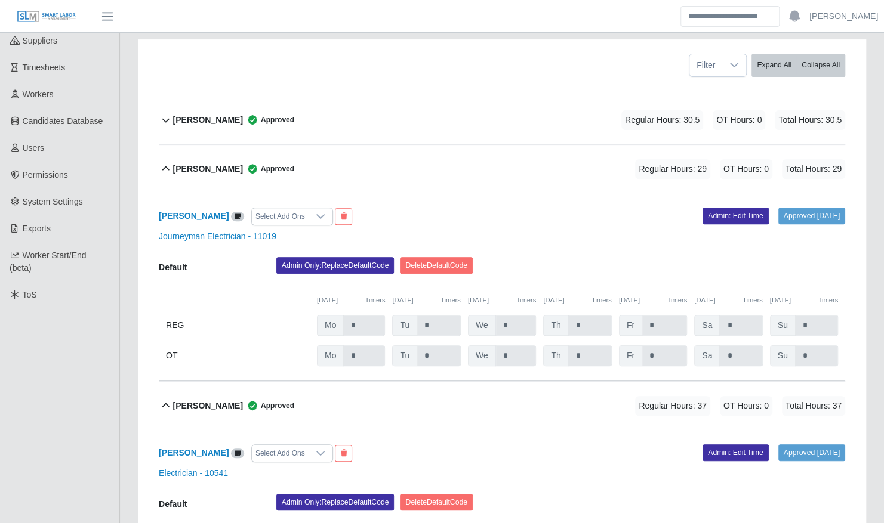
click at [489, 150] on div "Terrence Macklin Approved Regular Hours: 29 OT Hours: 0 Total Hours: 29" at bounding box center [509, 169] width 672 height 48
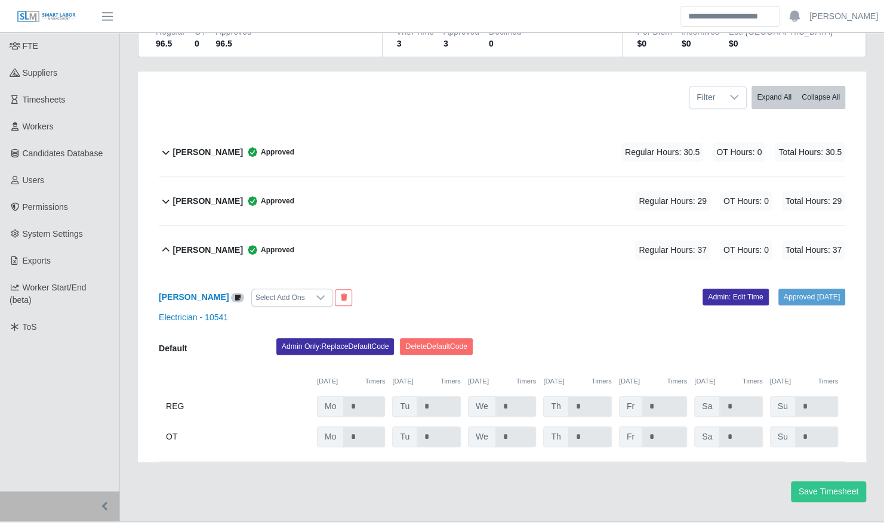
click at [462, 226] on div "William Delgado Approved Regular Hours: 37 OT Hours: 0 Total Hours: 37" at bounding box center [509, 250] width 672 height 48
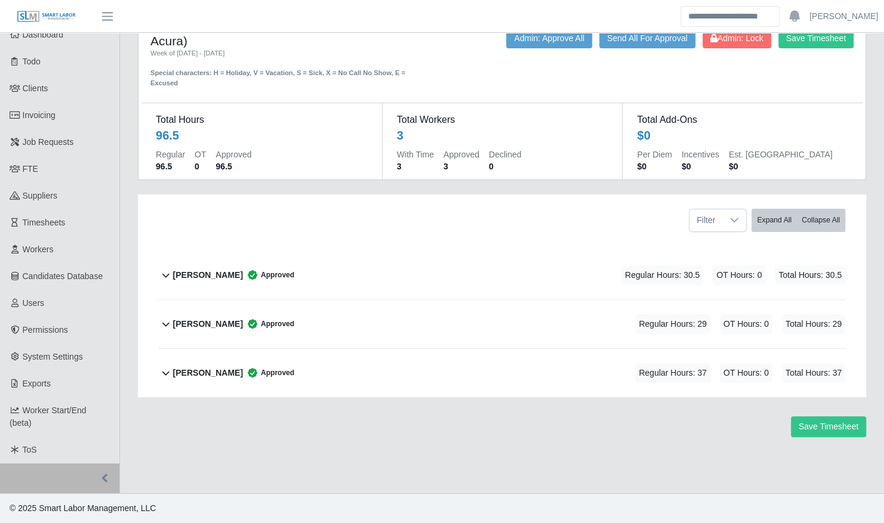
click at [407, 349] on div "William Delgado Approved Regular Hours: 37 OT Hours: 0 Total Hours: 37" at bounding box center [509, 373] width 672 height 48
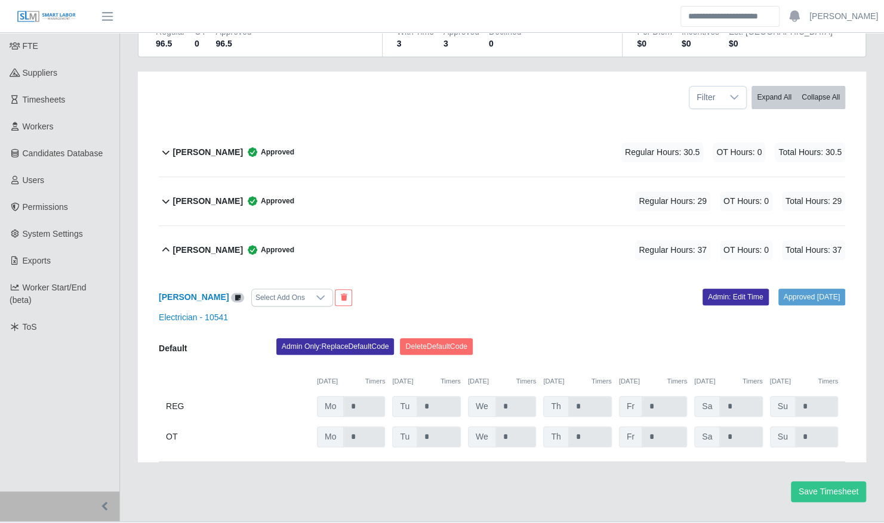
click at [402, 232] on div "William Delgado Approved Regular Hours: 37 OT Hours: 0 Total Hours: 37" at bounding box center [509, 250] width 672 height 48
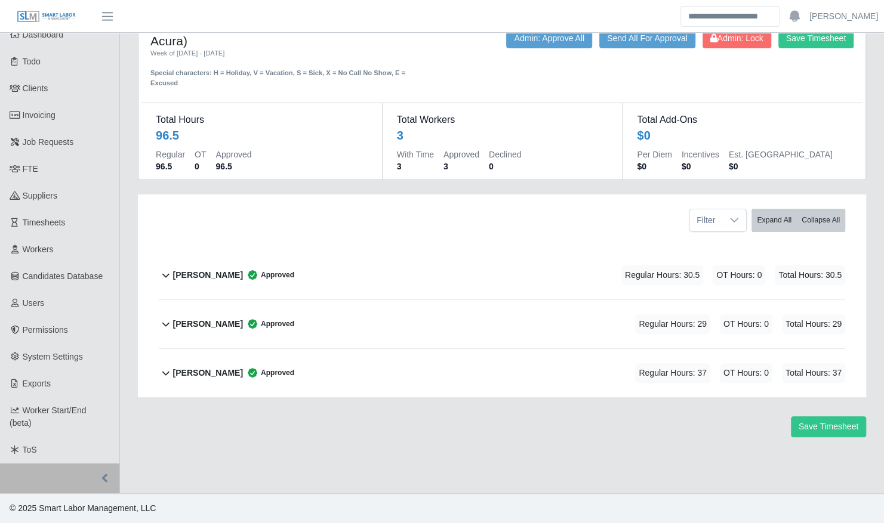
click at [384, 300] on div "Terrence Macklin Approved Regular Hours: 29 OT Hours: 0 Total Hours: 29" at bounding box center [509, 324] width 672 height 48
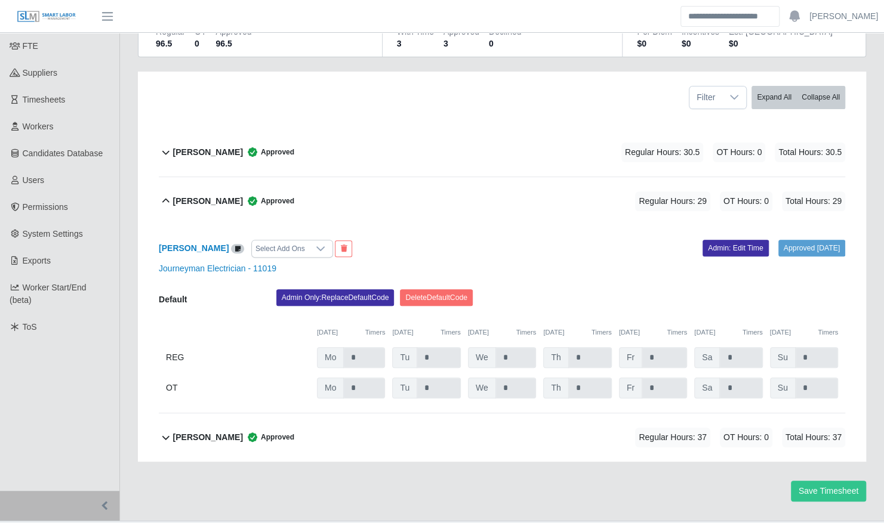
scroll to position [165, 0]
click at [401, 191] on div "Terrence Macklin Approved Regular Hours: 29 OT Hours: 0 Total Hours: 29" at bounding box center [509, 201] width 672 height 48
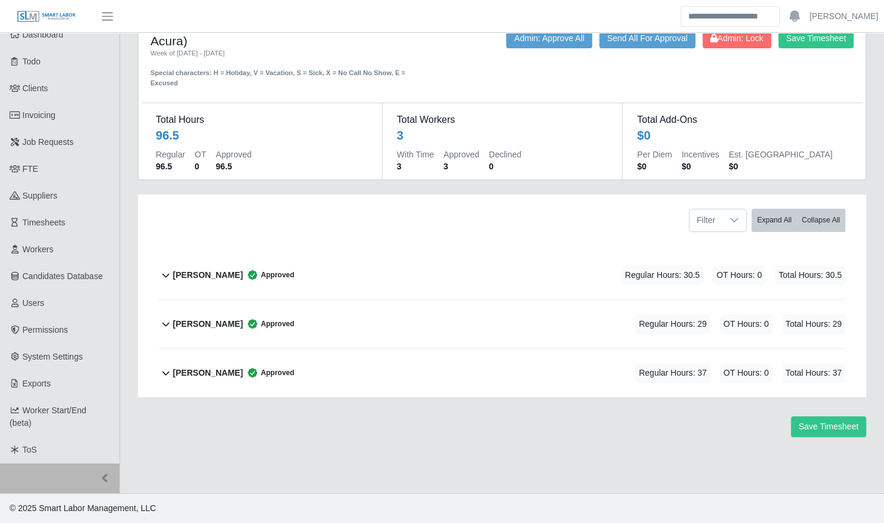
scroll to position [42, 0]
click at [48, 118] on span "Invoicing" at bounding box center [39, 115] width 33 height 10
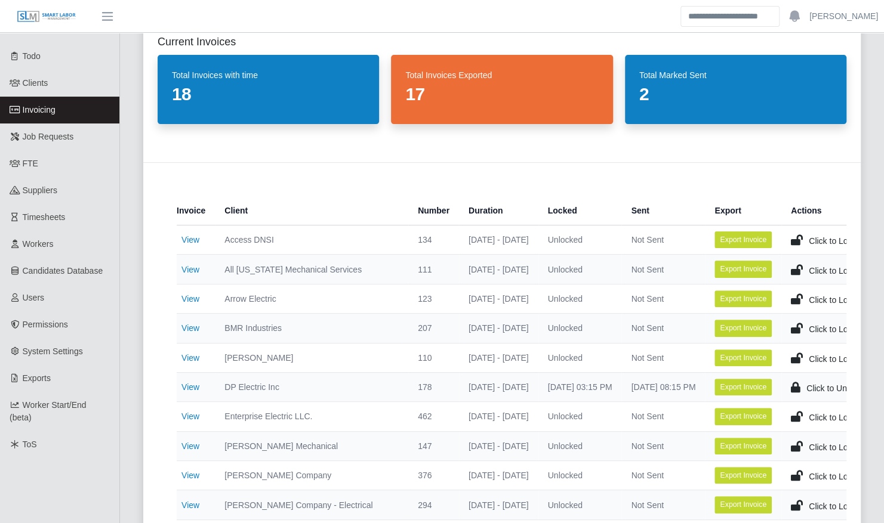
scroll to position [61, 0]
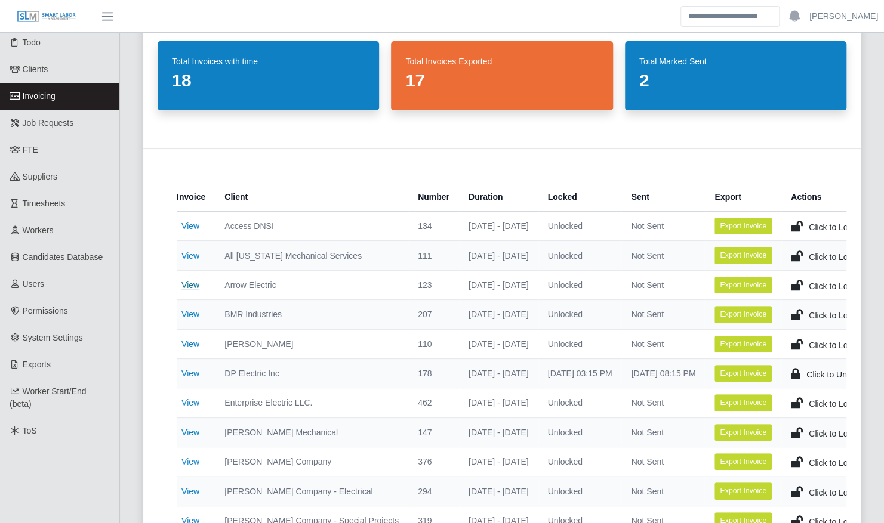
click at [189, 282] on link "View" at bounding box center [190, 286] width 18 height 10
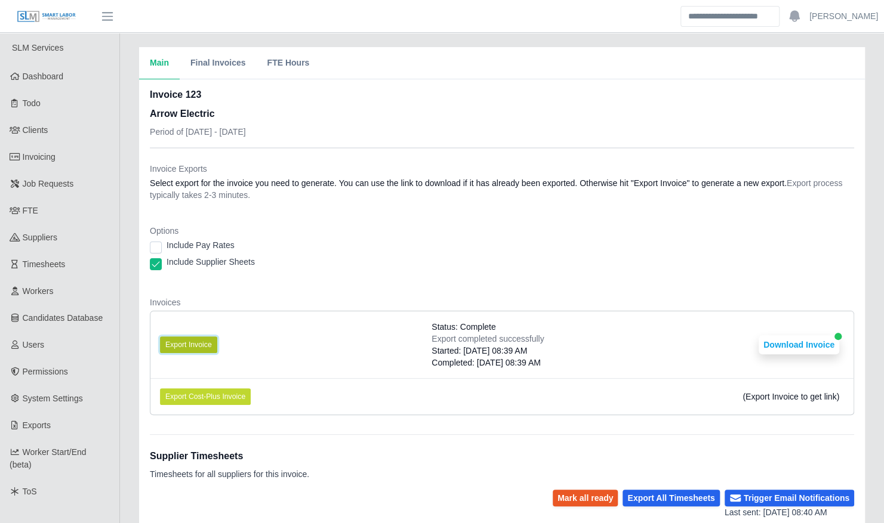
click at [197, 341] on button "Export Invoice" at bounding box center [188, 345] width 57 height 17
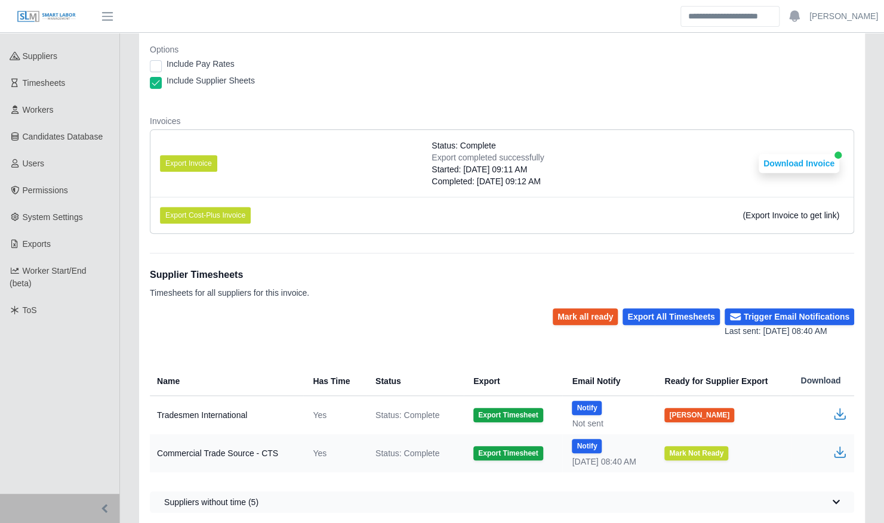
scroll to position [196, 0]
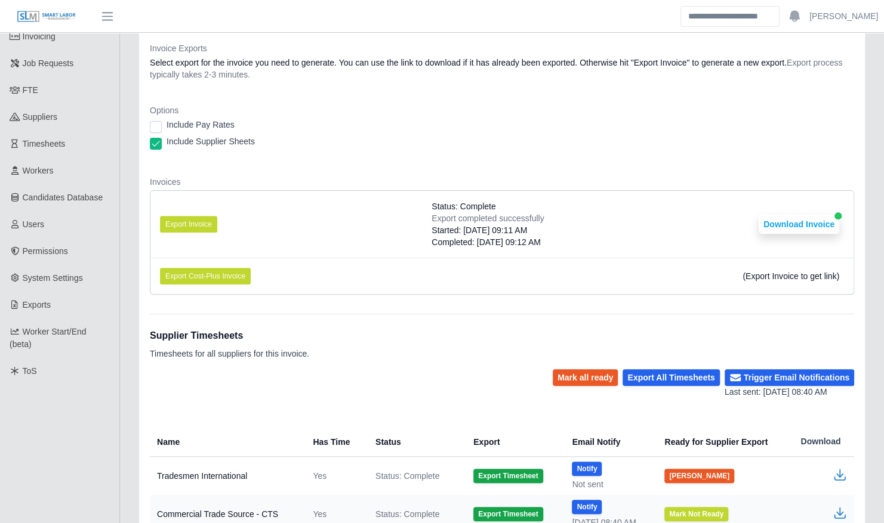
scroll to position [209, 0]
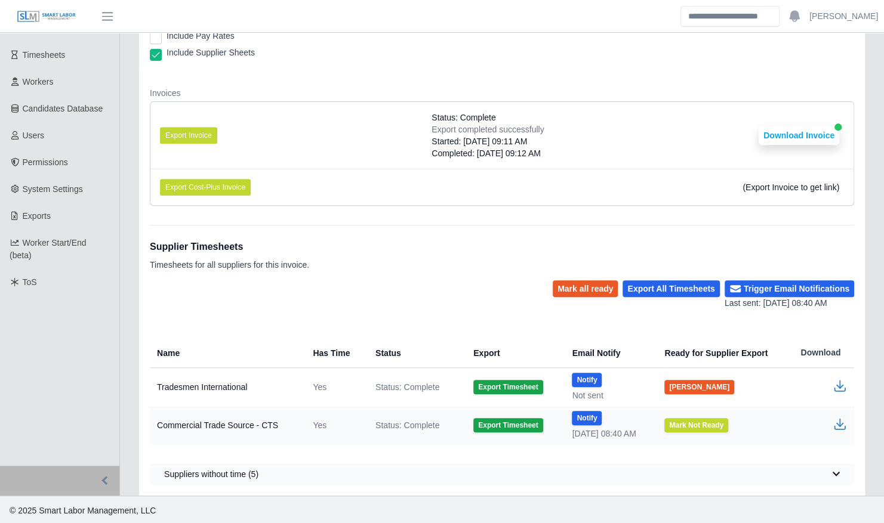
click at [838, 385] on icon "button" at bounding box center [839, 384] width 7 height 8
